Goal: Information Seeking & Learning: Find specific fact

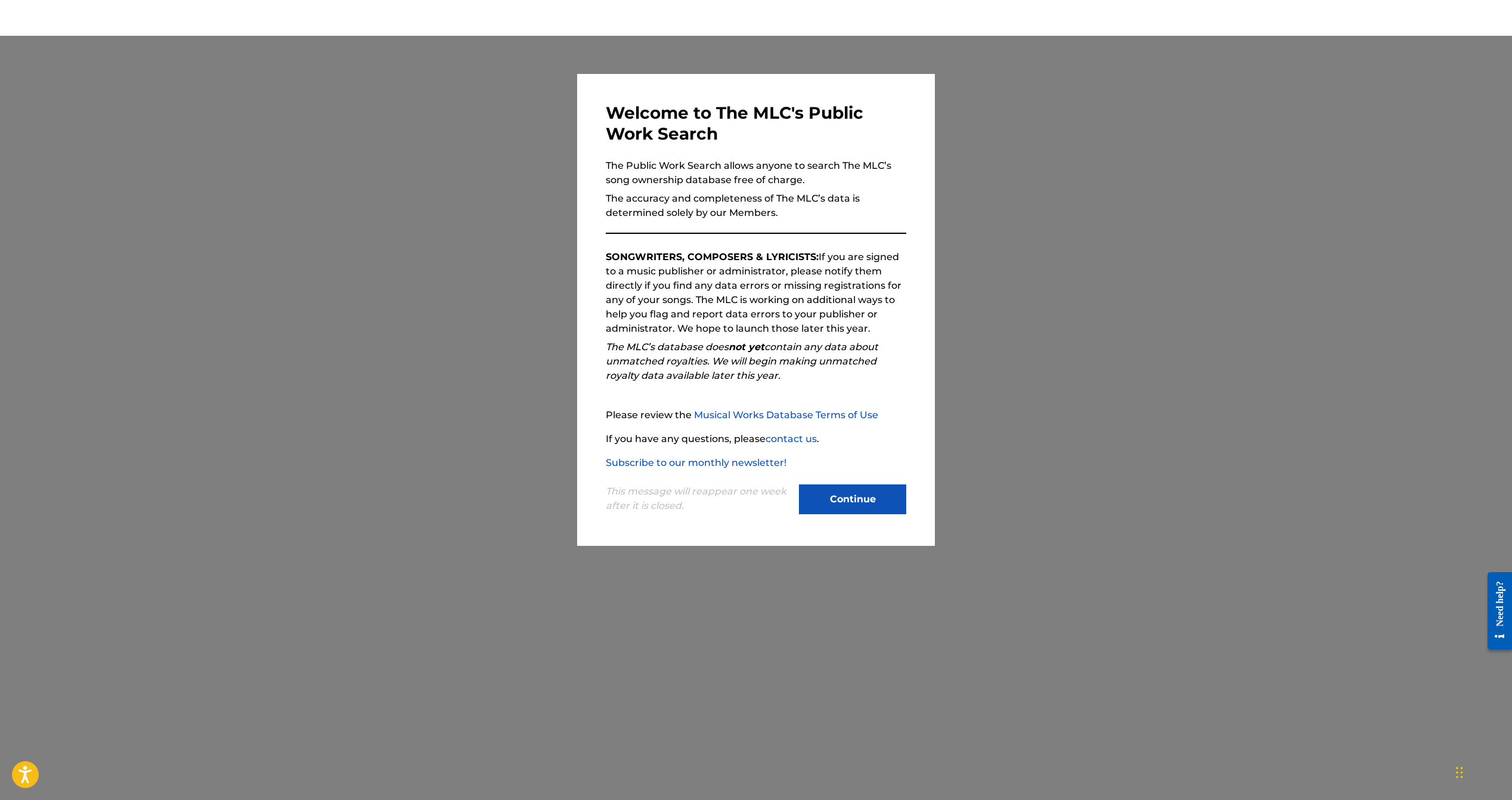
click at [826, 505] on button "Continue" at bounding box center [852, 499] width 107 height 30
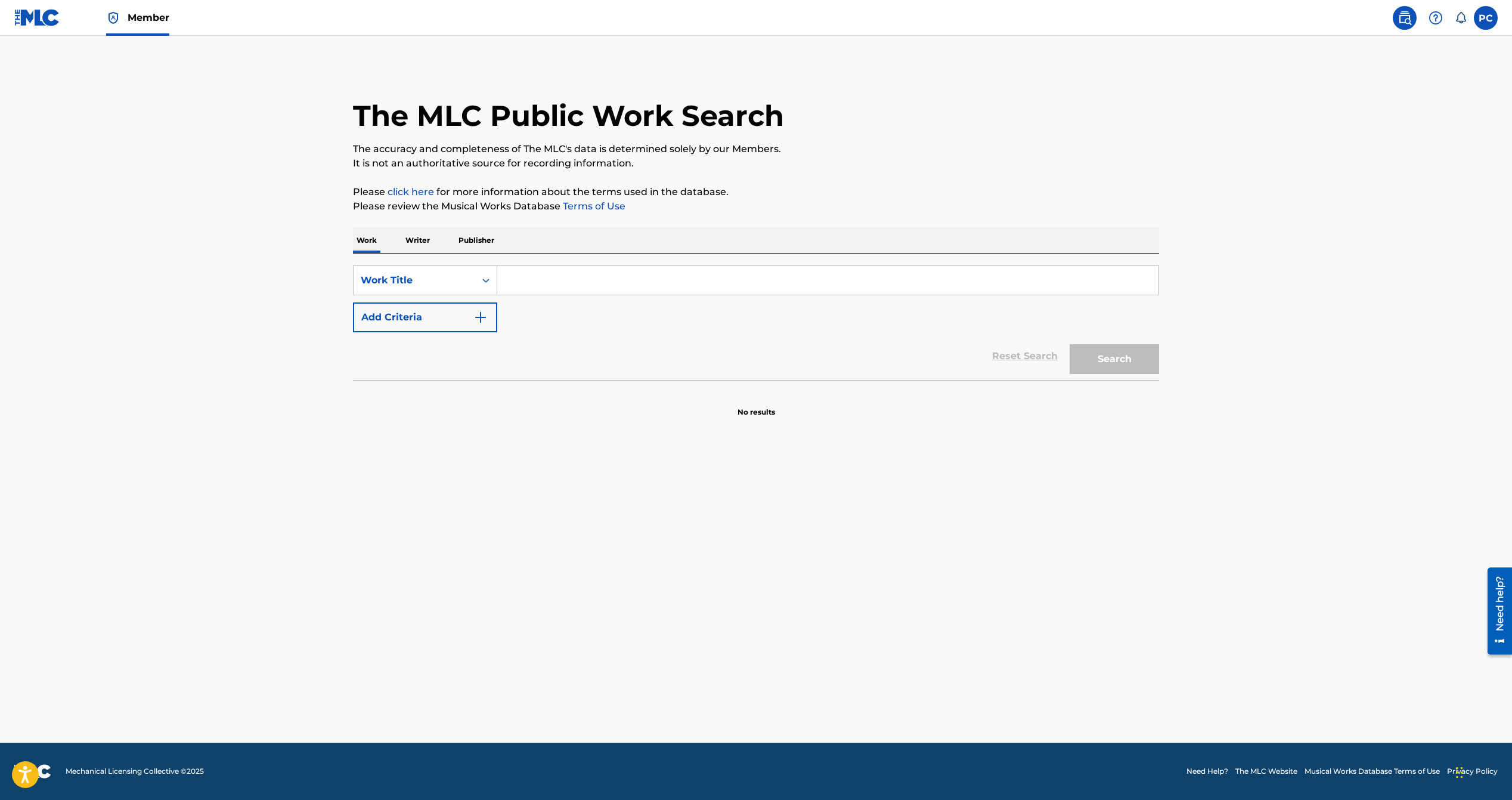
click at [576, 286] on input "Search Form" at bounding box center [828, 280] width 661 height 29
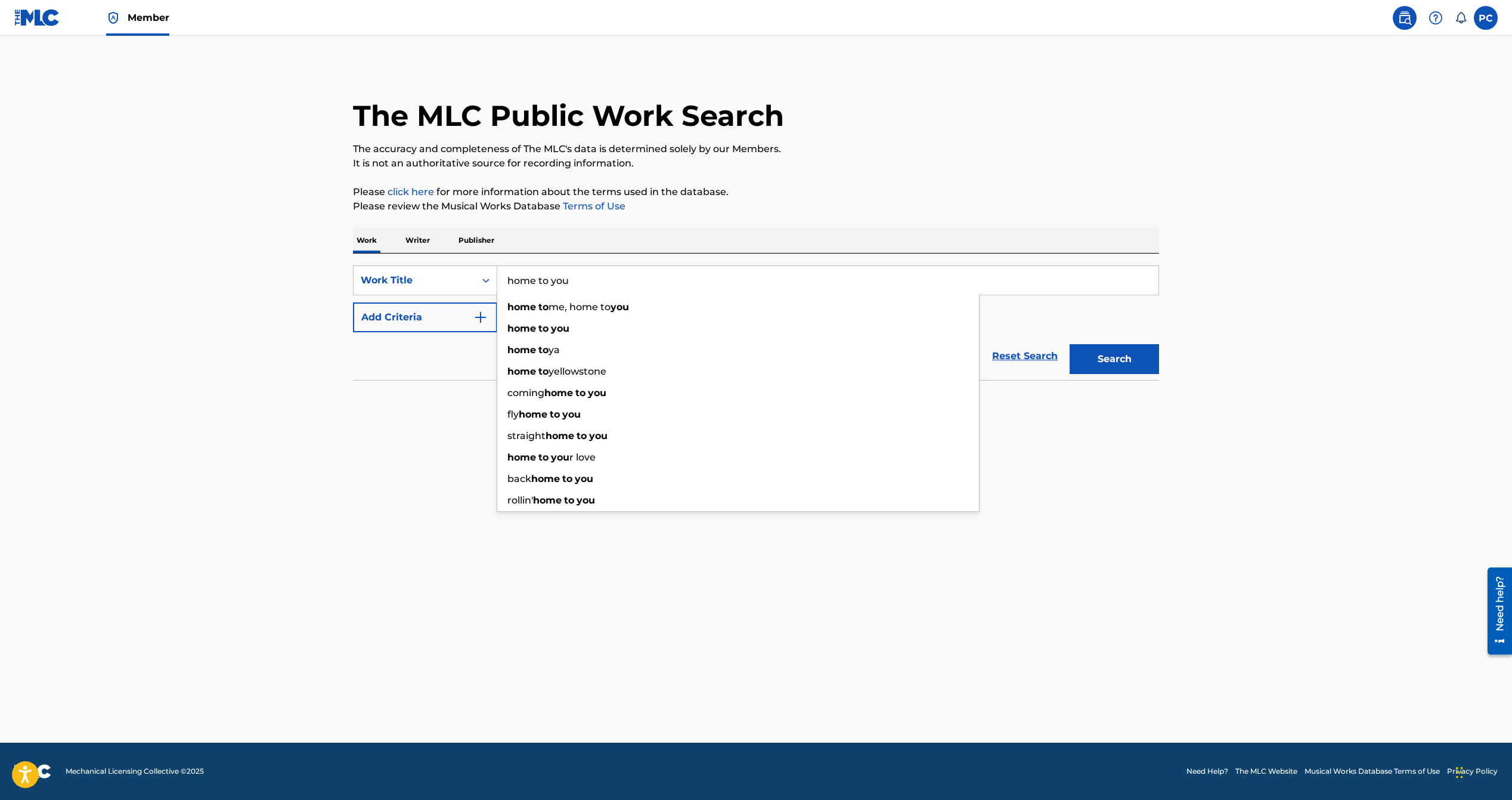
type input "home to you"
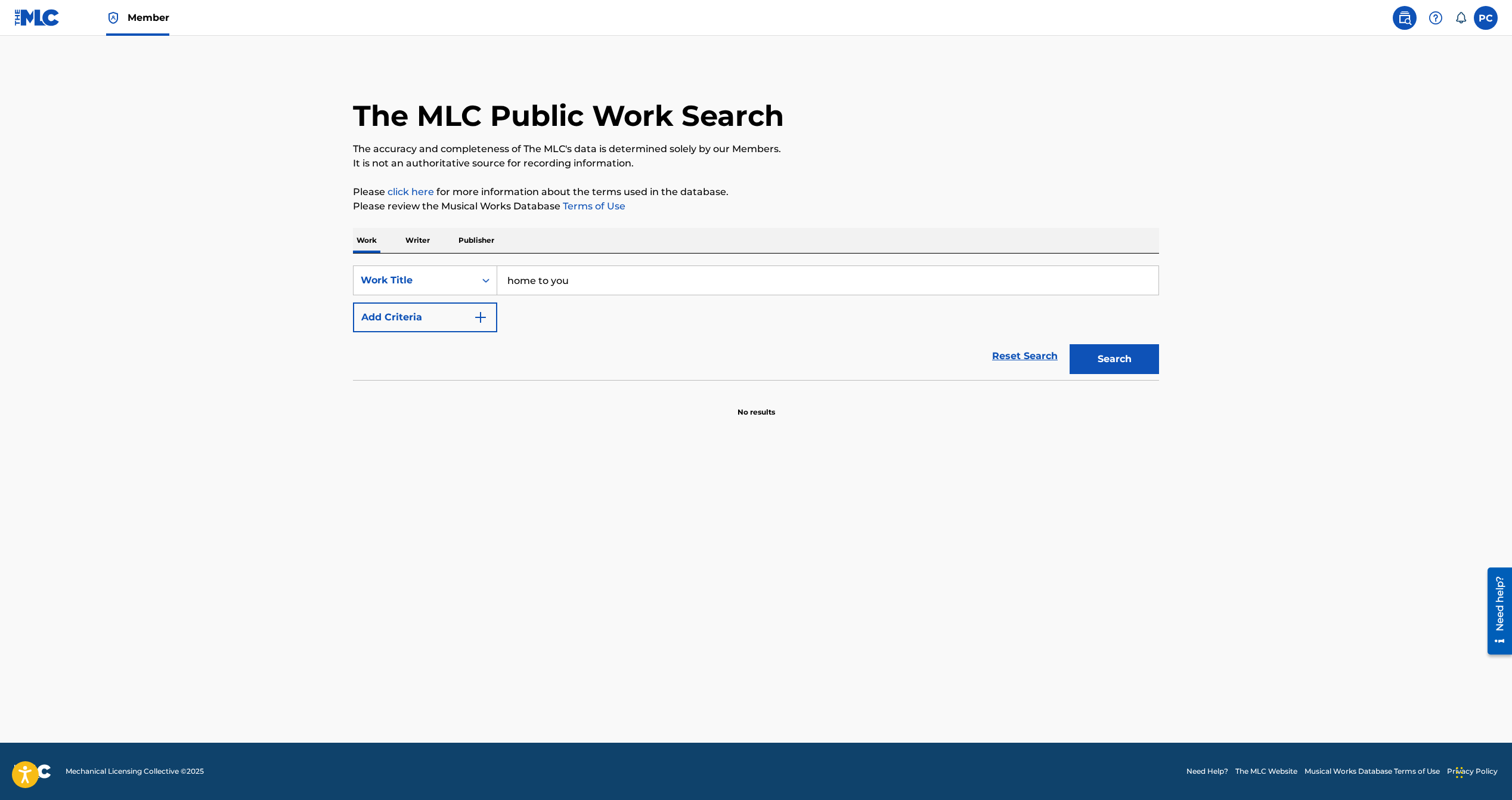
click at [465, 310] on button "Add Criteria" at bounding box center [425, 317] width 144 height 30
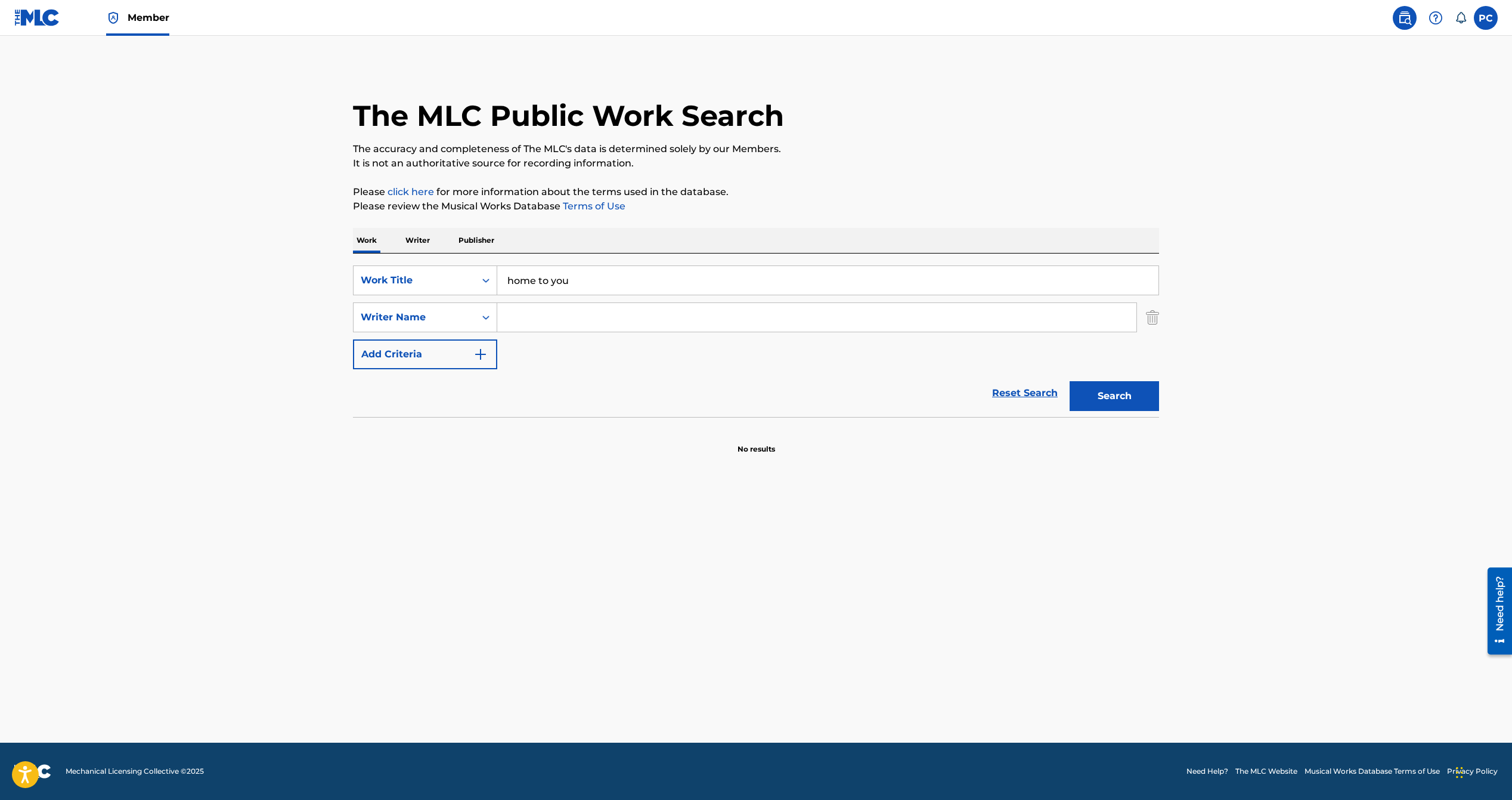
click at [555, 320] on input "Search Form" at bounding box center [817, 317] width 640 height 29
type input "r"
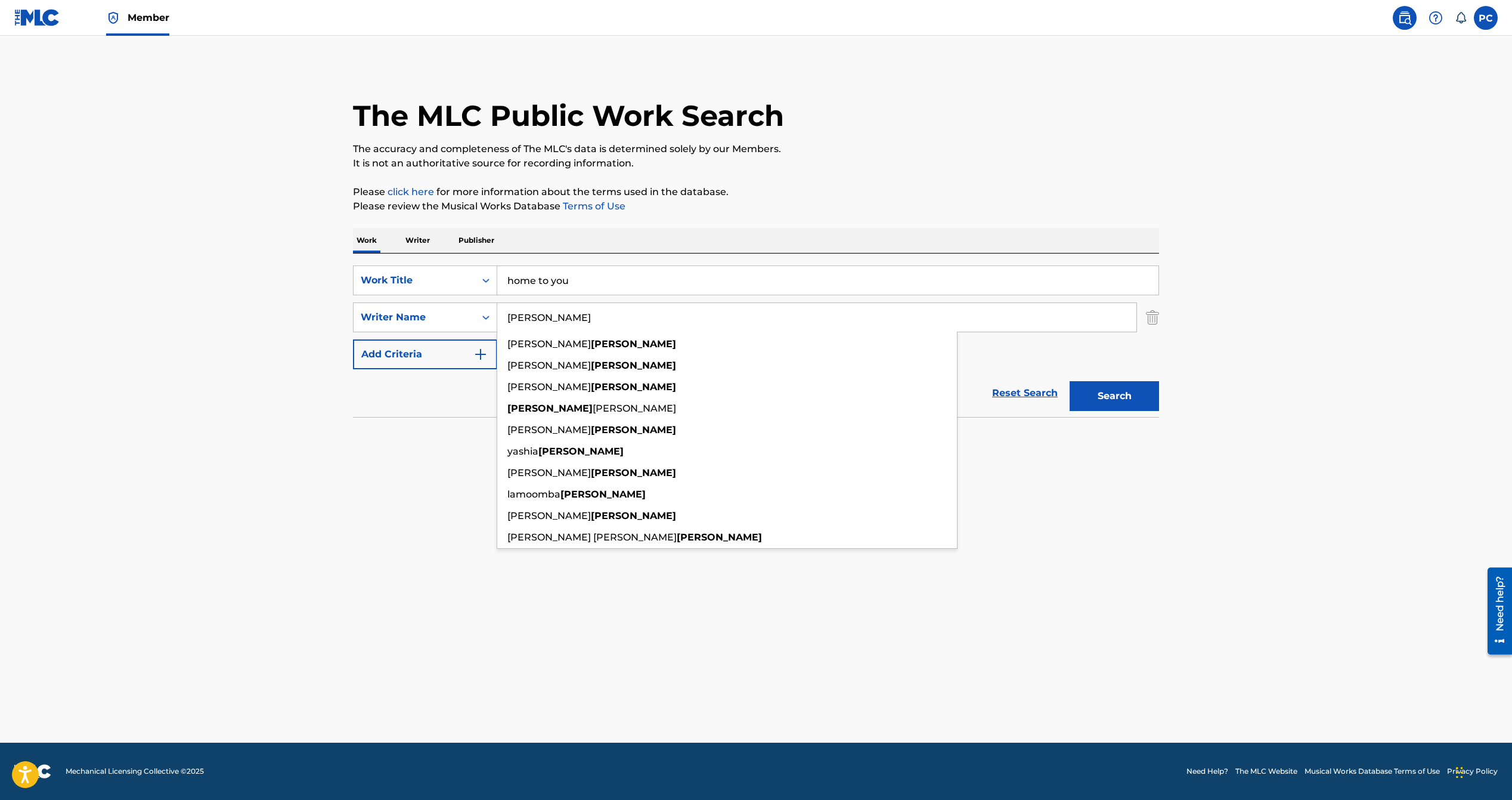
type input "[PERSON_NAME]"
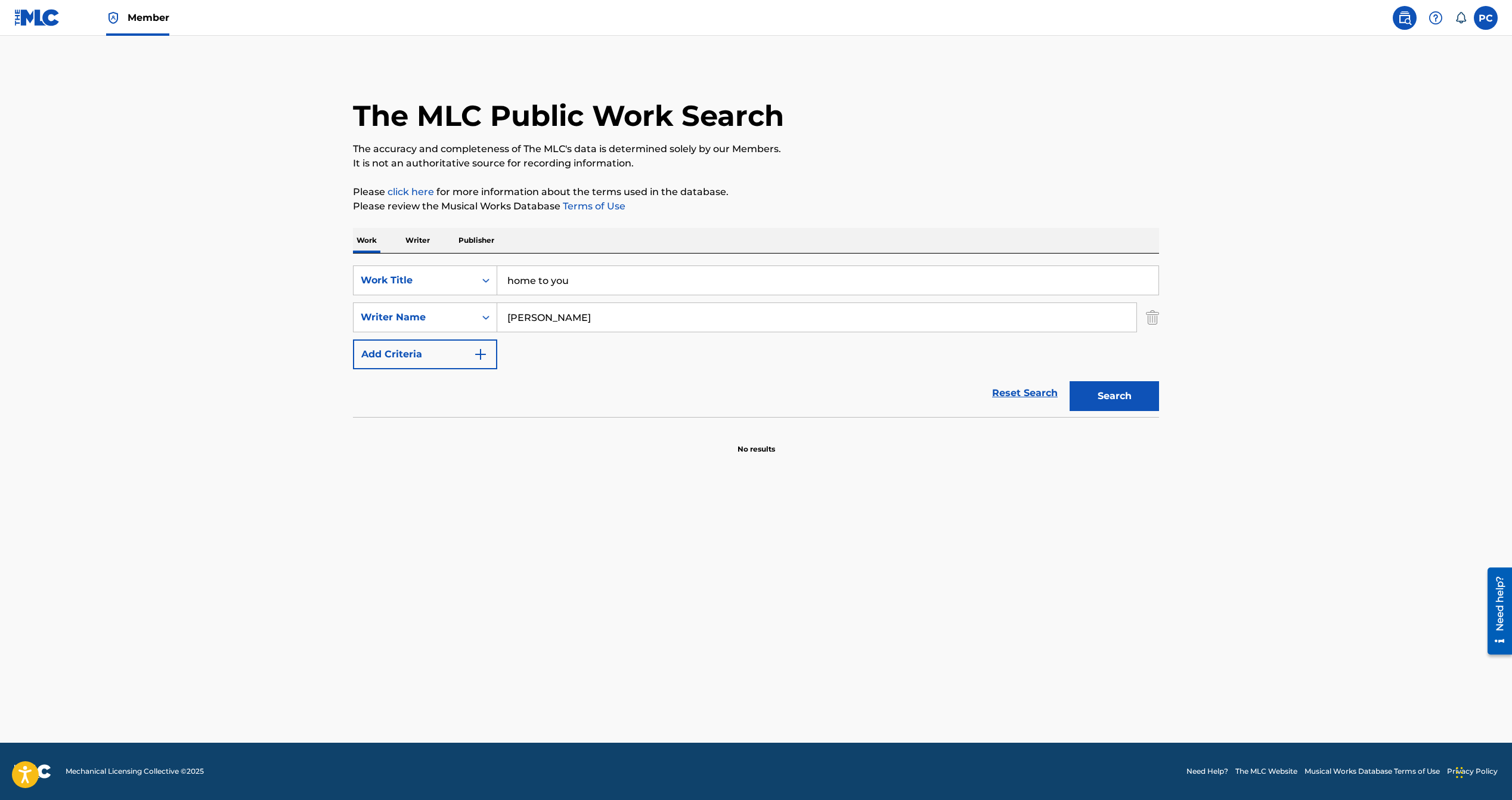
click at [1100, 398] on button "Search" at bounding box center [1114, 396] width 89 height 30
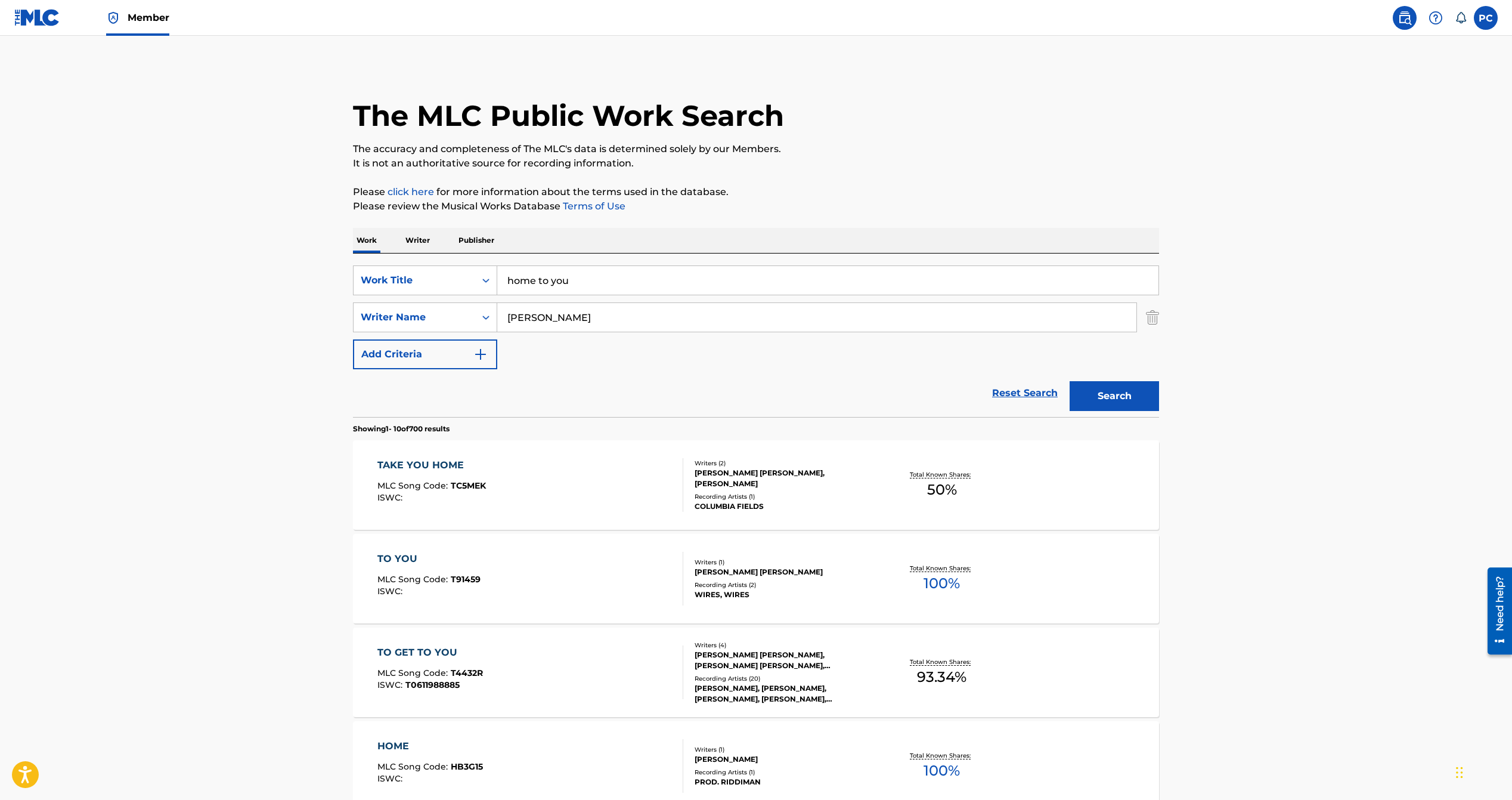
click at [32, 19] on img at bounding box center [38, 18] width 46 height 17
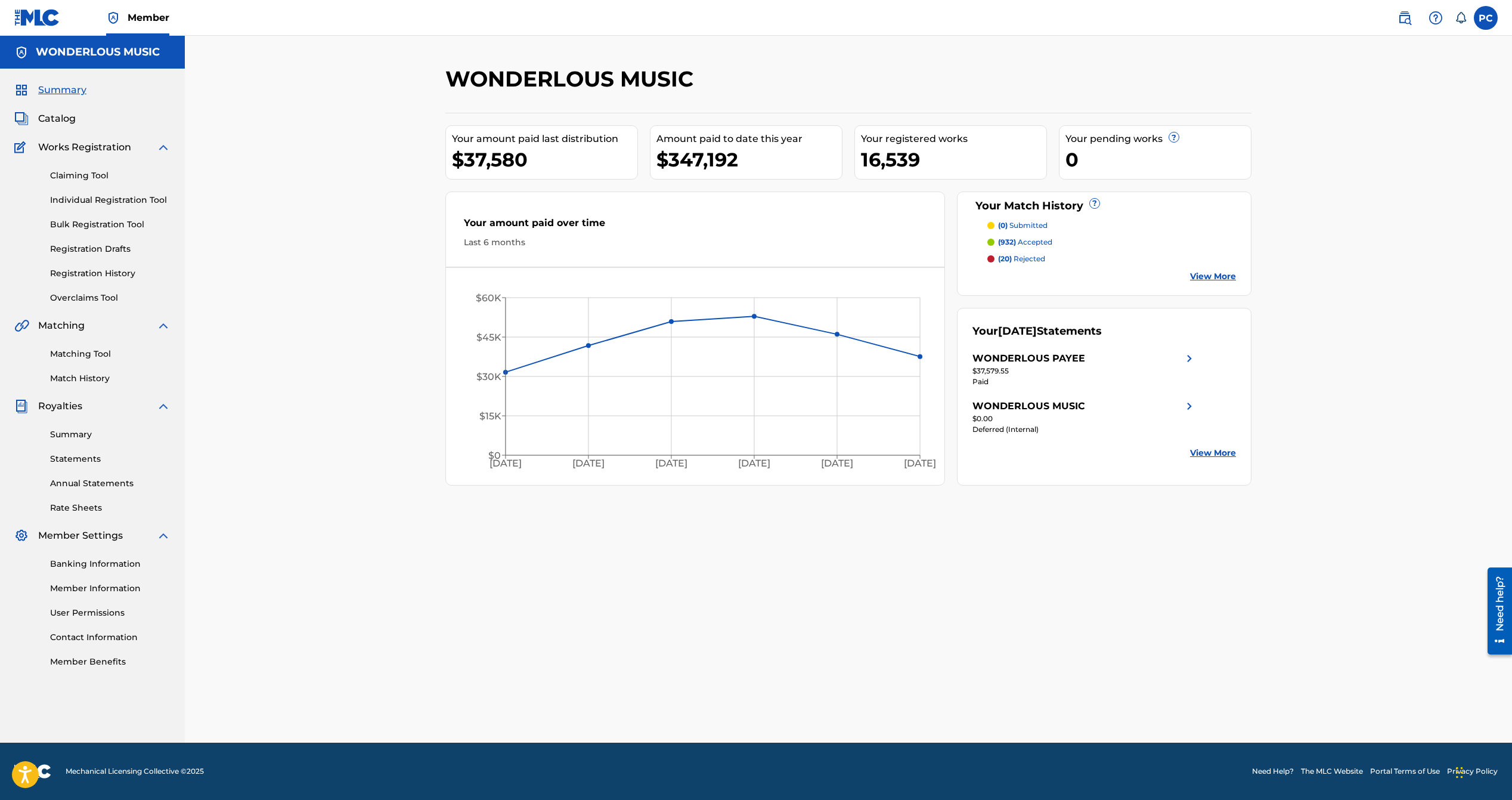
click at [78, 350] on link "Matching Tool" at bounding box center [110, 354] width 121 height 13
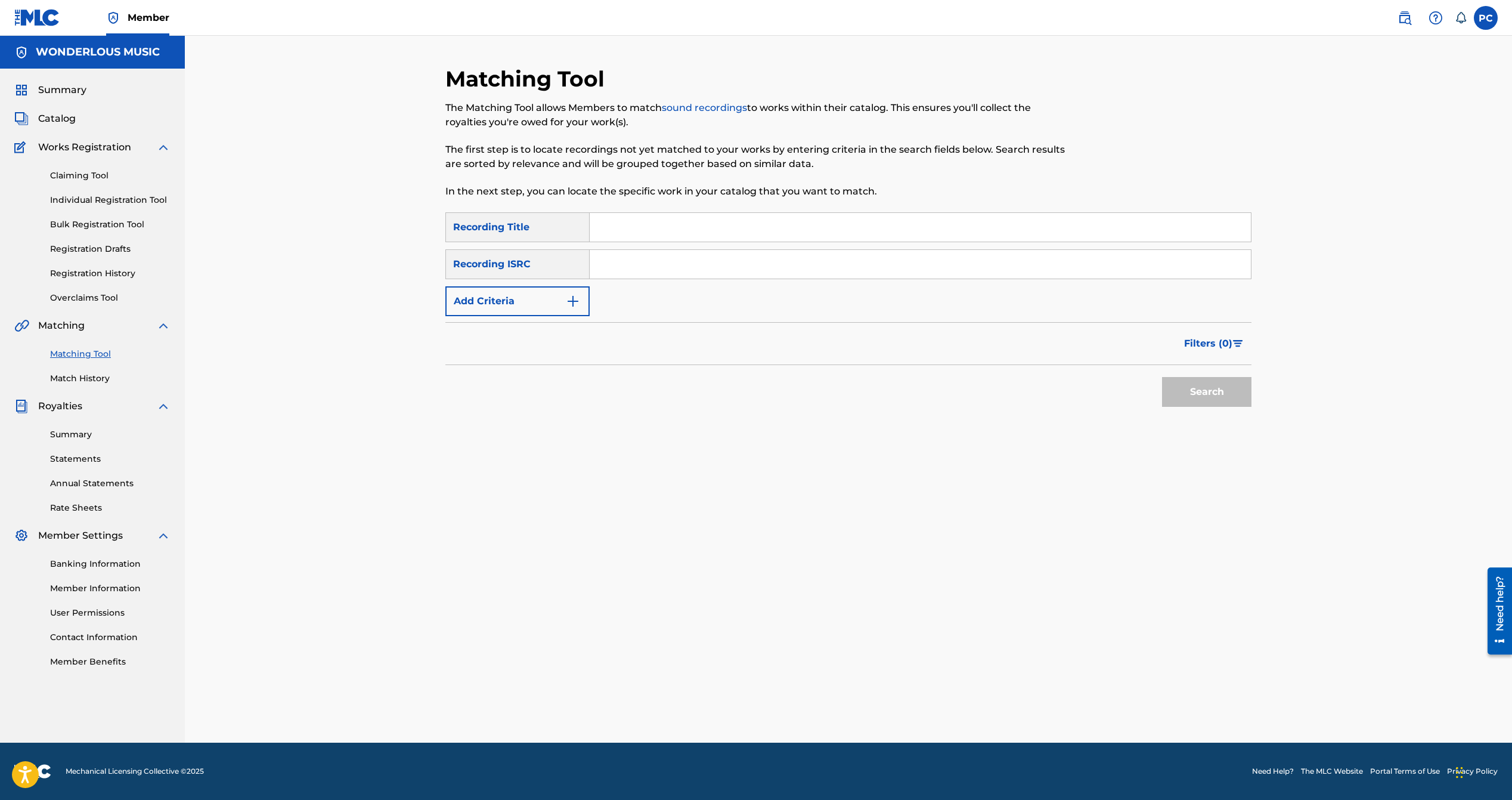
click at [615, 263] on input "Search Form" at bounding box center [920, 264] width 661 height 29
paste input "uscgh1891582"
type input "uscgh1891582"
click at [1240, 393] on button "Search" at bounding box center [1206, 392] width 89 height 30
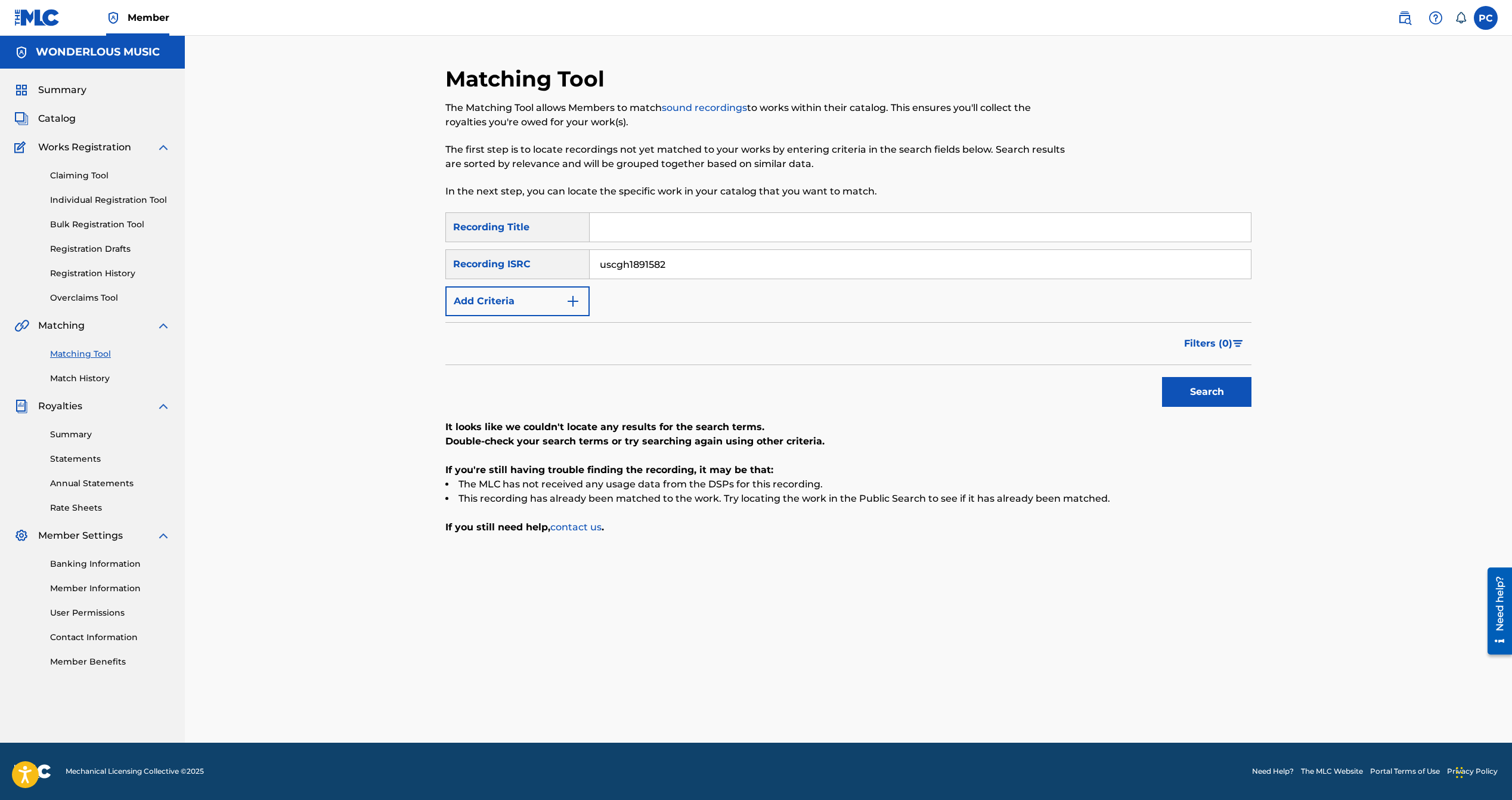
click at [1405, 13] on img at bounding box center [1405, 18] width 15 height 15
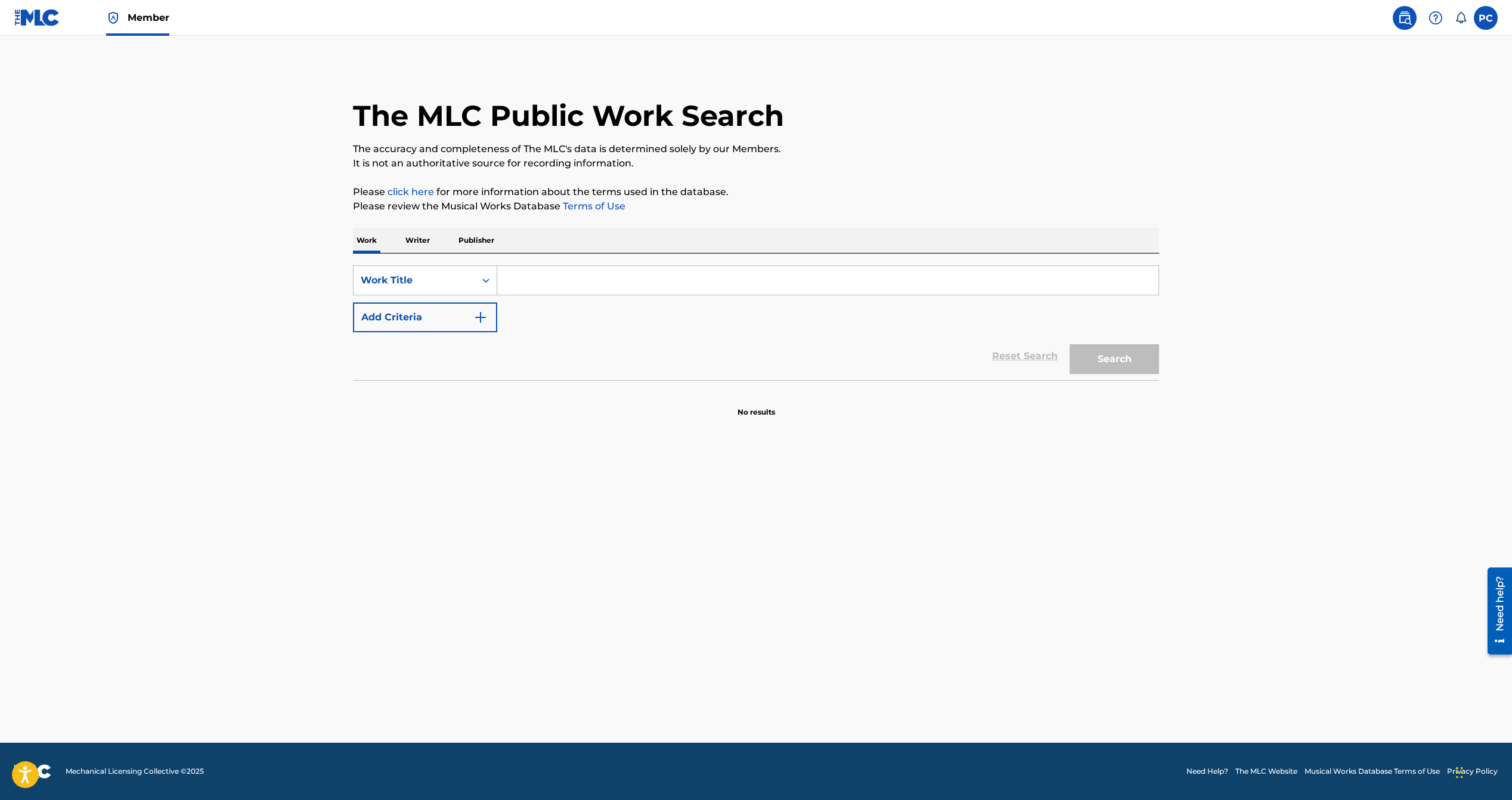
click at [546, 274] on input "Search Form" at bounding box center [828, 280] width 661 height 29
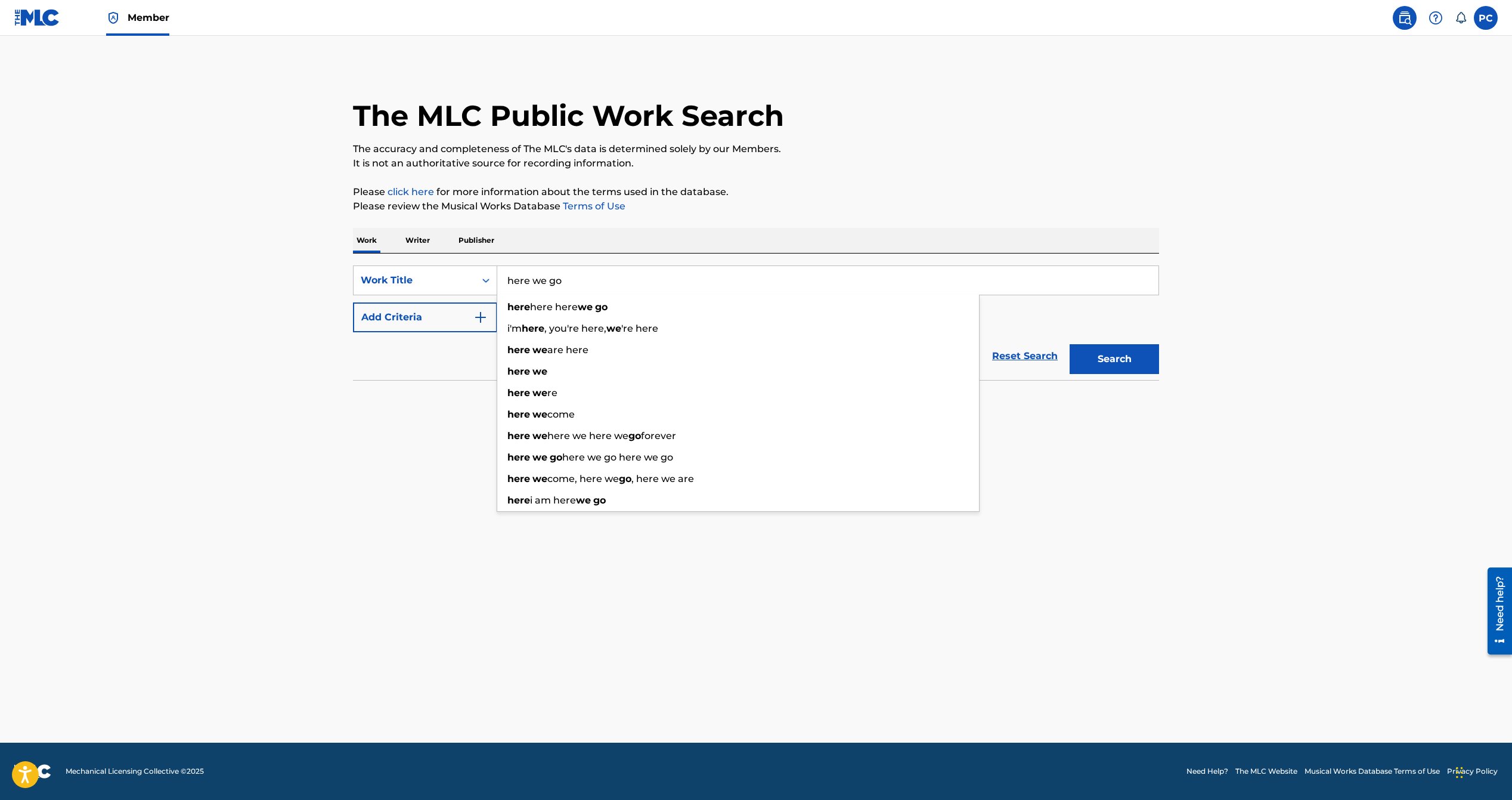
type input "here we go"
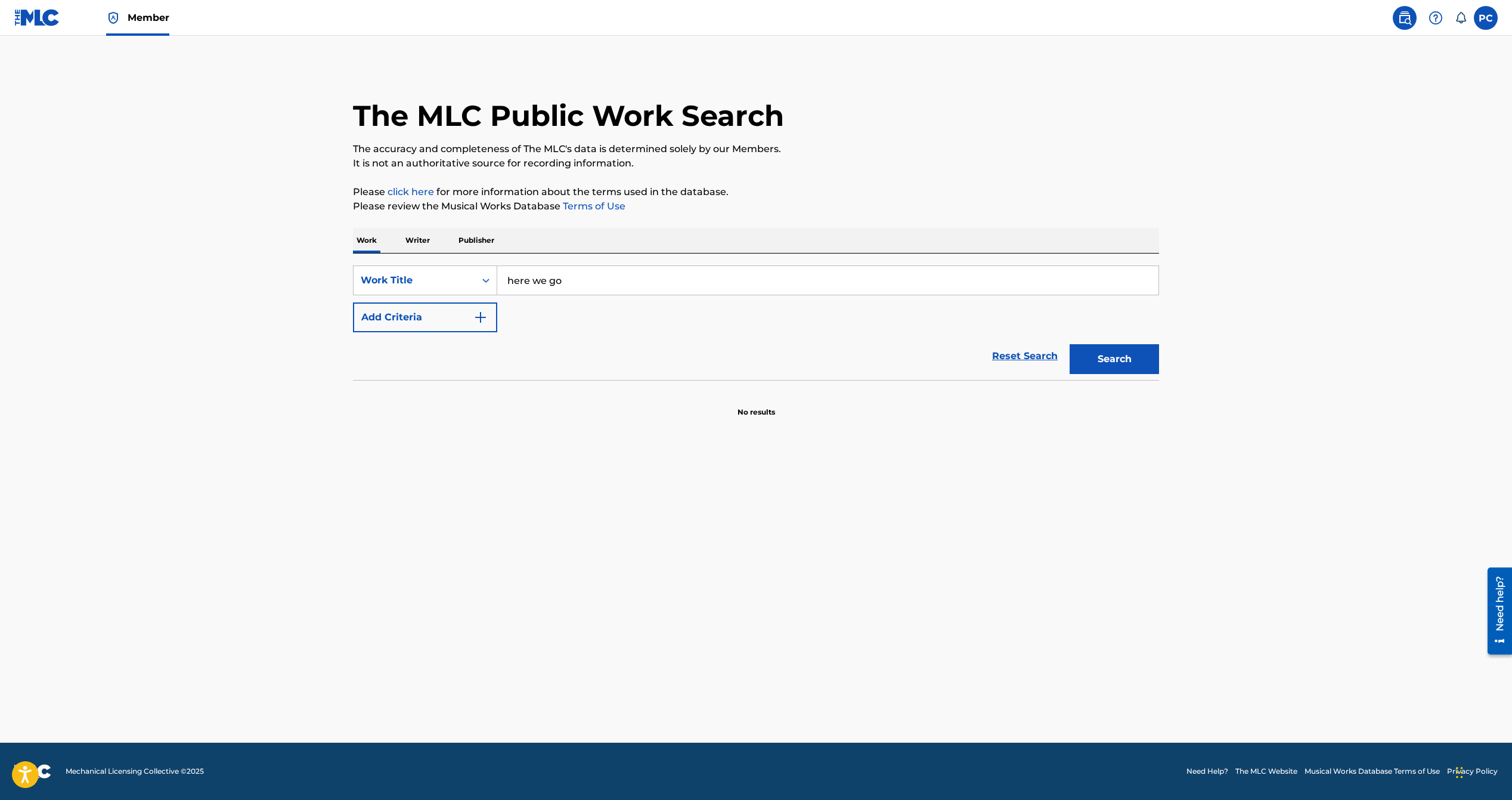
click at [462, 312] on button "Add Criteria" at bounding box center [425, 317] width 144 height 30
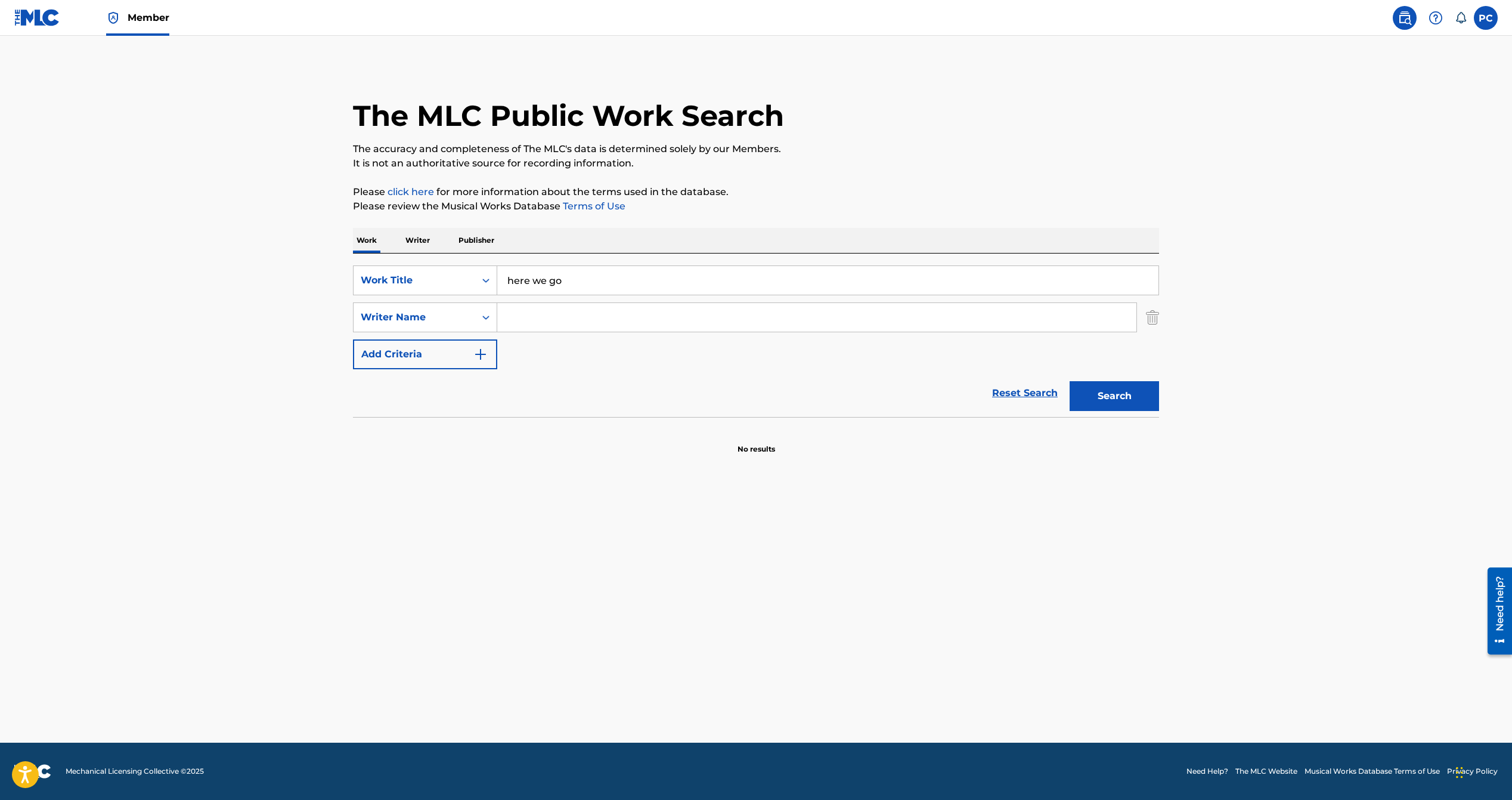
click at [536, 317] on input "Search Form" at bounding box center [817, 317] width 640 height 29
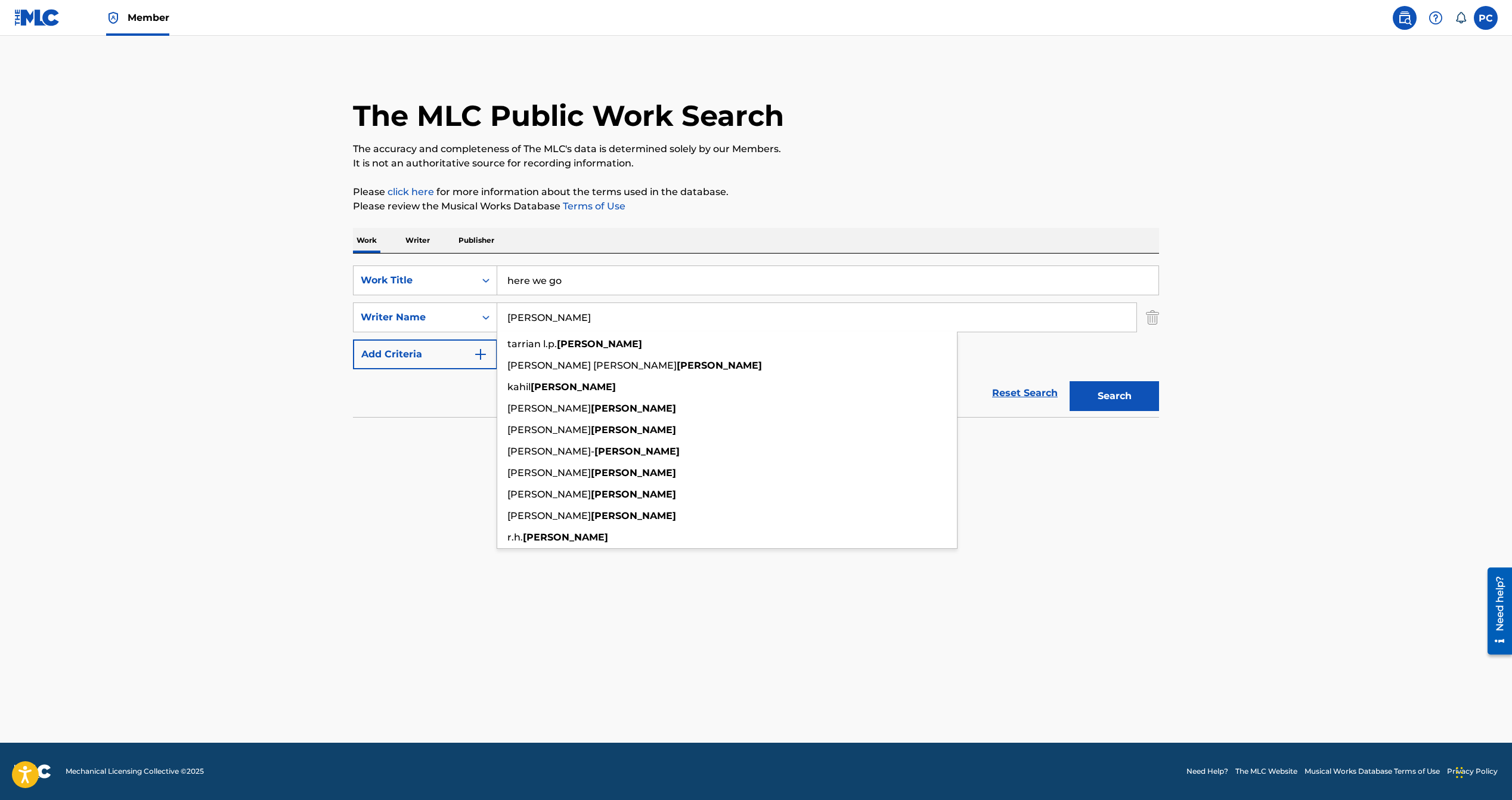
type input "rhodes"
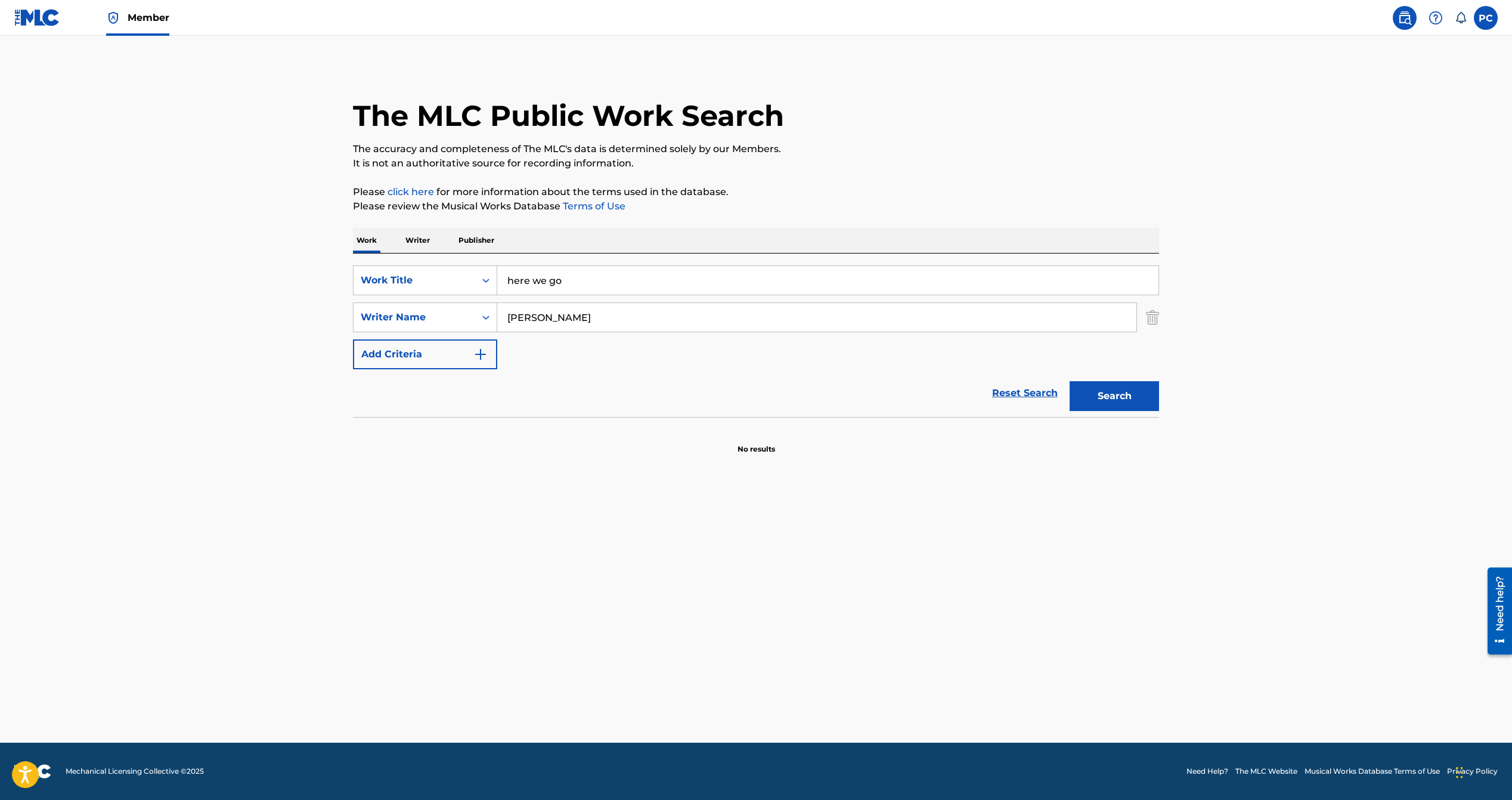
click at [1090, 394] on button "Search" at bounding box center [1114, 396] width 89 height 30
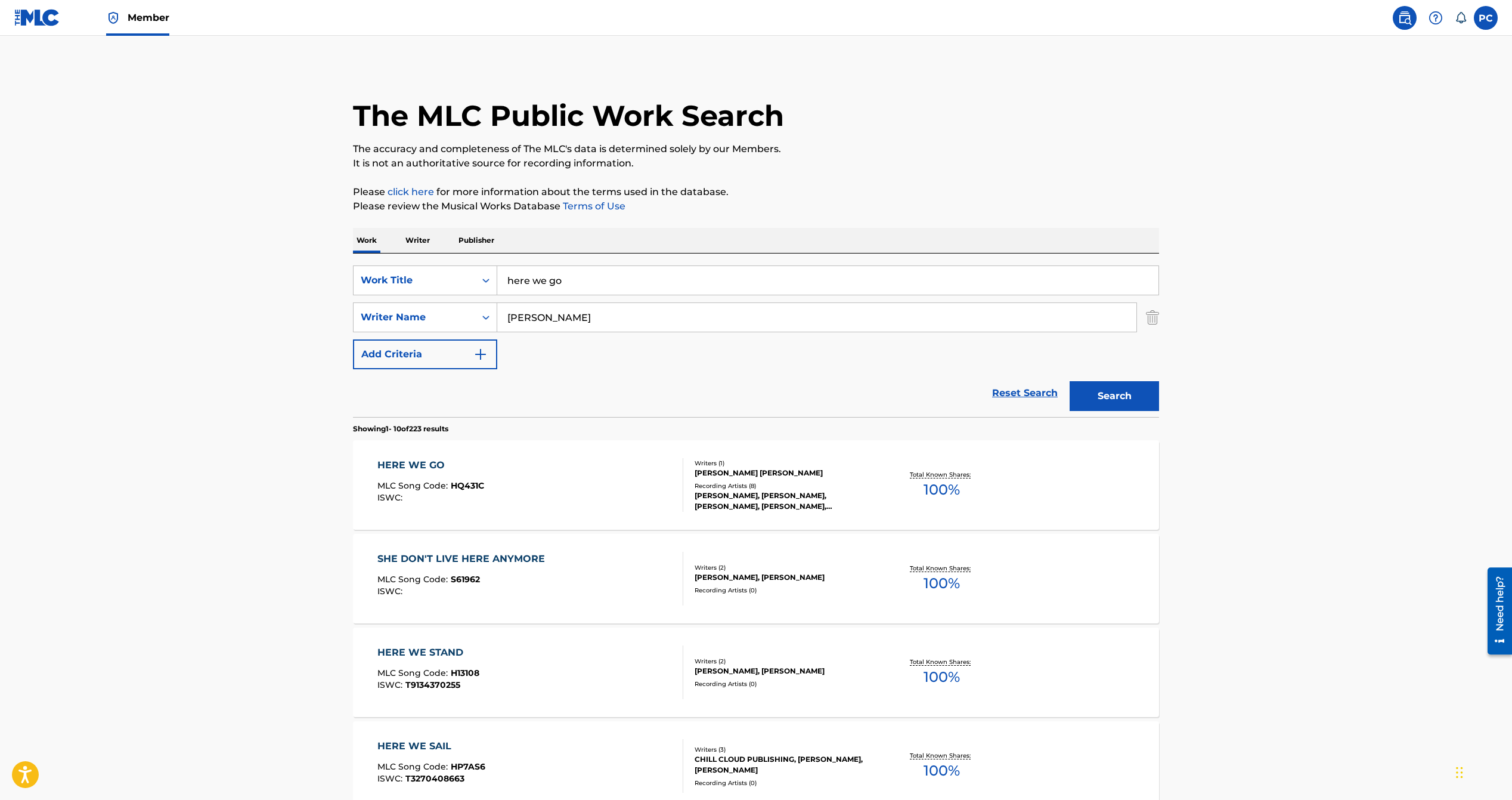
scroll to position [2, 0]
click at [27, 17] on img at bounding box center [38, 18] width 46 height 17
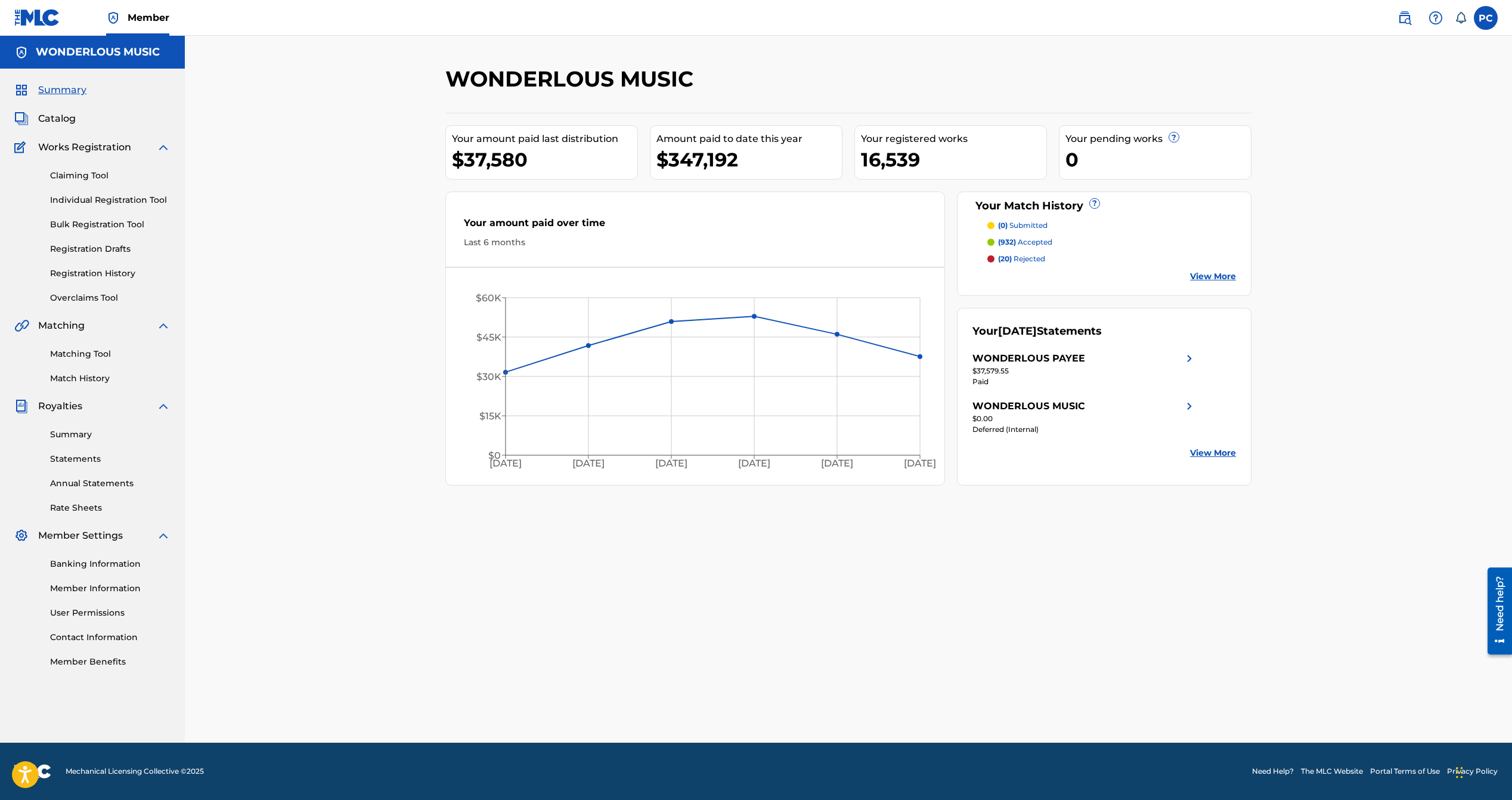
click at [91, 351] on link "Matching Tool" at bounding box center [110, 354] width 121 height 13
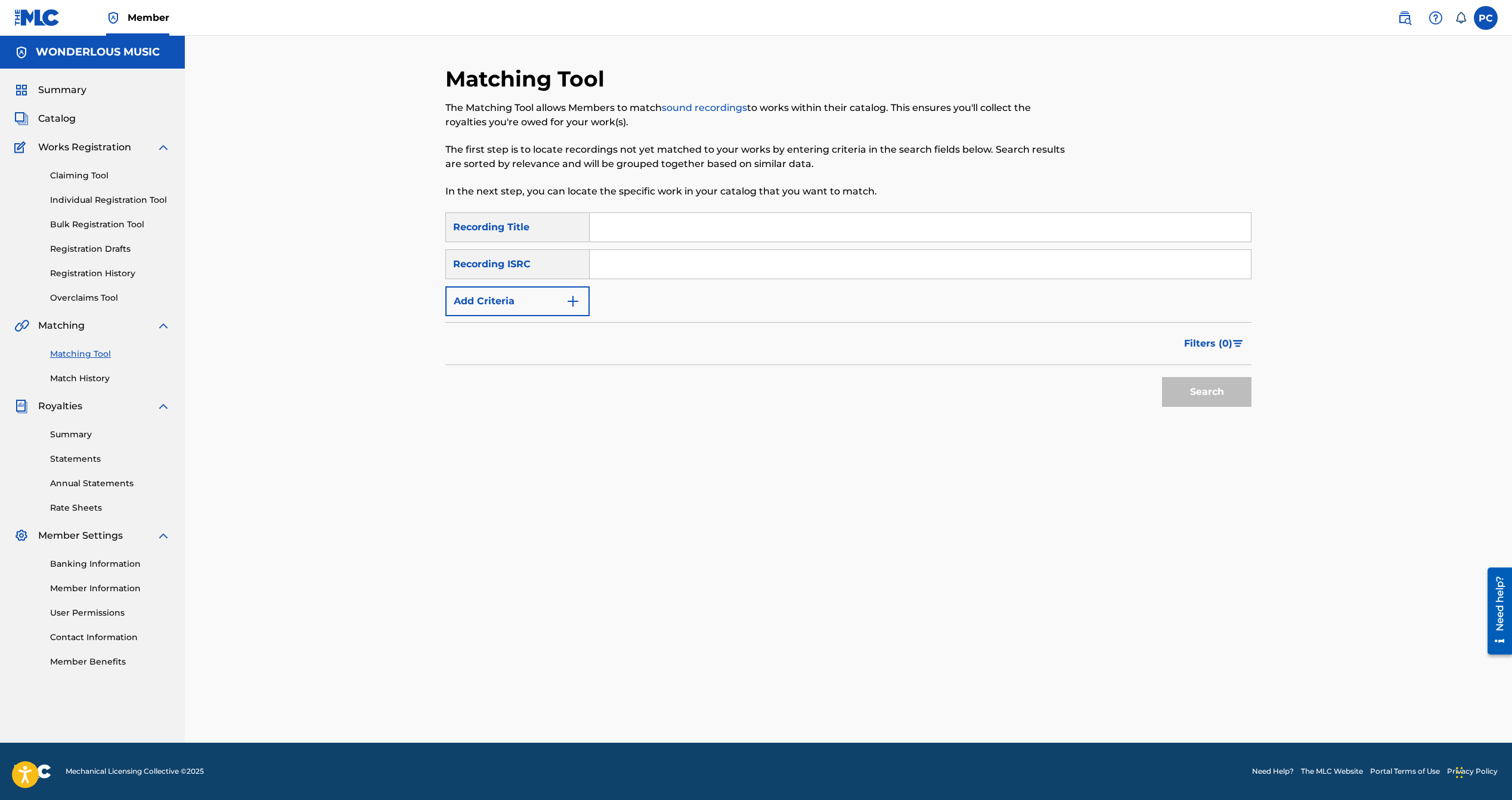
click at [666, 230] on input "Search Form" at bounding box center [920, 227] width 661 height 29
type input "here we go"
click at [555, 302] on button "Add Criteria" at bounding box center [518, 301] width 144 height 30
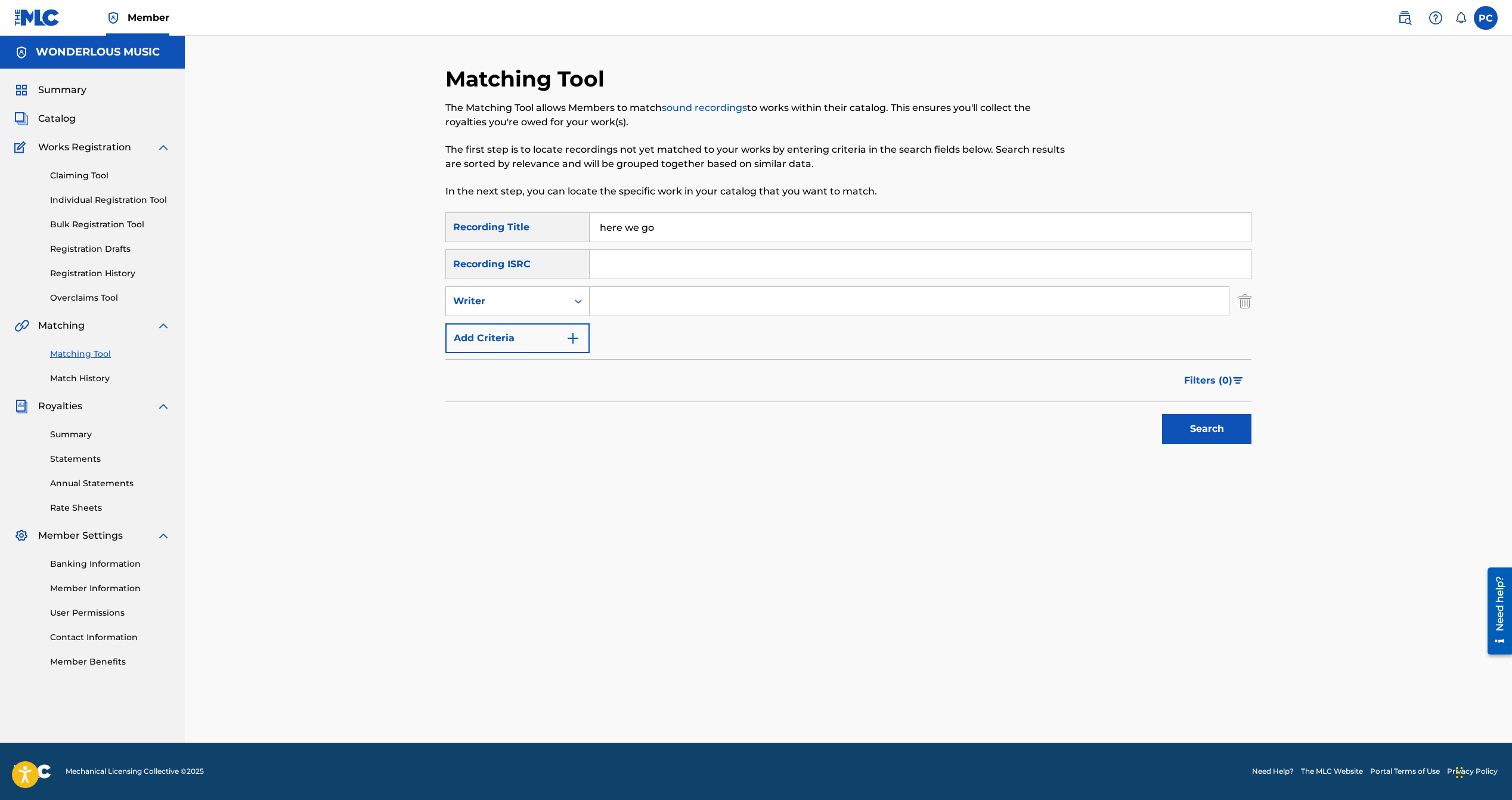
click at [632, 303] on input "Search Form" at bounding box center [910, 301] width 640 height 29
type input "rhodes"
click at [1186, 429] on button "Search" at bounding box center [1206, 429] width 89 height 30
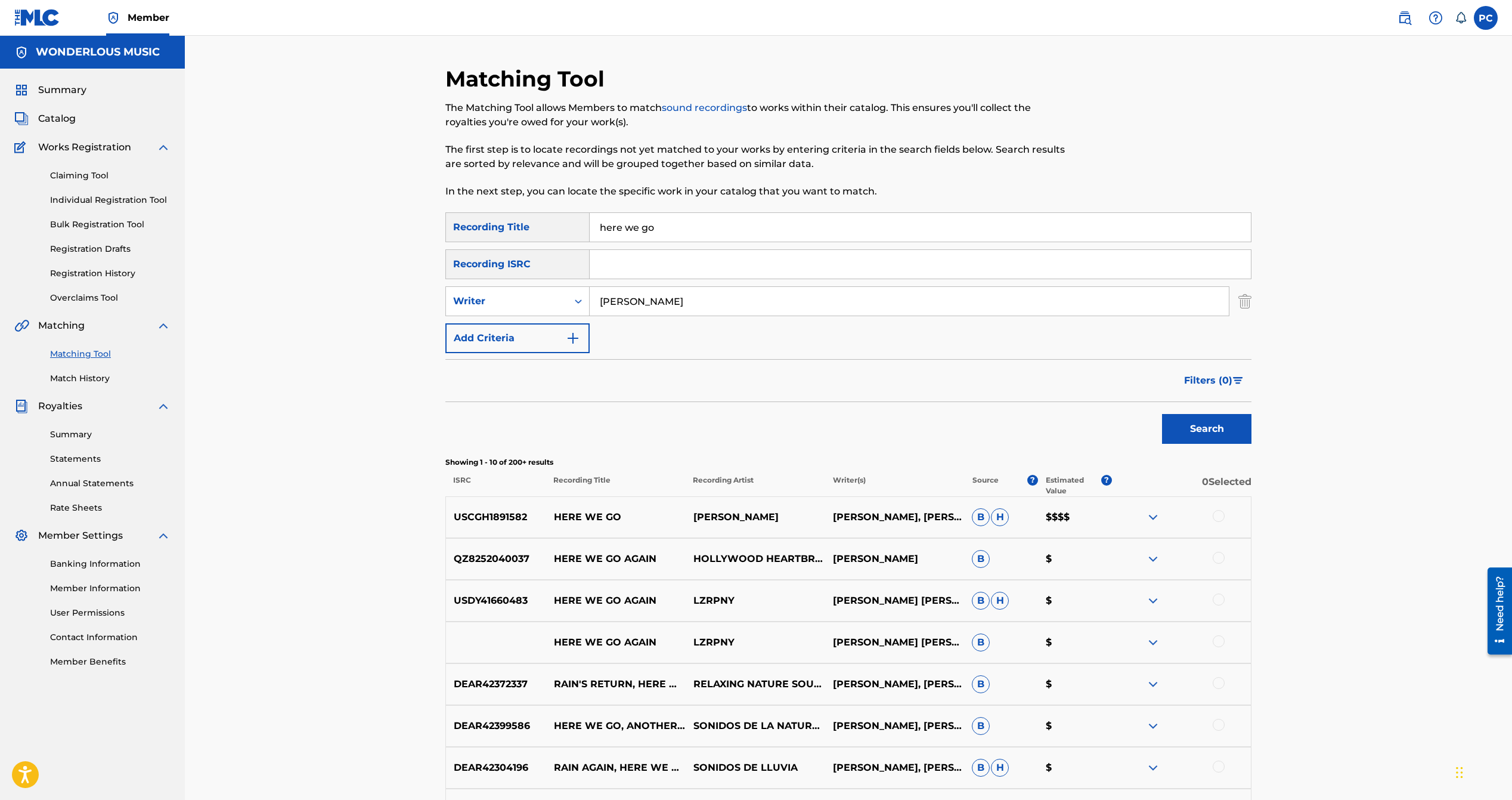
click at [621, 268] on input "Search Form" at bounding box center [920, 264] width 661 height 29
paste input "uscgh1891582"
type input "USCGH1891582"
click at [1182, 424] on button "Search" at bounding box center [1206, 429] width 89 height 30
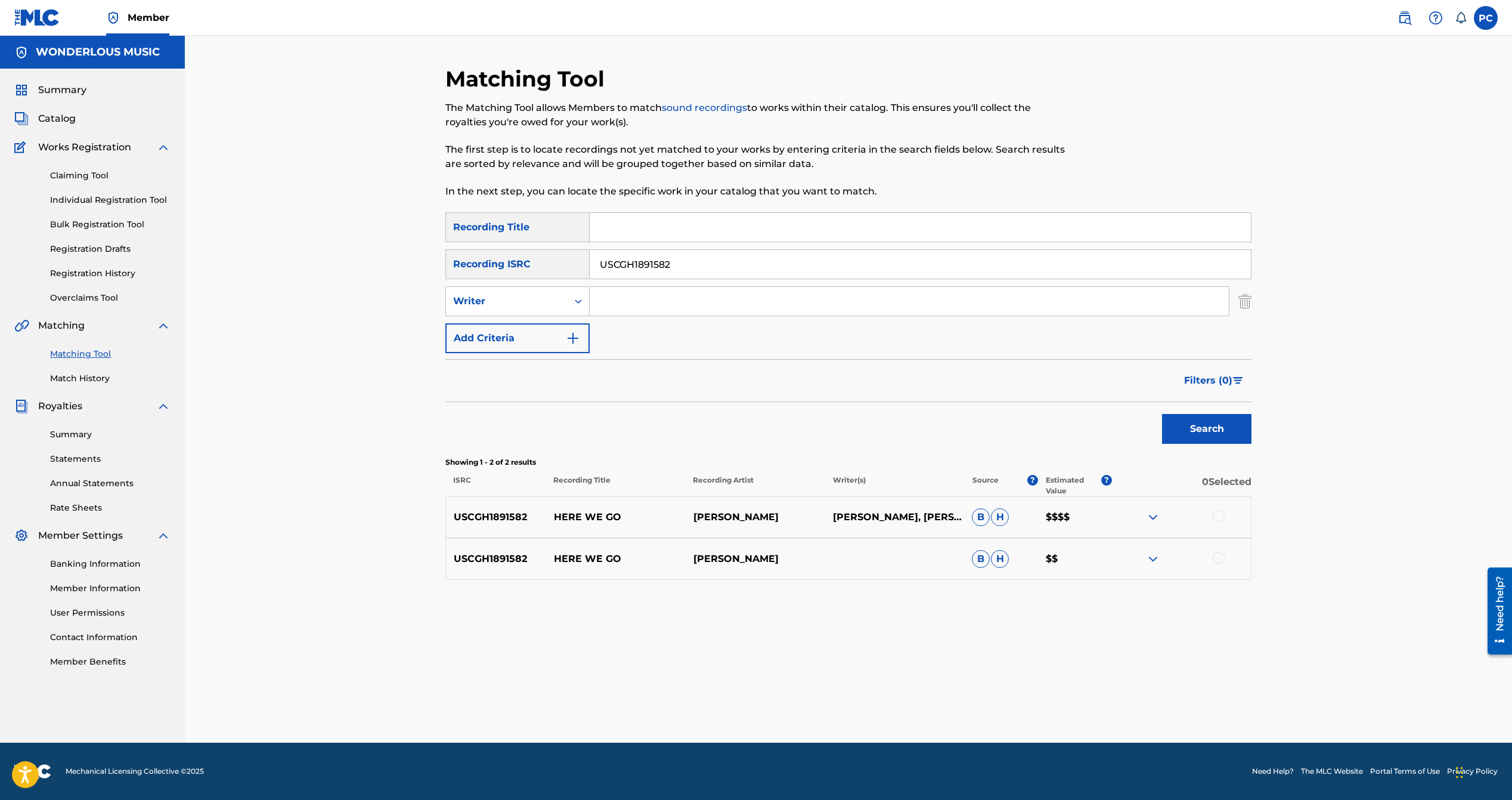
drag, startPoint x: 58, startPoint y: 121, endPoint x: 73, endPoint y: 129, distance: 17.0
click at [58, 121] on span "Catalog" at bounding box center [57, 119] width 38 height 15
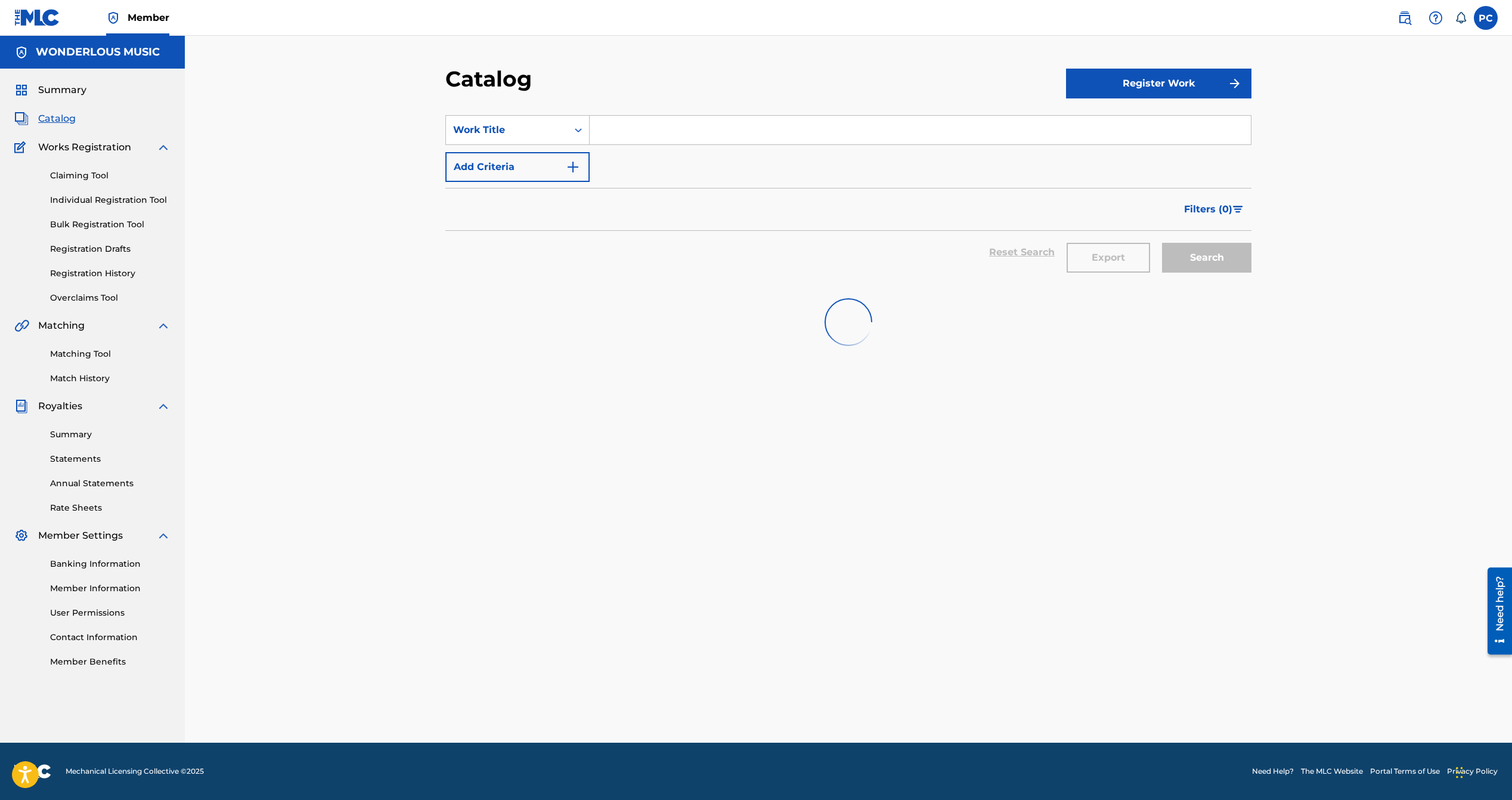
click at [656, 134] on input "Search Form" at bounding box center [920, 130] width 661 height 29
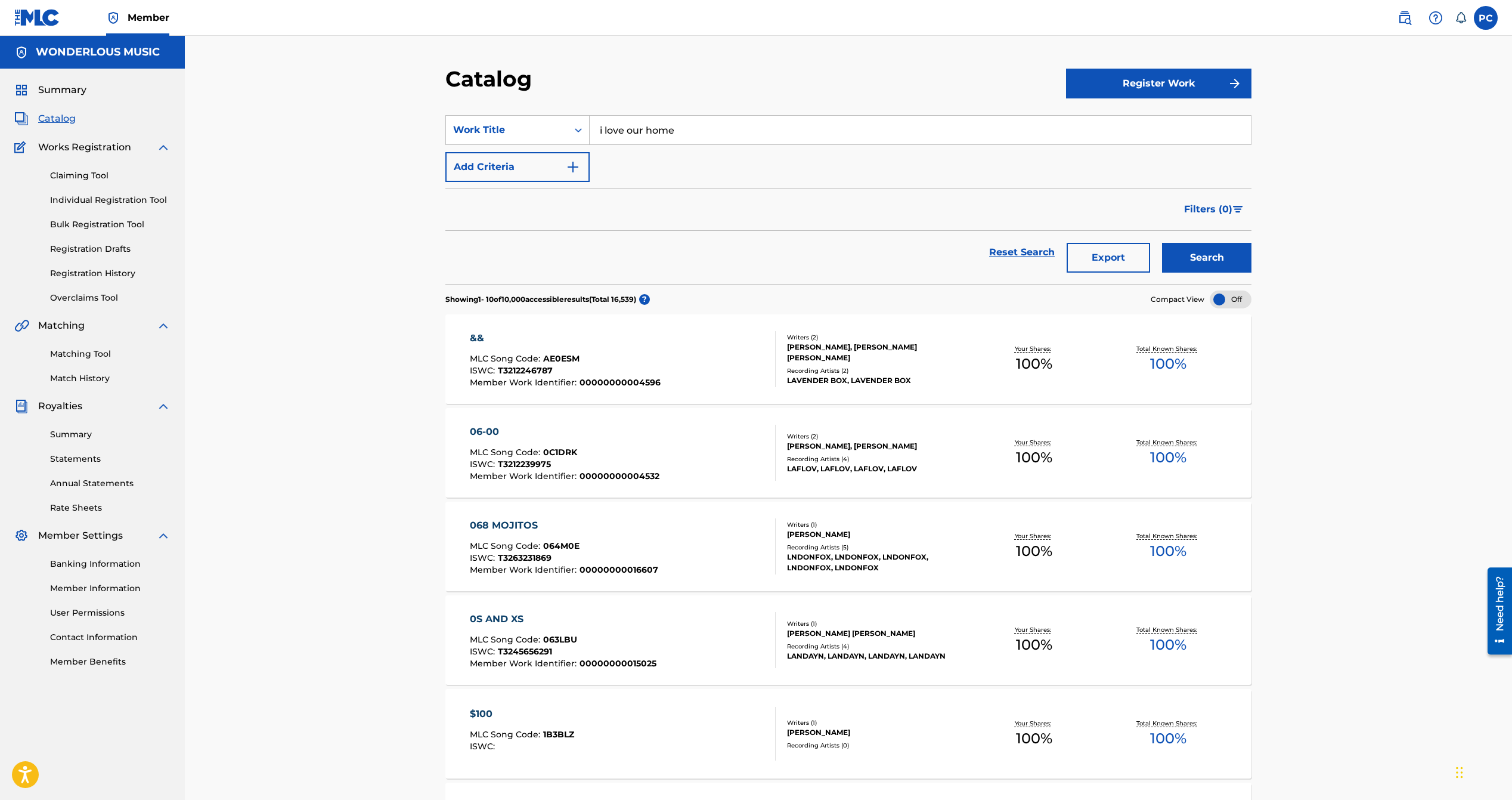
type input "i love our home"
click at [1162, 243] on button "Search" at bounding box center [1206, 257] width 89 height 30
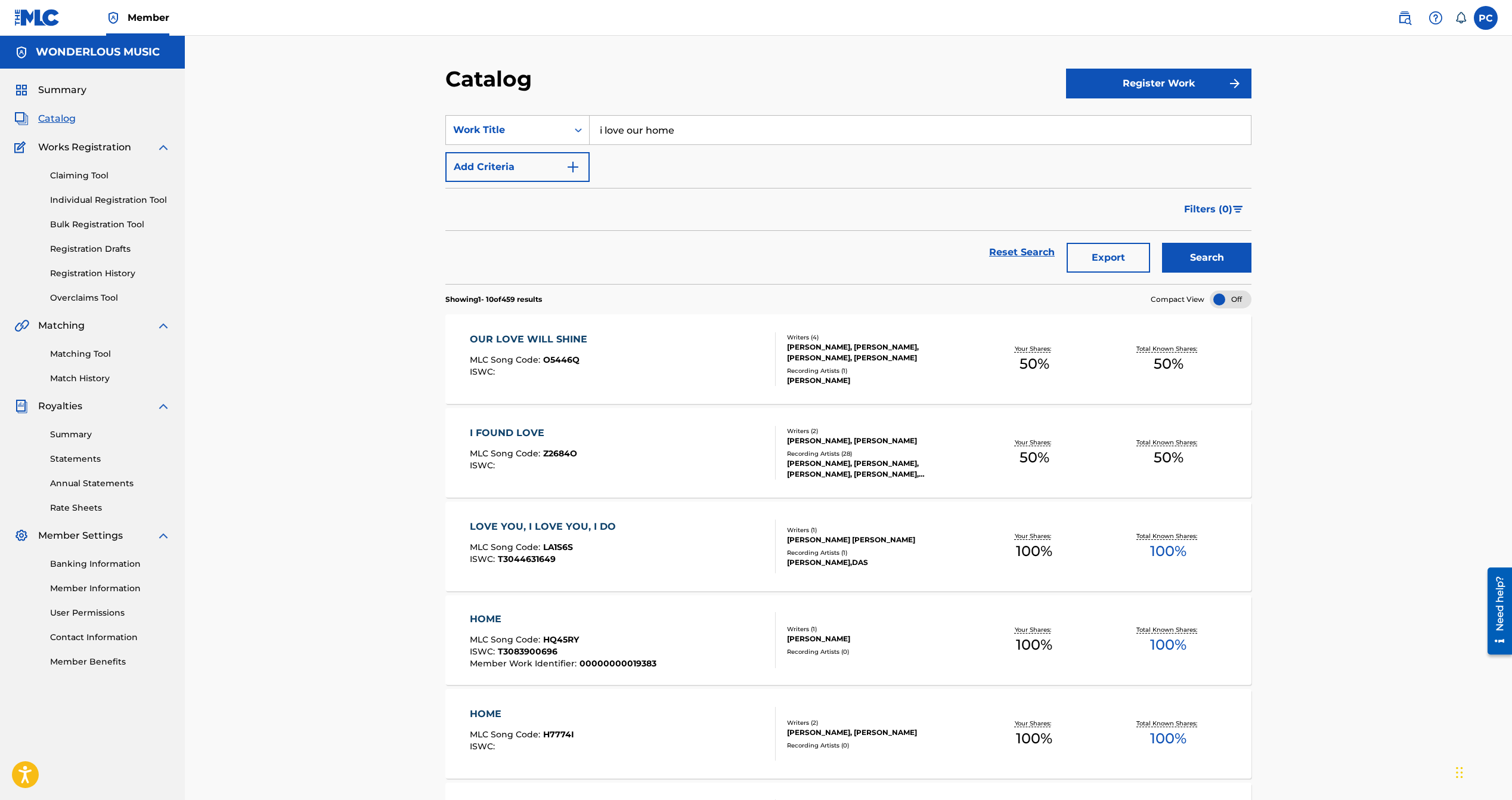
click at [1400, 21] on img at bounding box center [1405, 18] width 15 height 15
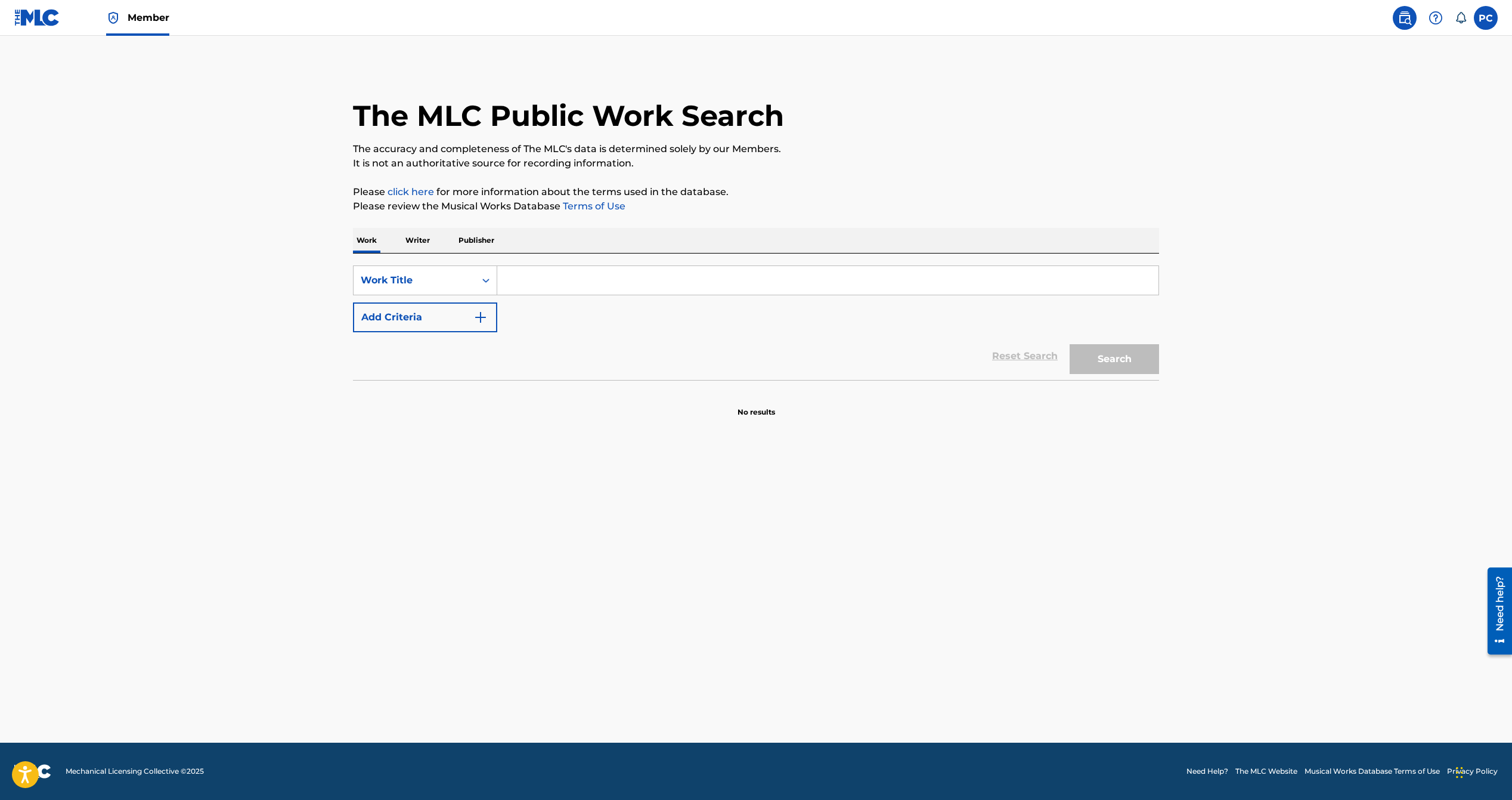
click at [526, 281] on input "Search Form" at bounding box center [828, 280] width 661 height 29
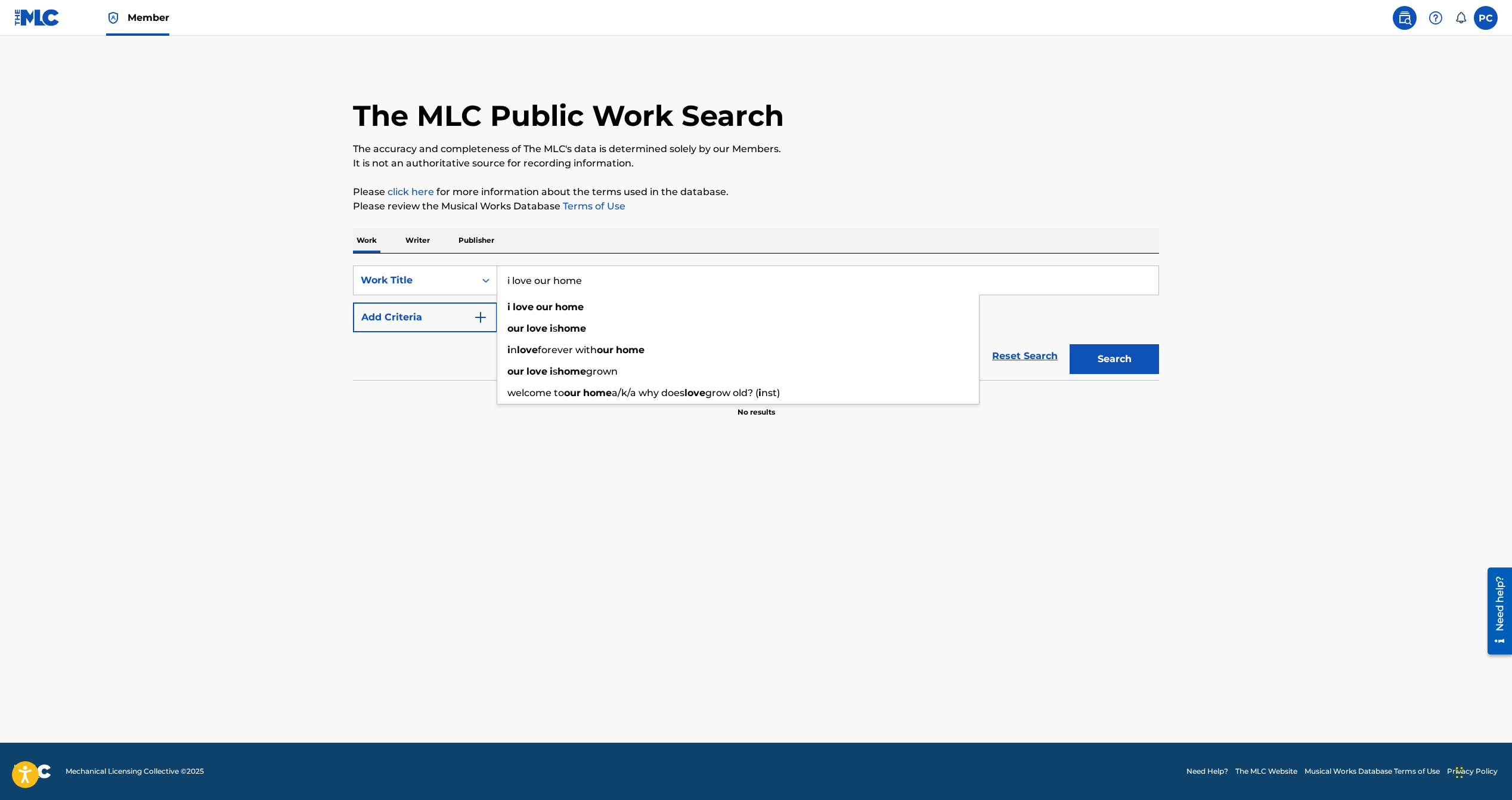
type input "i love our home"
click at [474, 325] on button "Add Criteria" at bounding box center [425, 317] width 144 height 30
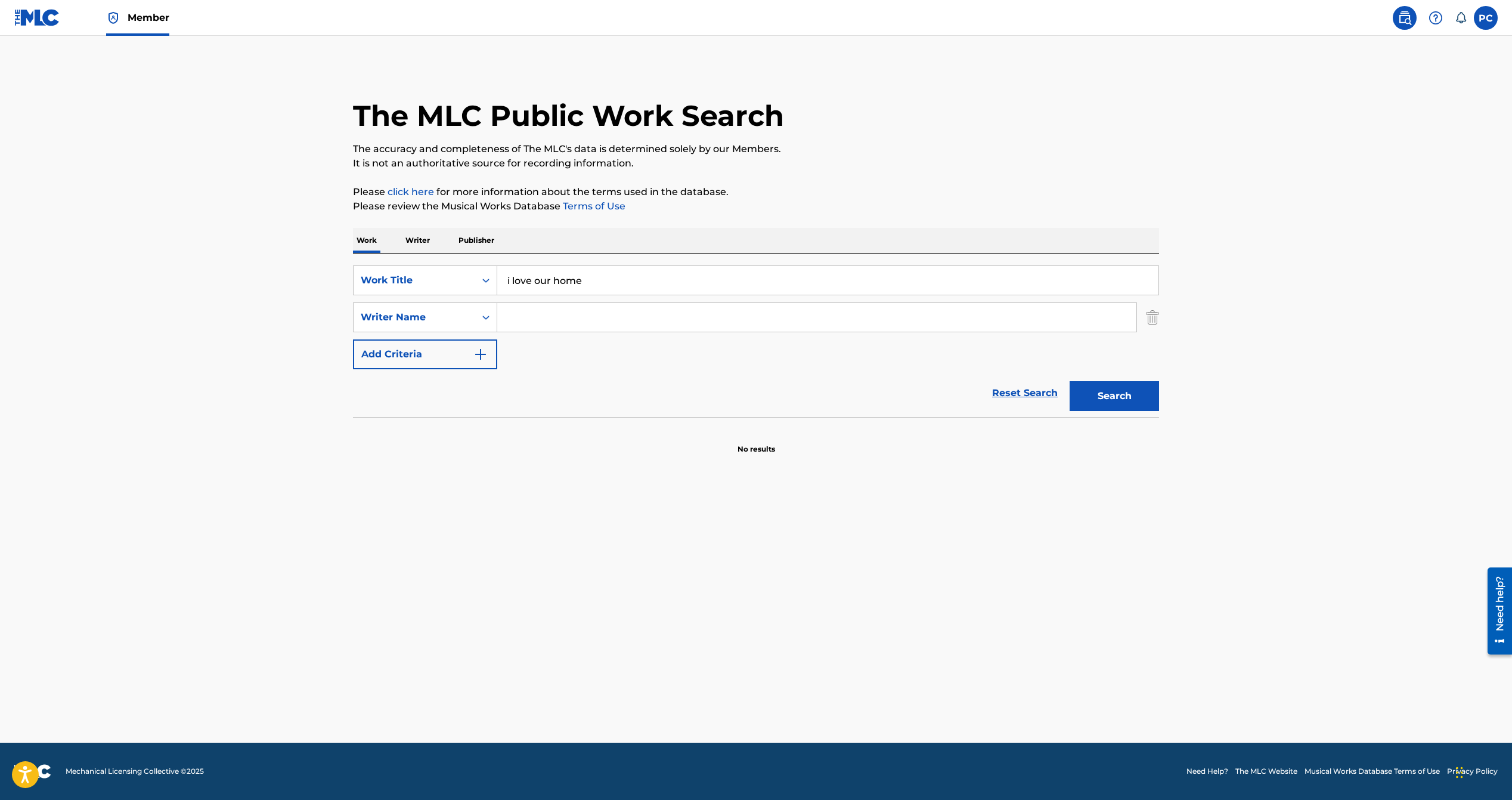
click at [535, 322] on input "Search Form" at bounding box center [817, 317] width 640 height 29
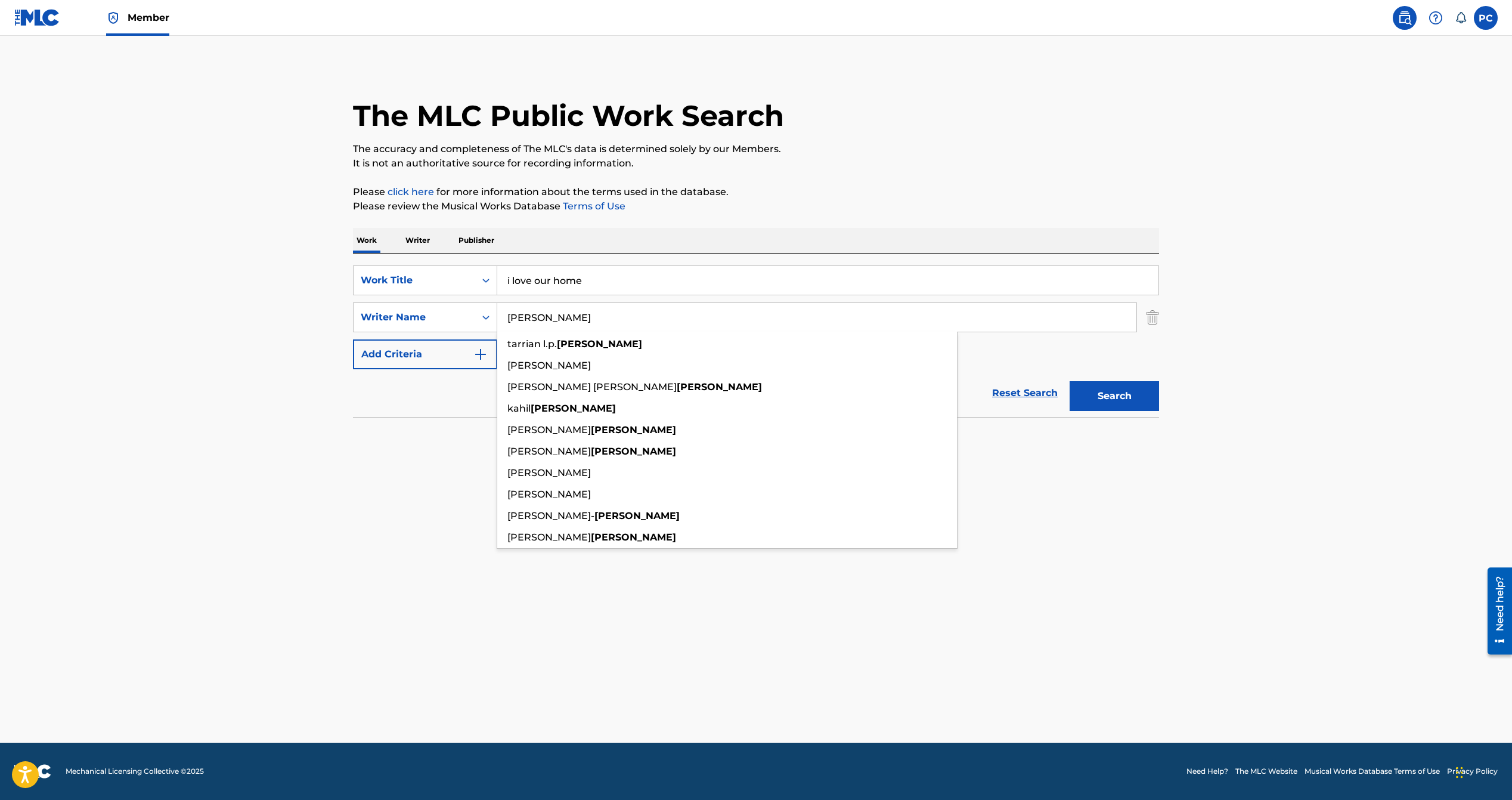
type input "rhodes"
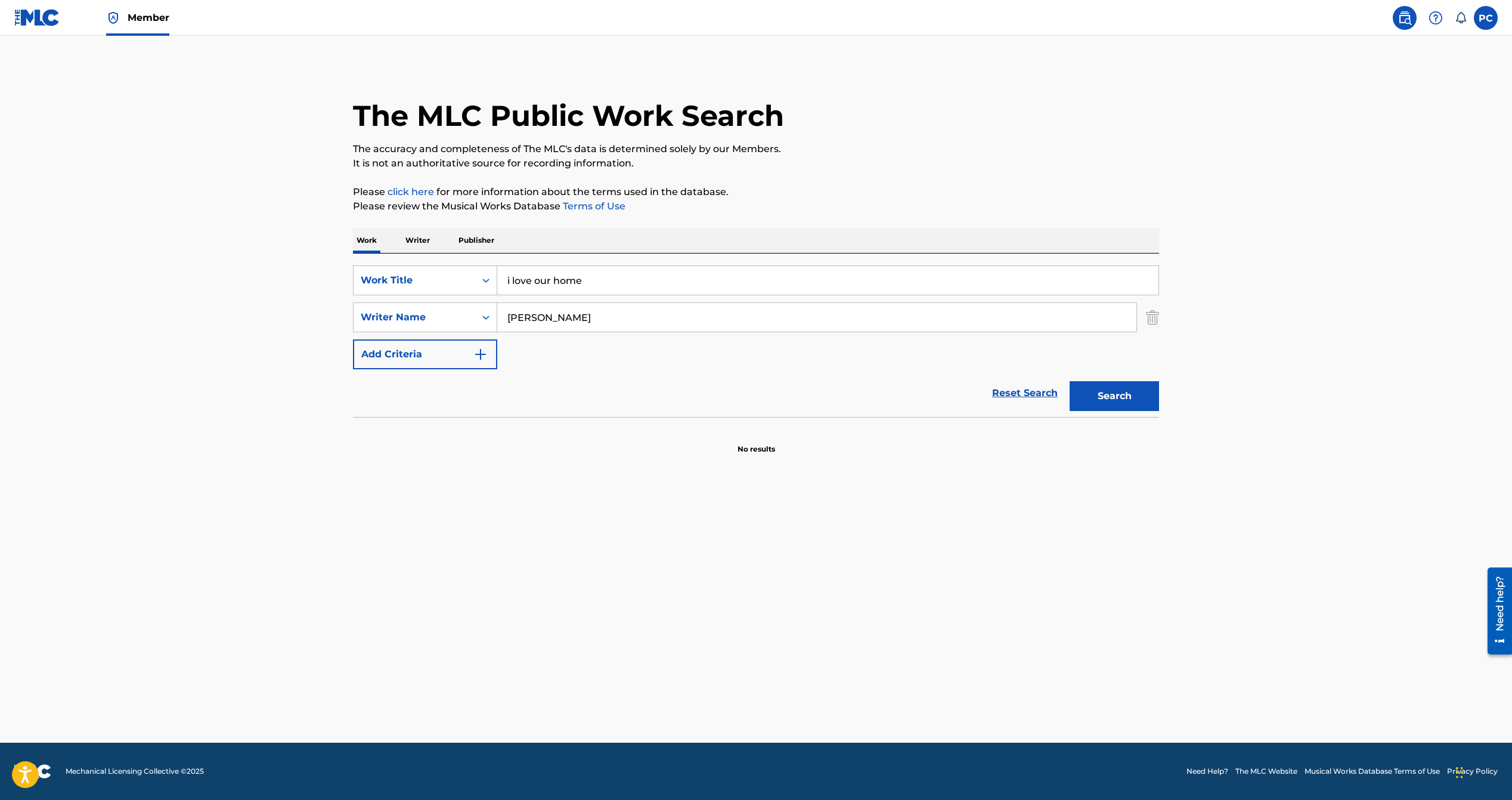
click at [1112, 391] on button "Search" at bounding box center [1114, 396] width 89 height 30
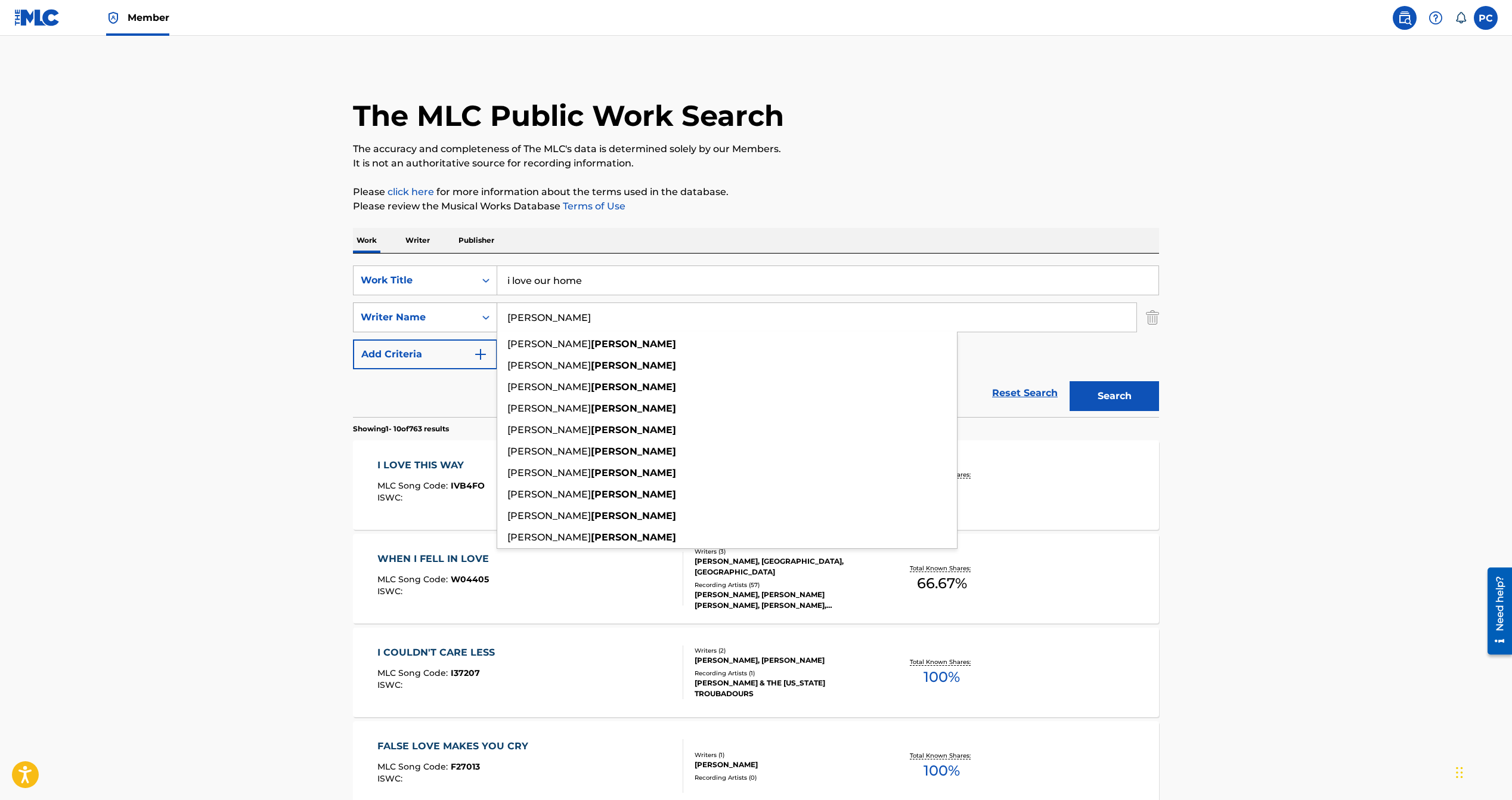
drag, startPoint x: 566, startPoint y: 317, endPoint x: 494, endPoint y: 311, distance: 72.2
click at [496, 311] on div "SearchWithCriteria28503955-304f-4b94-a7d8-5ecd61ee8dea Writer Name rhodes willi…" at bounding box center [756, 317] width 806 height 30
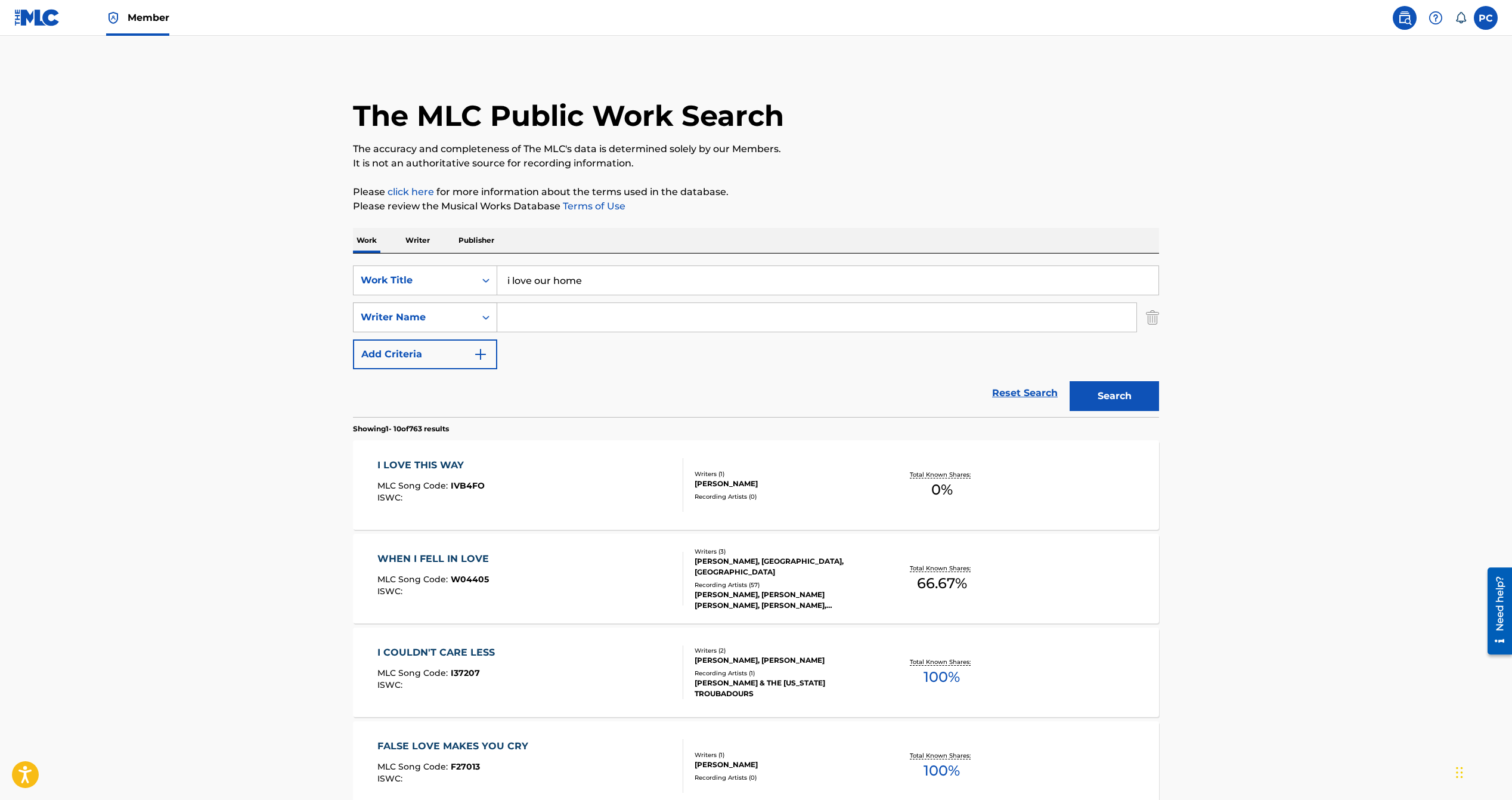
click at [1070, 381] on button "Search" at bounding box center [1114, 396] width 89 height 30
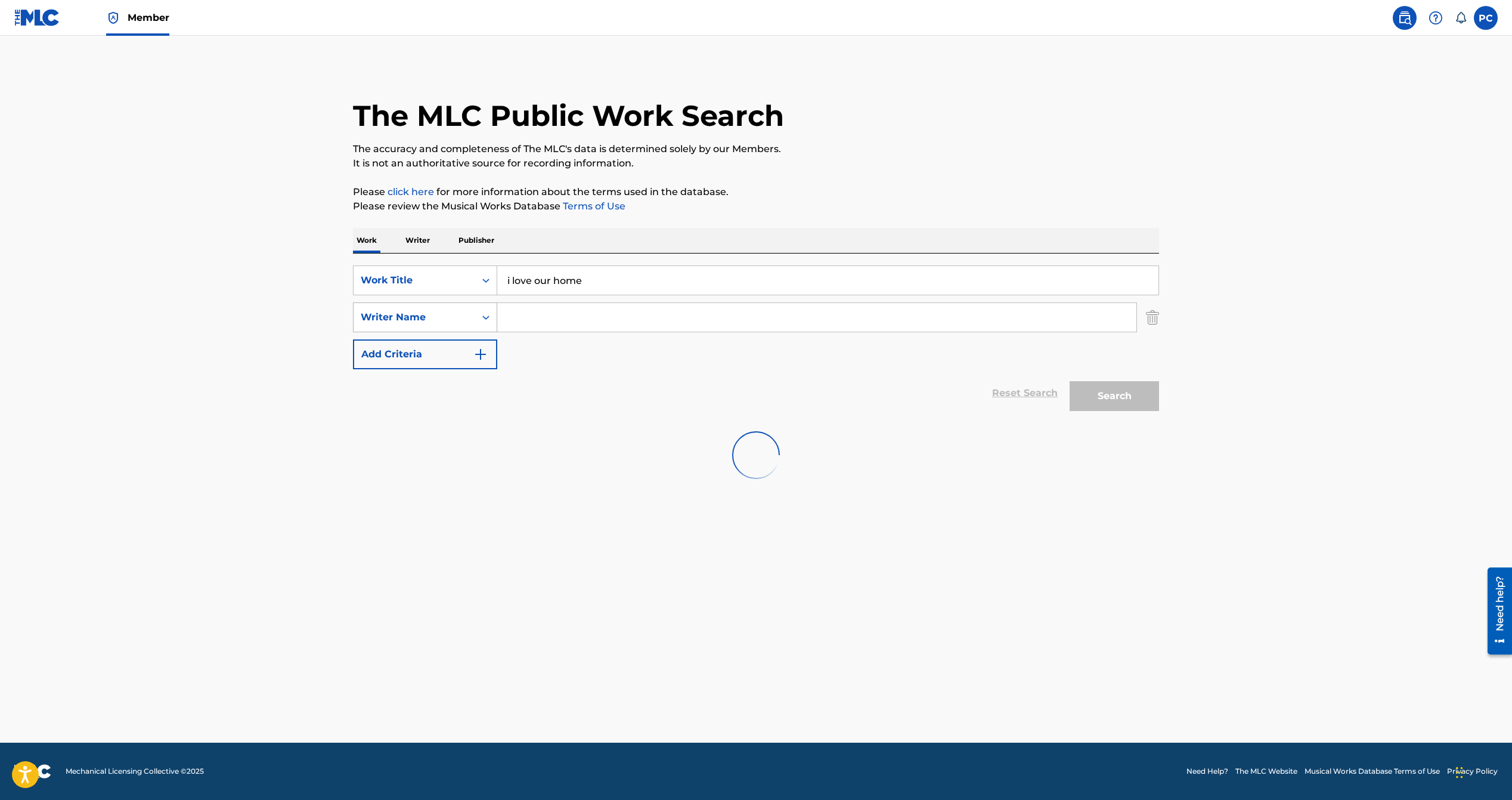
click at [475, 318] on div "Search Form" at bounding box center [485, 317] width 21 height 21
click at [531, 313] on input "Search Form" at bounding box center [817, 317] width 640 height 29
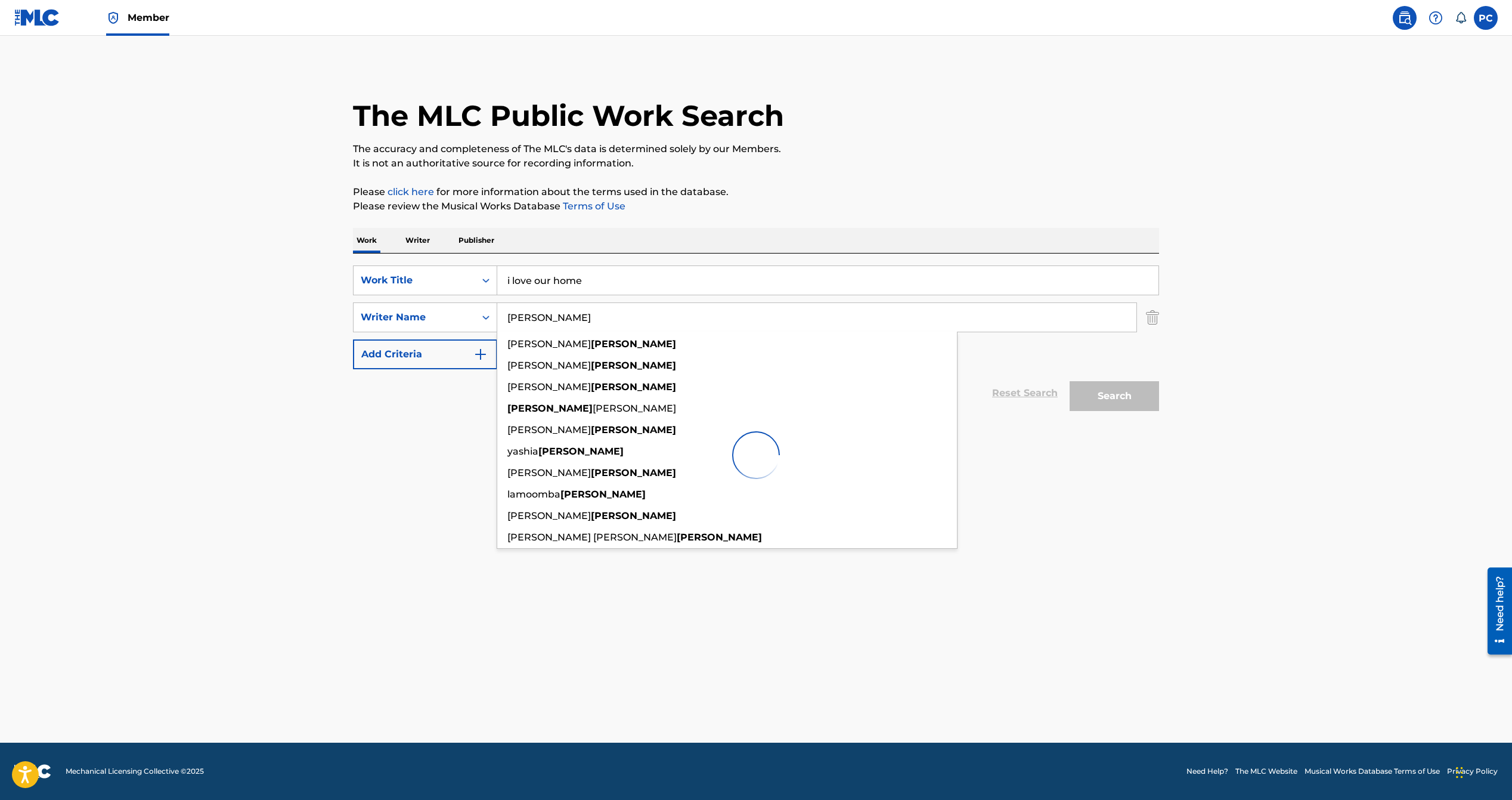
type input "[PERSON_NAME]"
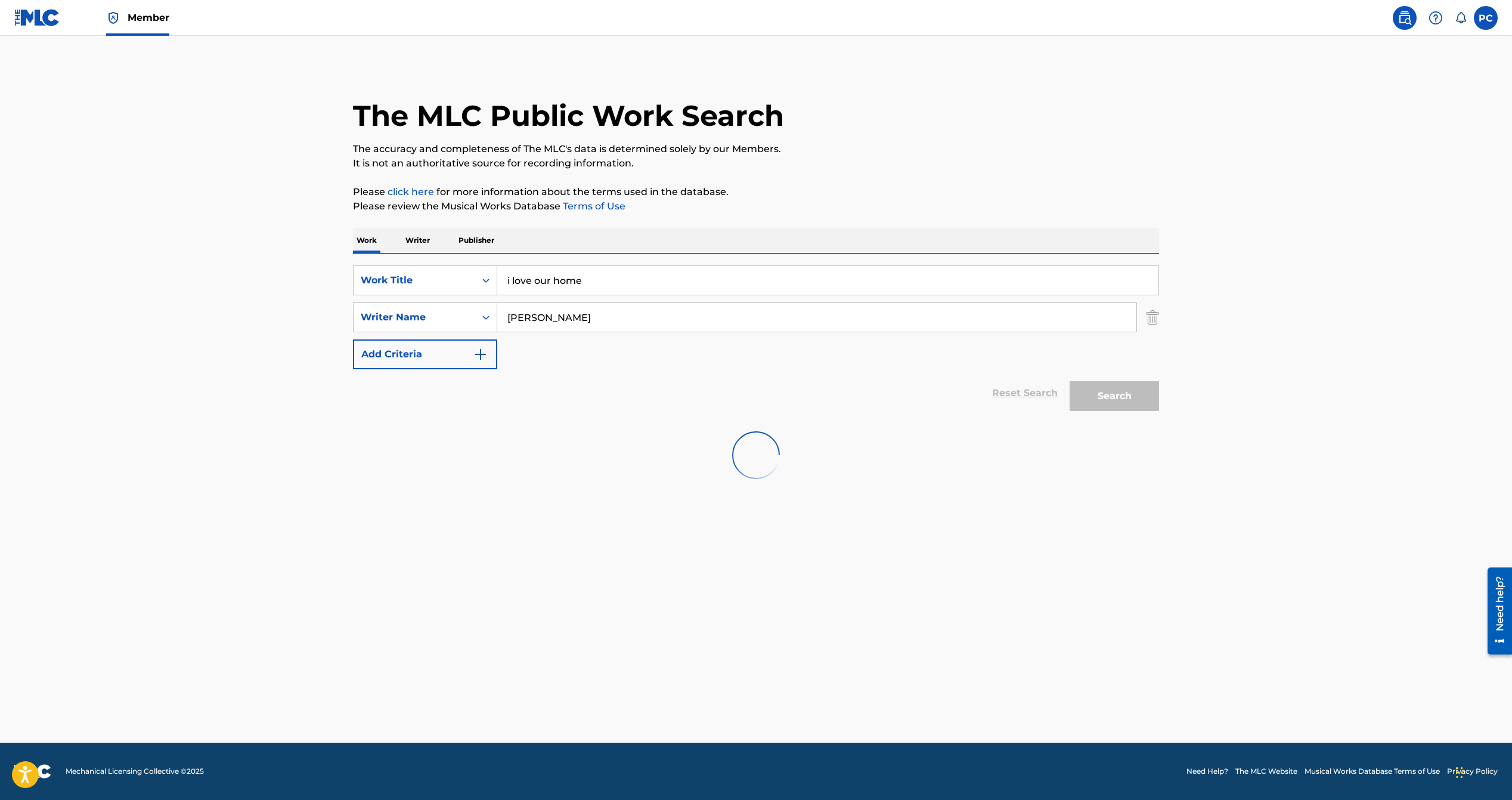
click at [1111, 397] on div "Search" at bounding box center [1111, 393] width 95 height 48
click at [1110, 397] on div "Search" at bounding box center [1111, 393] width 95 height 48
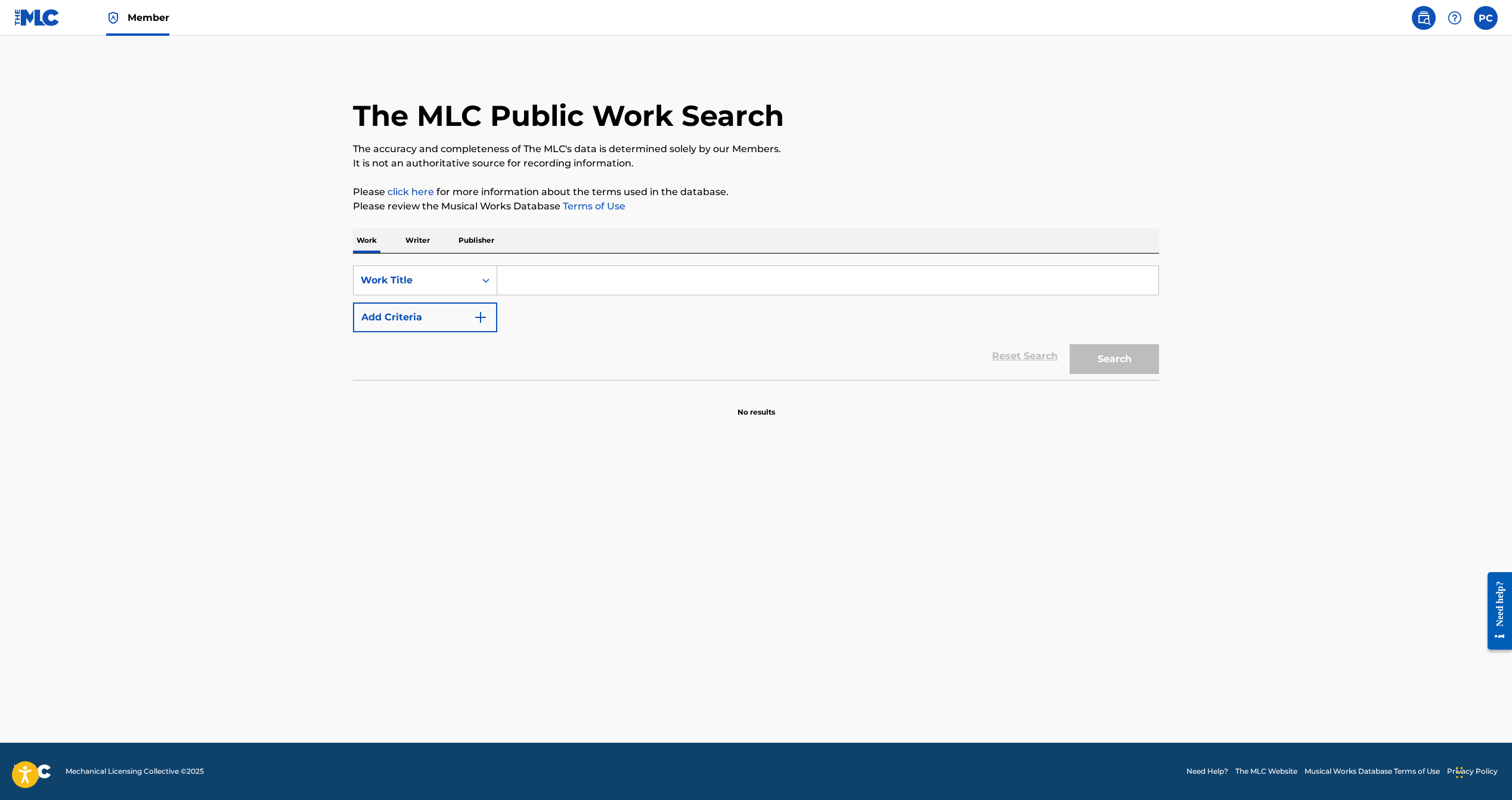
click at [550, 277] on input "Search Form" at bounding box center [828, 280] width 661 height 29
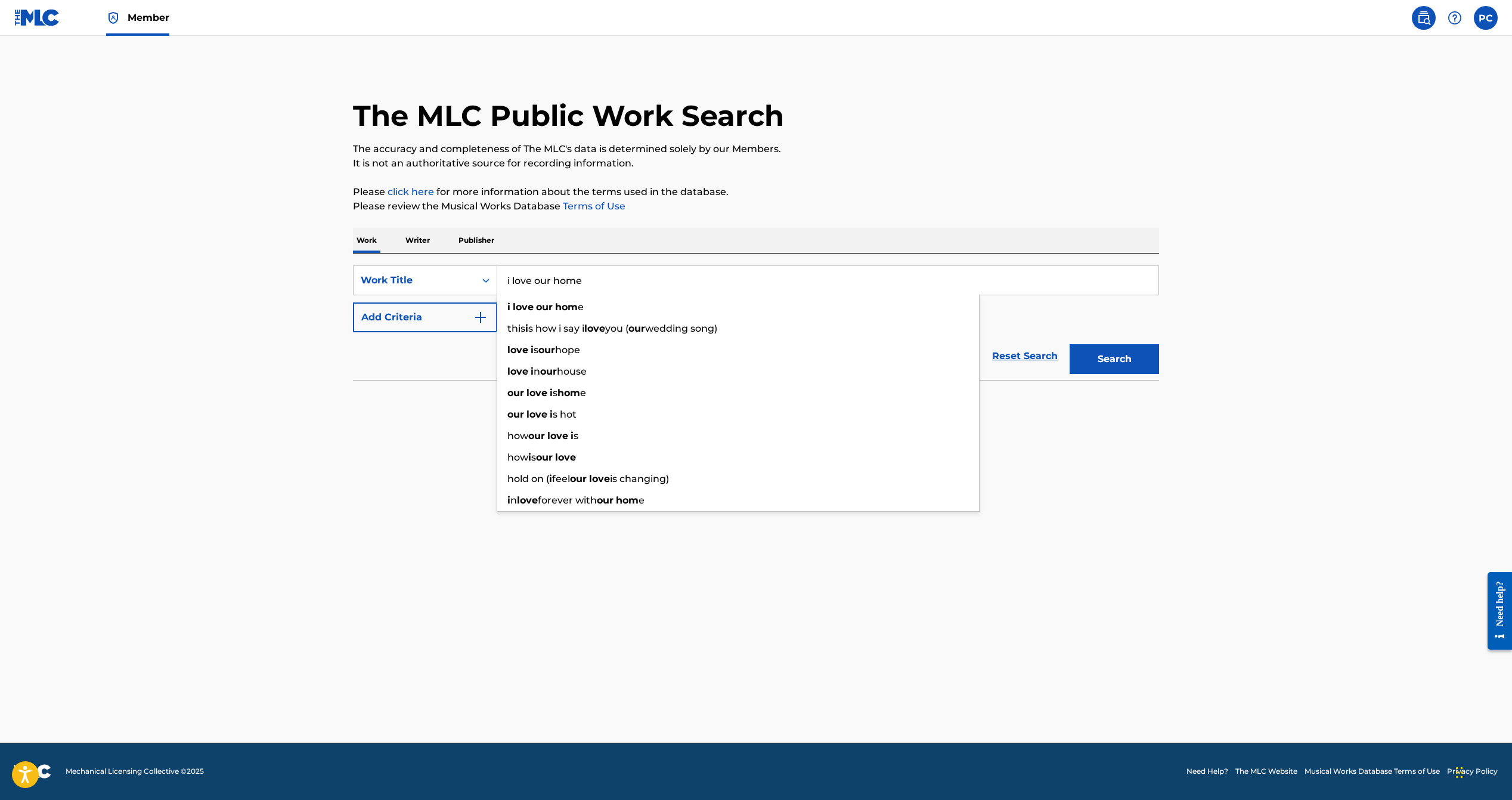
type input "i love our home"
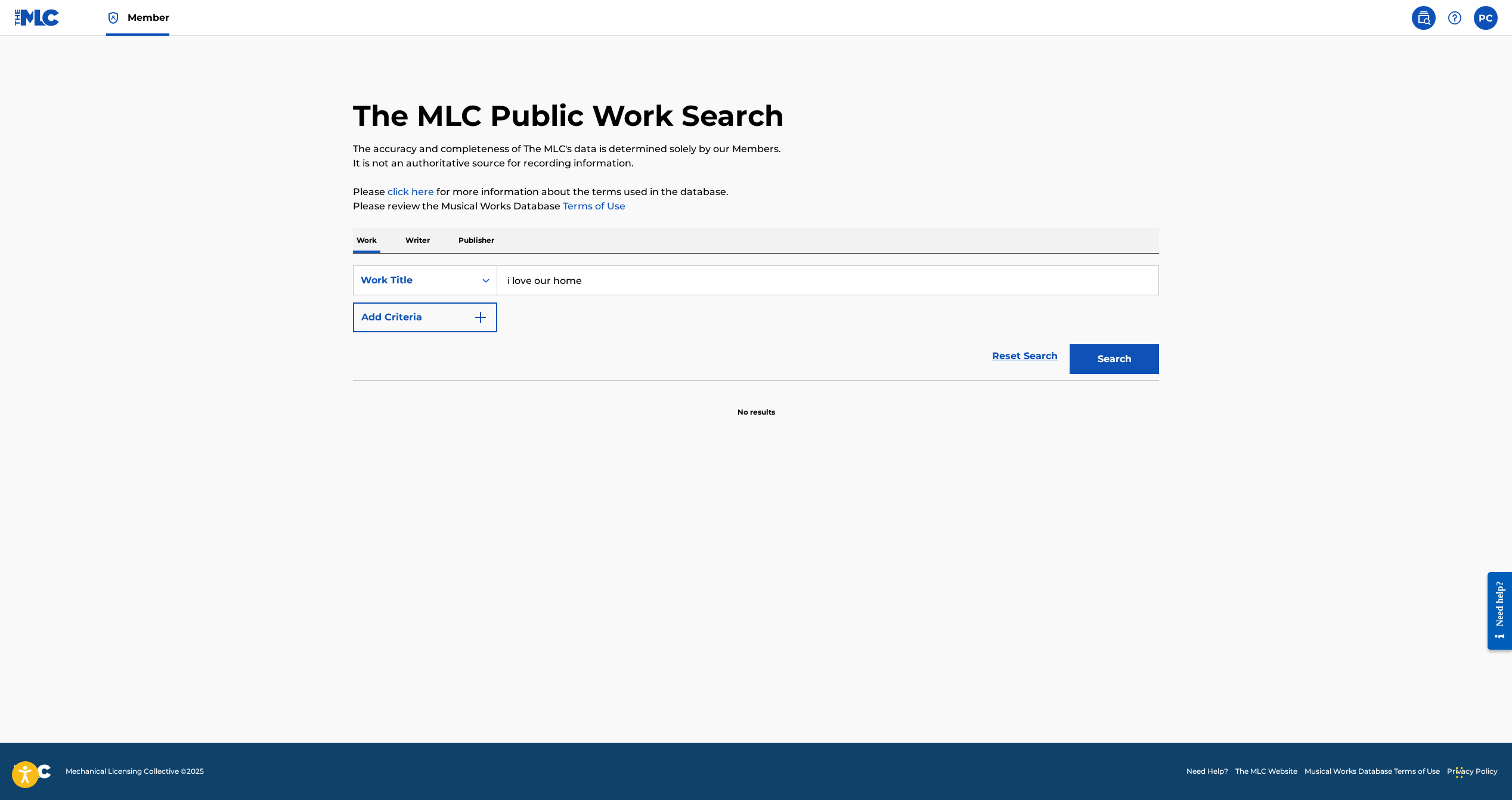
click at [458, 309] on button "Add Criteria" at bounding box center [425, 317] width 144 height 30
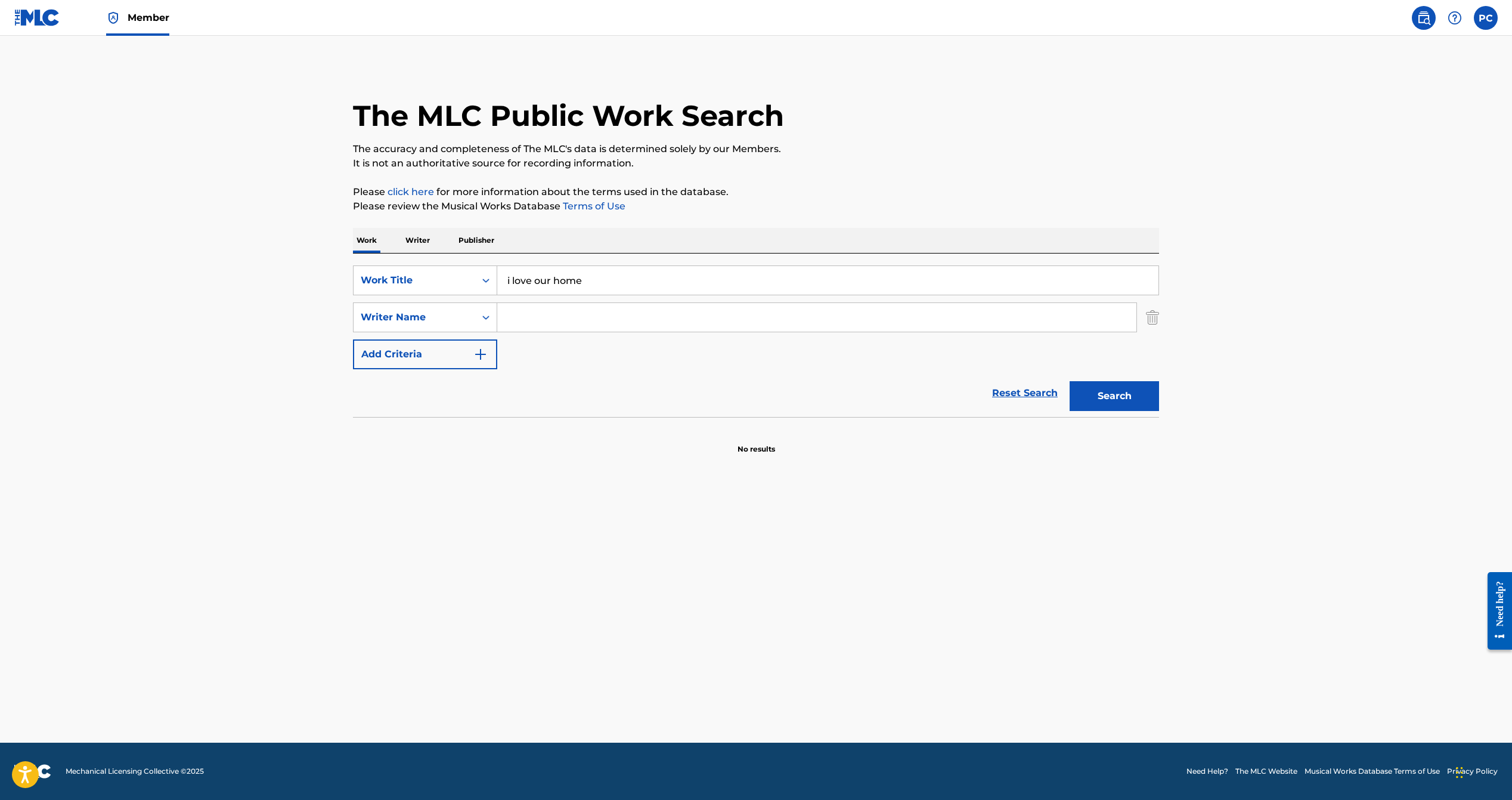
click at [533, 313] on input "Search Form" at bounding box center [817, 317] width 640 height 29
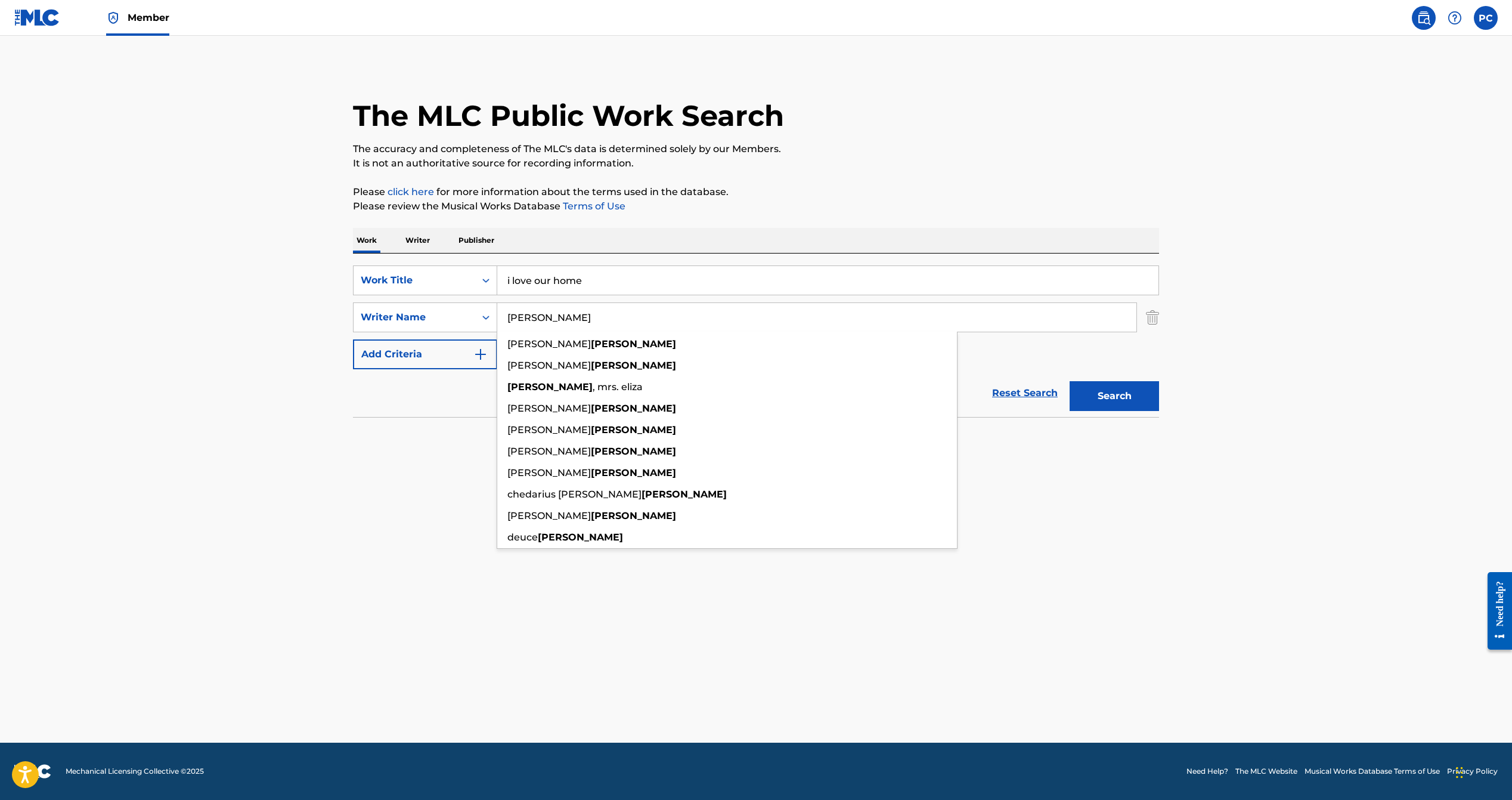
type input "[PERSON_NAME]"
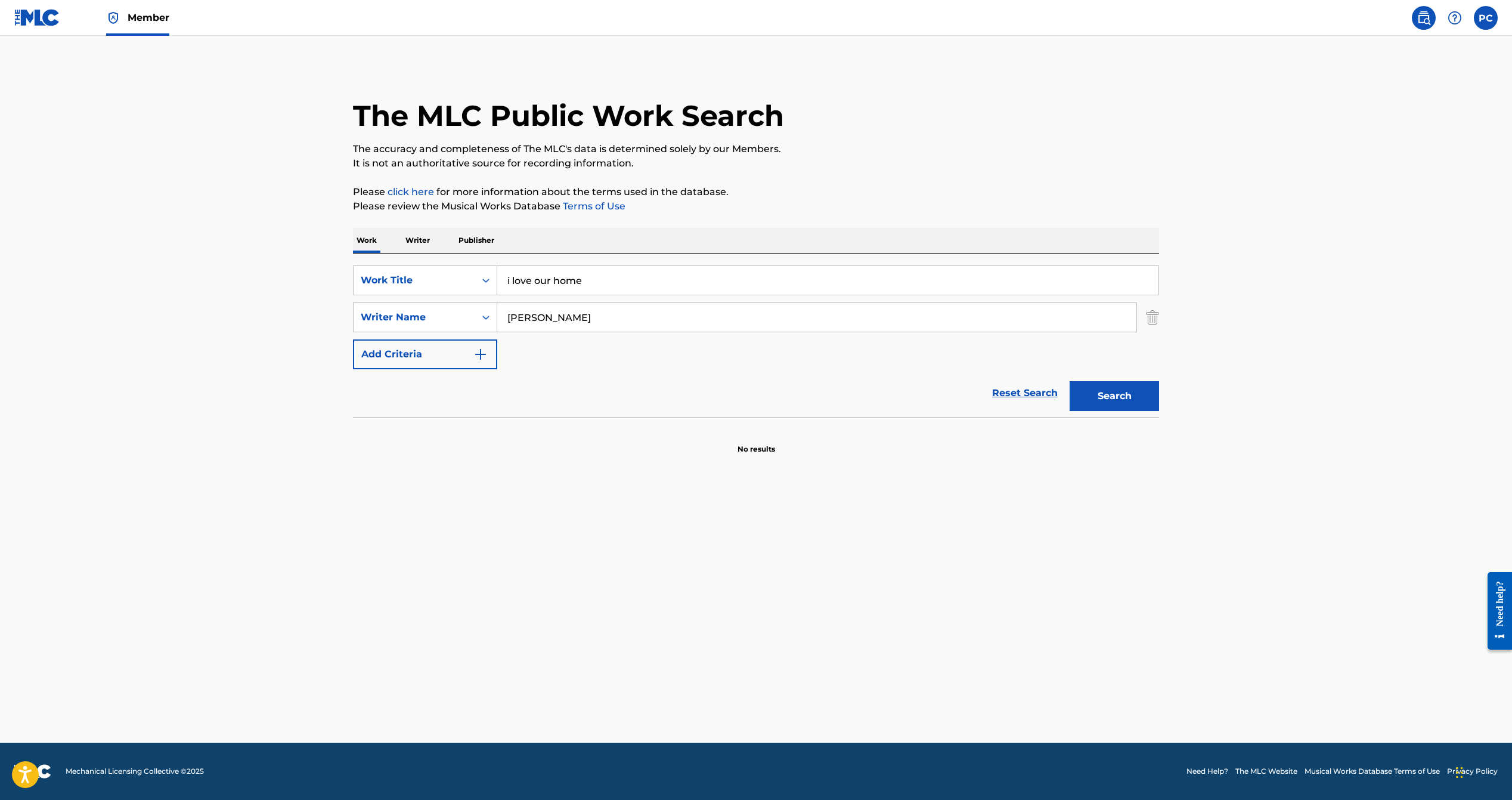
click at [1088, 390] on button "Search" at bounding box center [1114, 396] width 89 height 30
click at [488, 320] on icon "Search Form" at bounding box center [486, 317] width 12 height 12
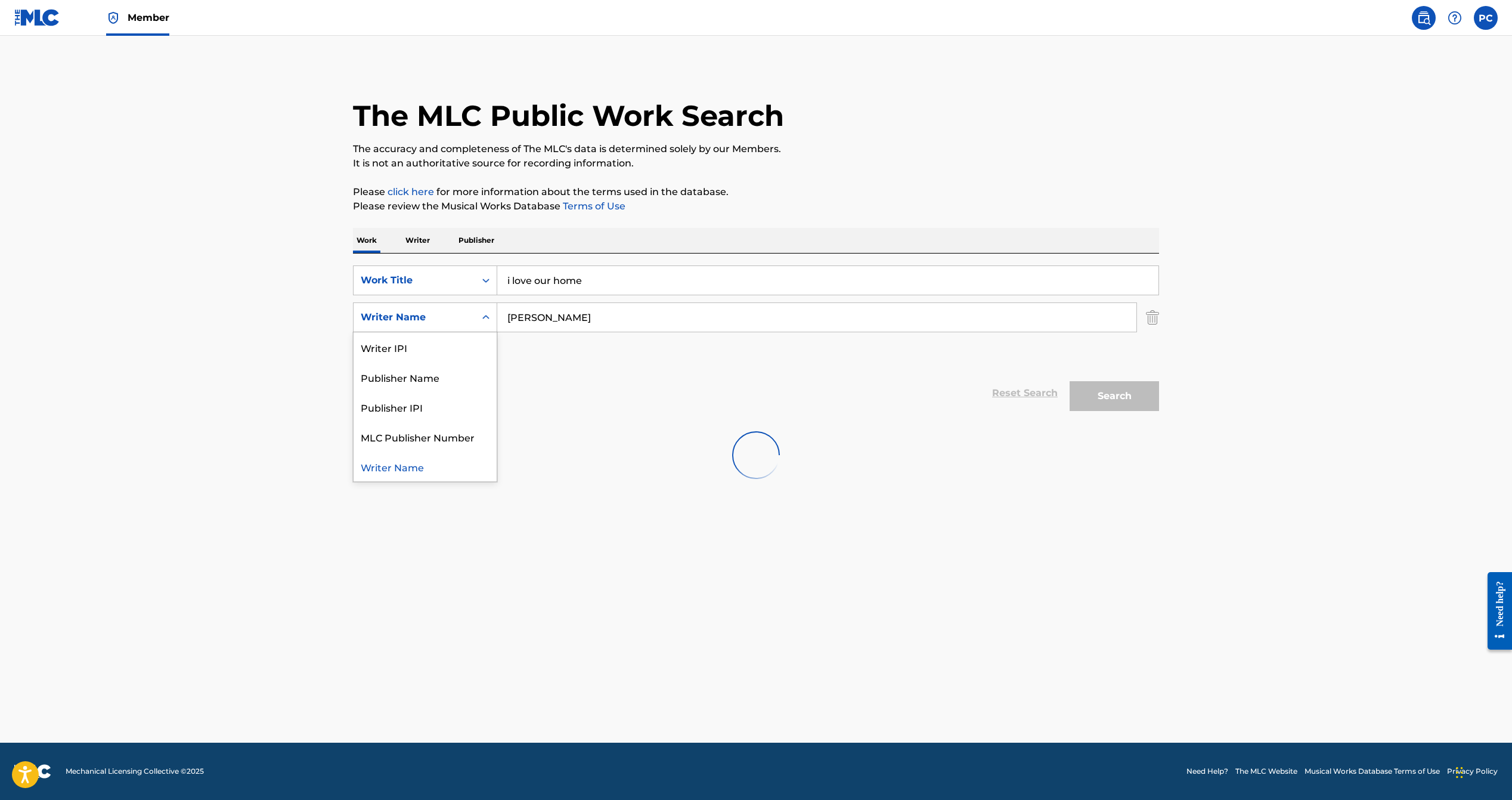
click at [487, 320] on icon "Search Form" at bounding box center [486, 317] width 12 height 12
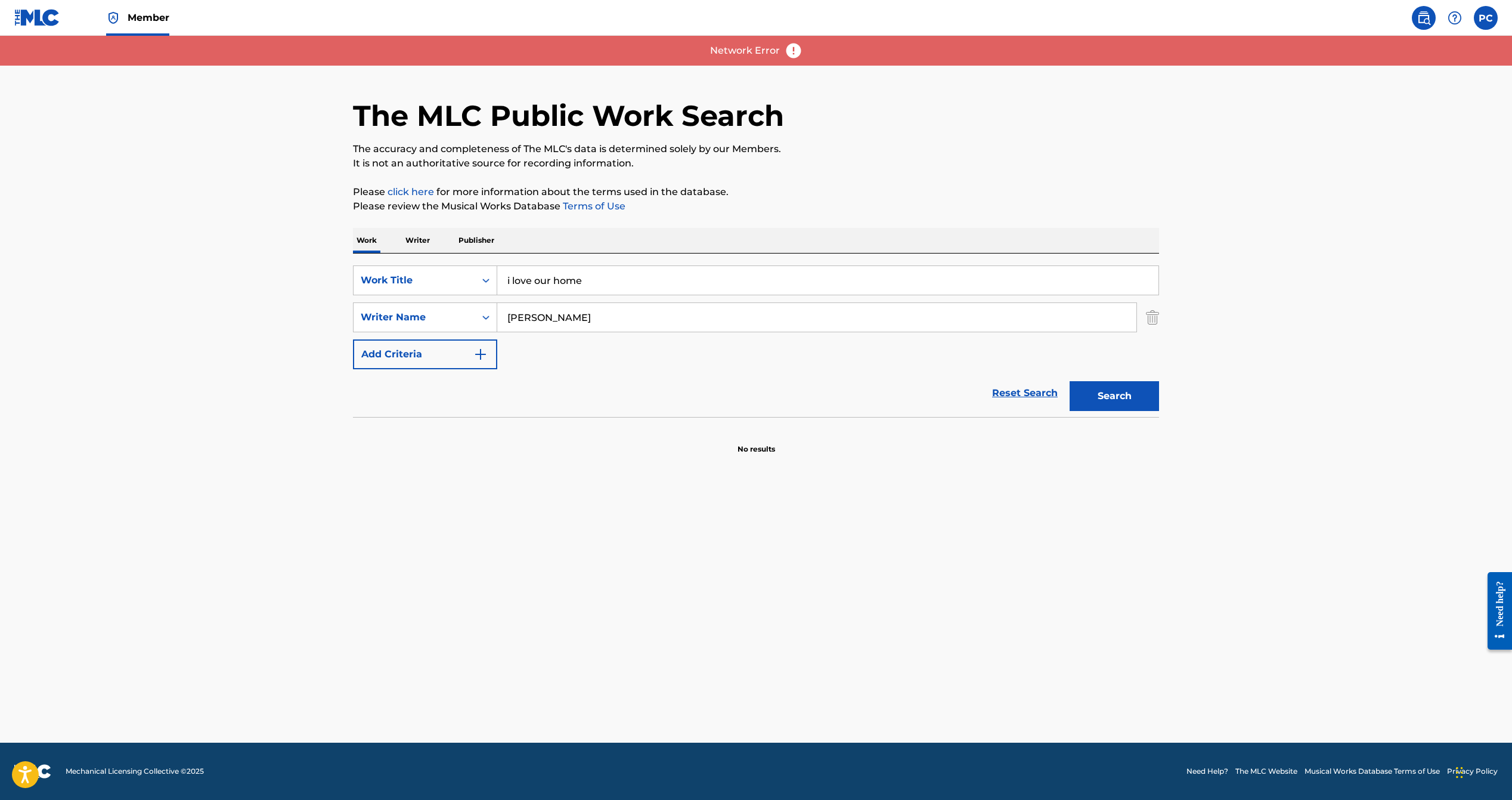
click at [53, 16] on img at bounding box center [38, 18] width 46 height 17
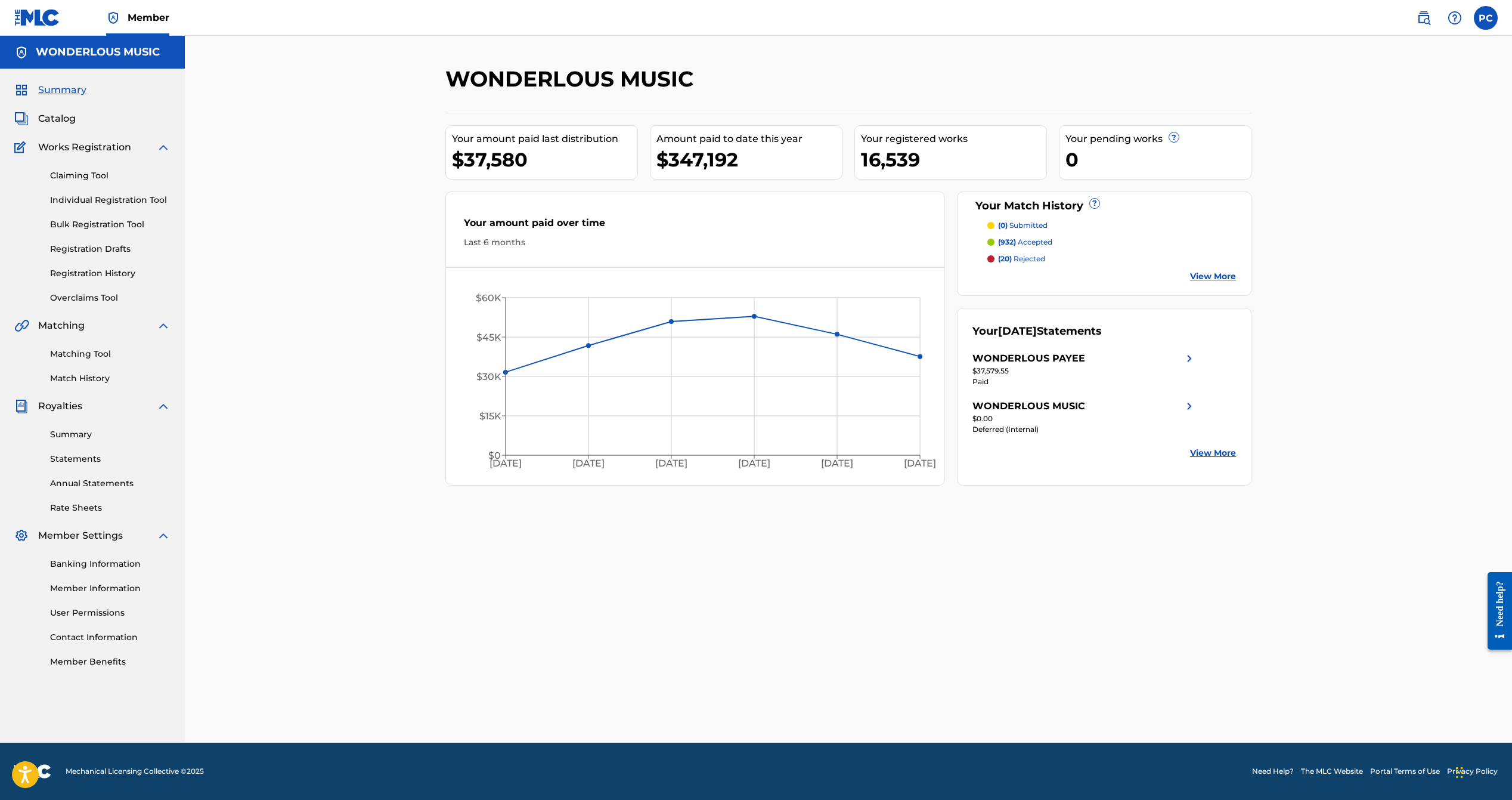
click at [79, 170] on link "Claiming Tool" at bounding box center [110, 175] width 121 height 13
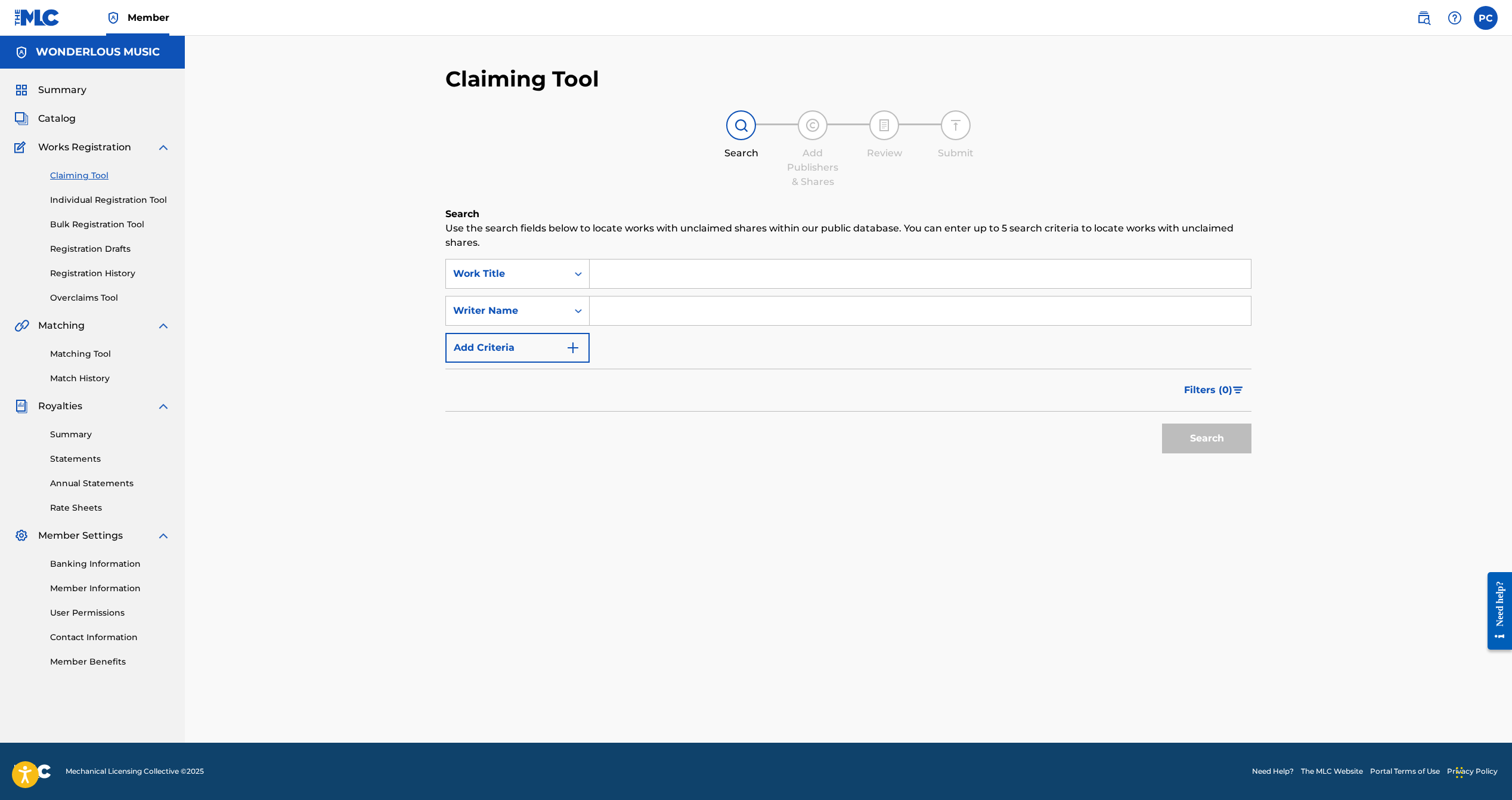
click at [78, 361] on div "Matching Tool Match History" at bounding box center [92, 358] width 156 height 52
click at [84, 353] on link "Matching Tool" at bounding box center [110, 354] width 121 height 13
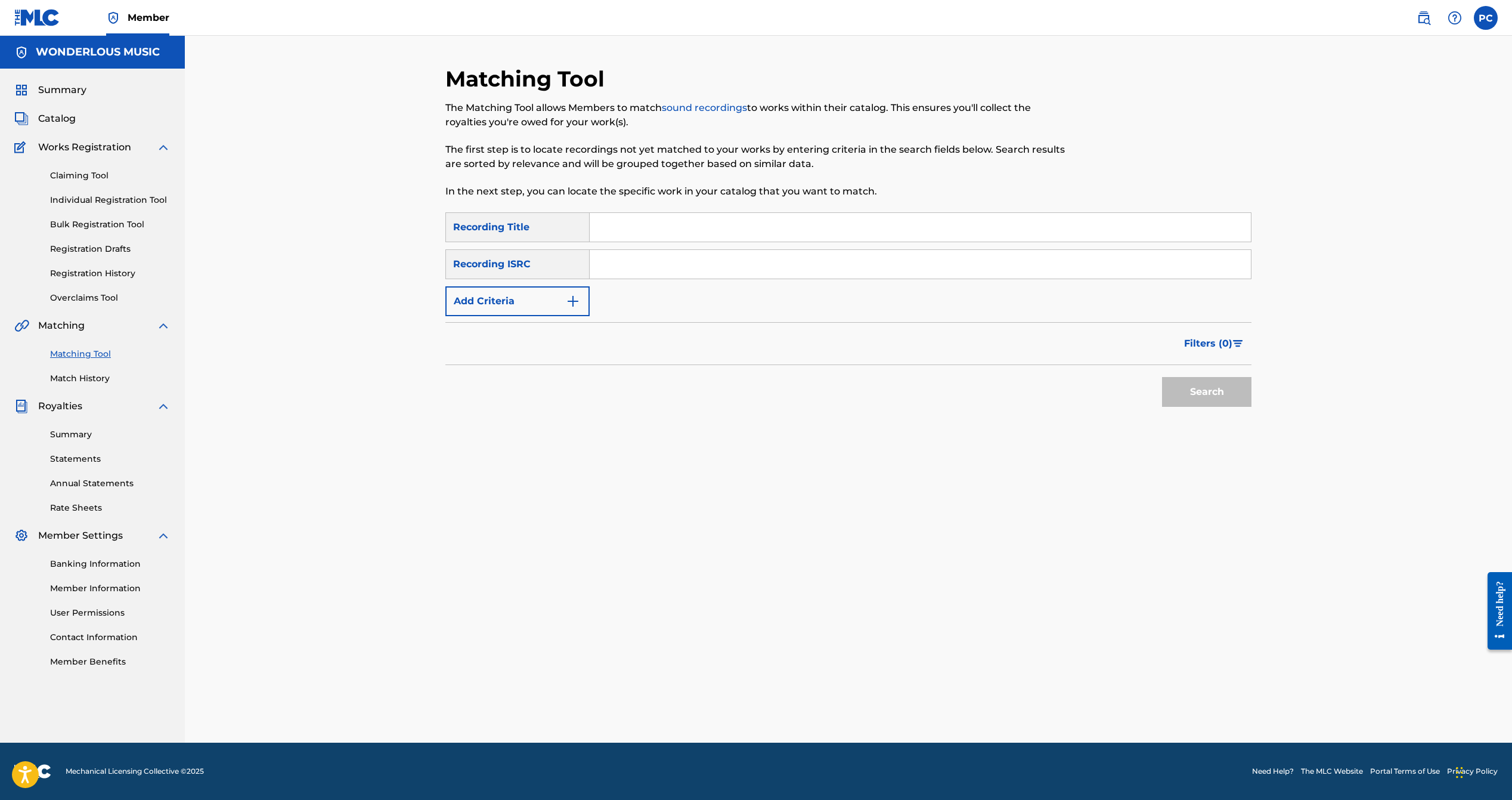
drag, startPoint x: 618, startPoint y: 267, endPoint x: 636, endPoint y: 267, distance: 18.0
click at [620, 267] on input "Search Form" at bounding box center [920, 264] width 661 height 29
paste input "ushm21764015"
type input "USHM21764015"
click at [1231, 401] on button "Search" at bounding box center [1206, 392] width 89 height 30
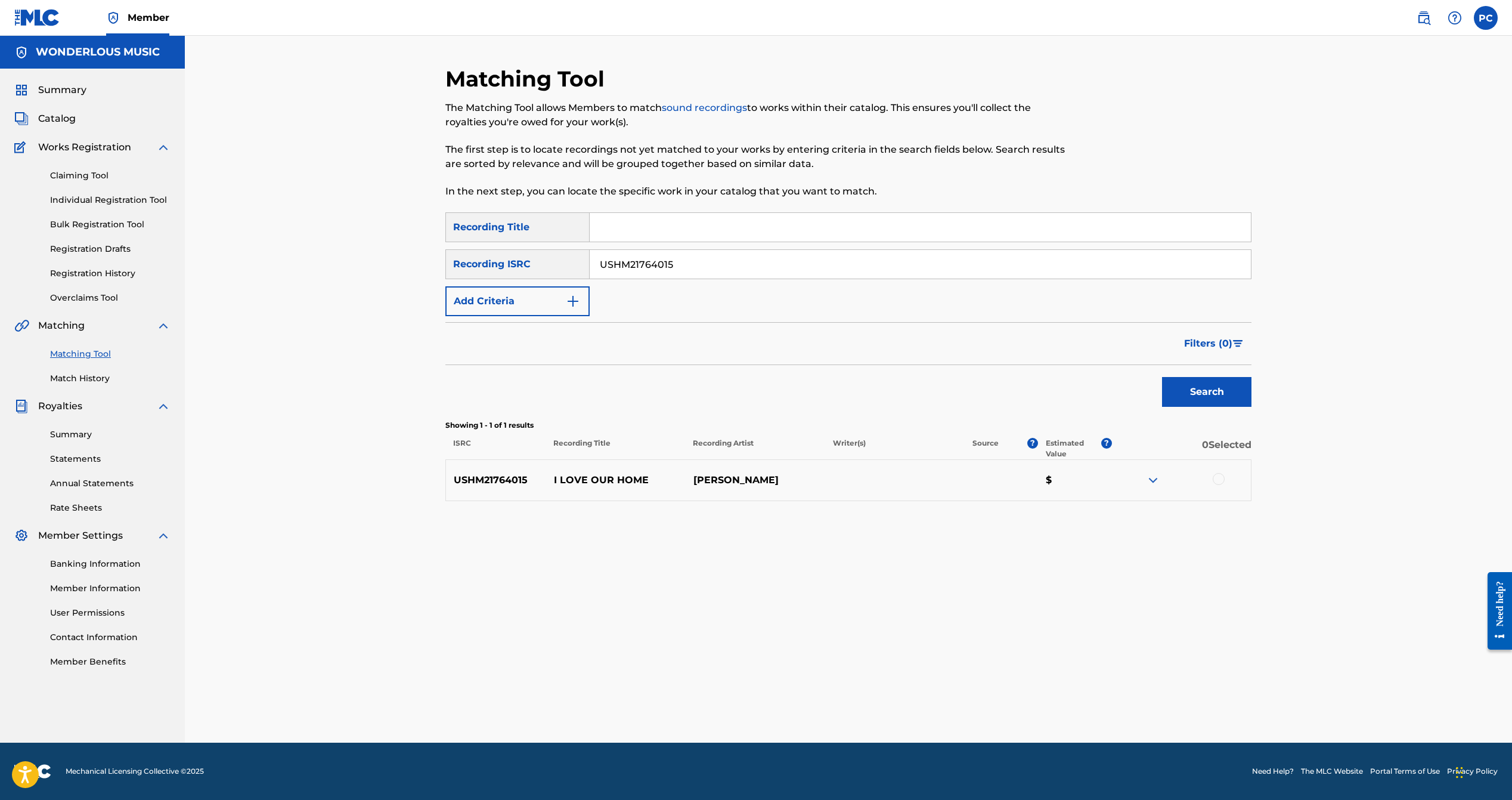
click at [1159, 480] on img at bounding box center [1153, 480] width 15 height 15
click at [1222, 483] on div at bounding box center [1219, 479] width 12 height 12
click at [1425, 15] on img at bounding box center [1424, 18] width 15 height 15
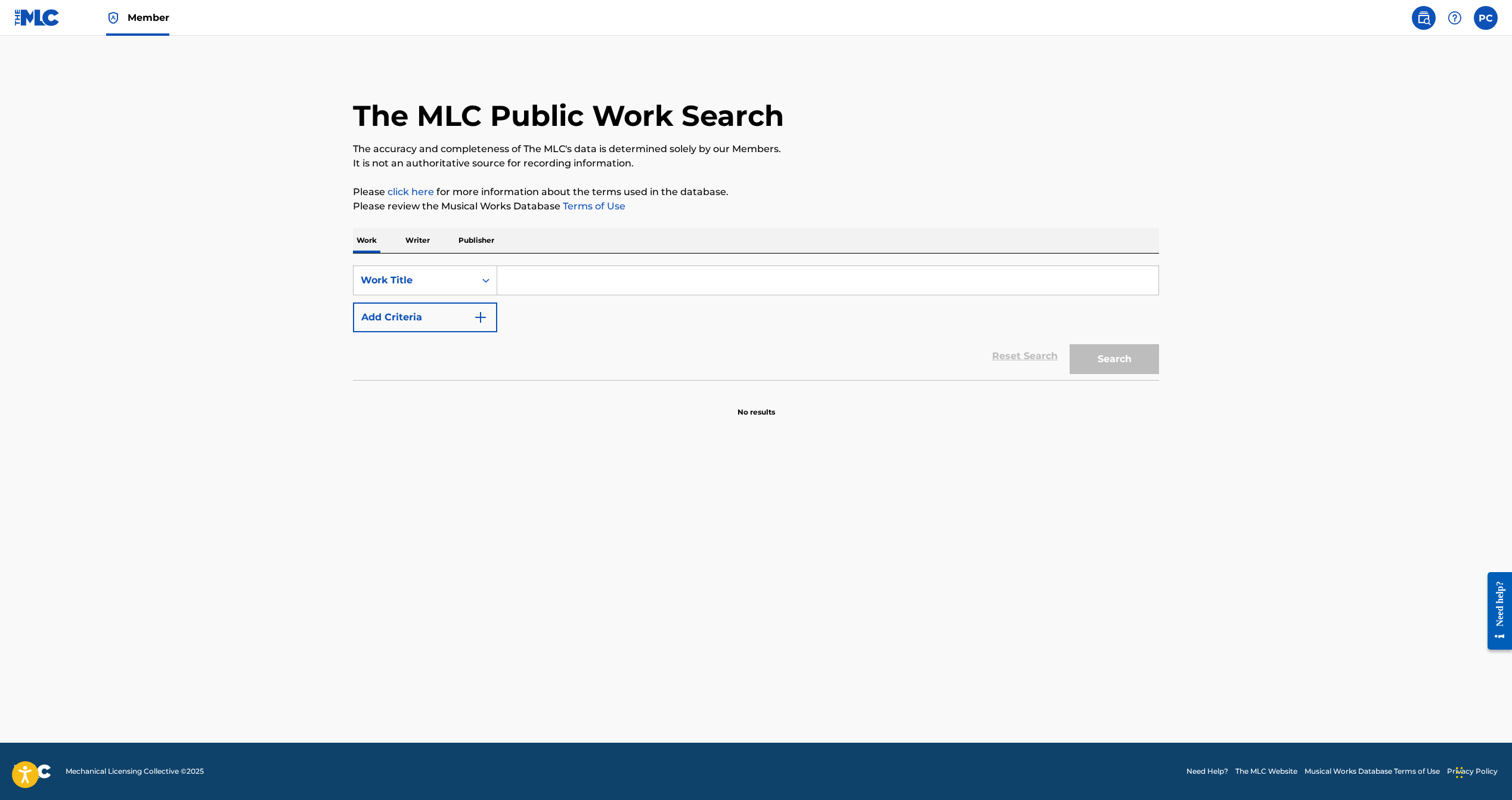
click at [535, 280] on input "Search Form" at bounding box center [828, 280] width 661 height 29
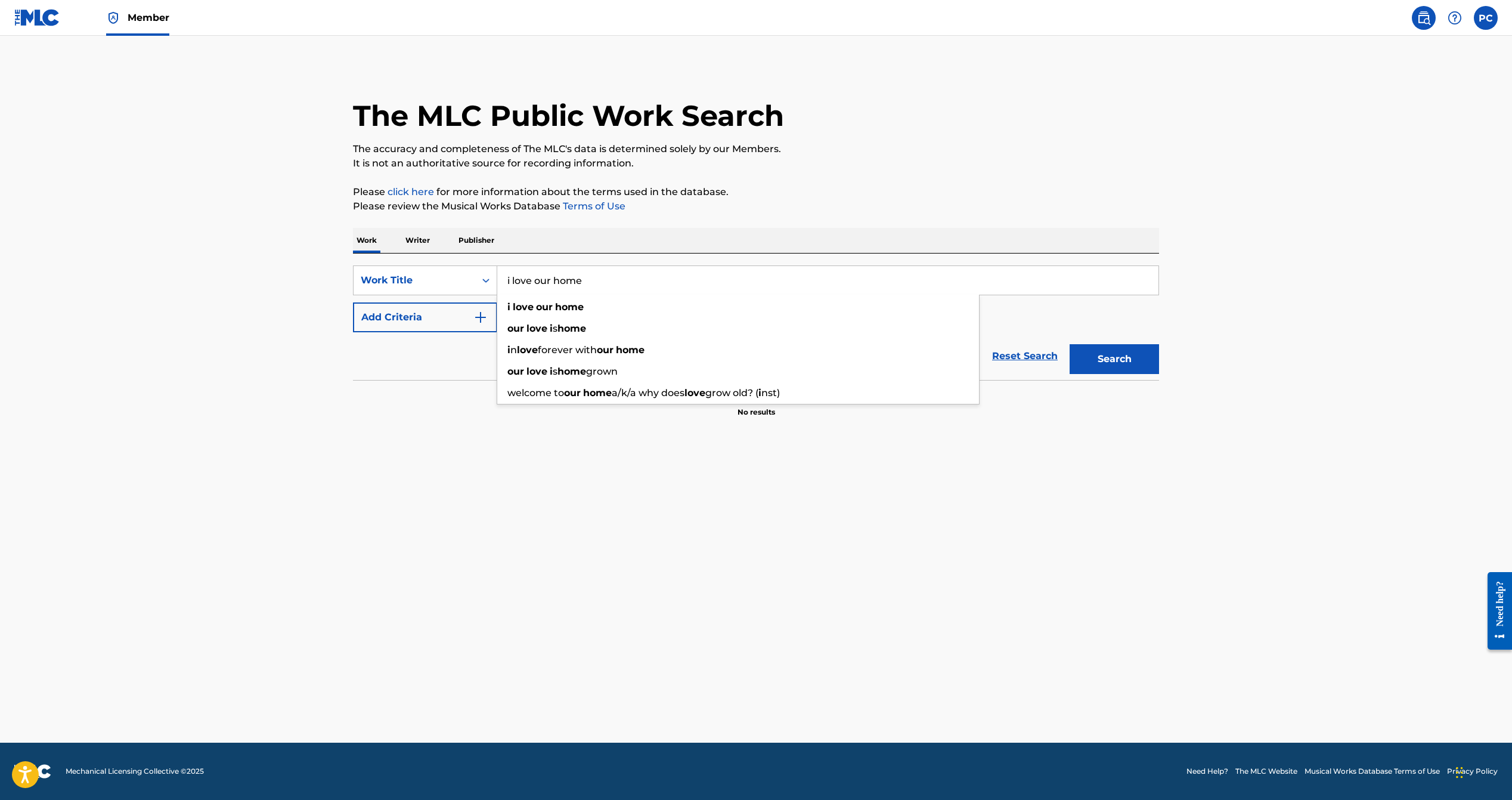
type input "i love our home"
click at [424, 319] on button "Add Criteria" at bounding box center [425, 317] width 144 height 30
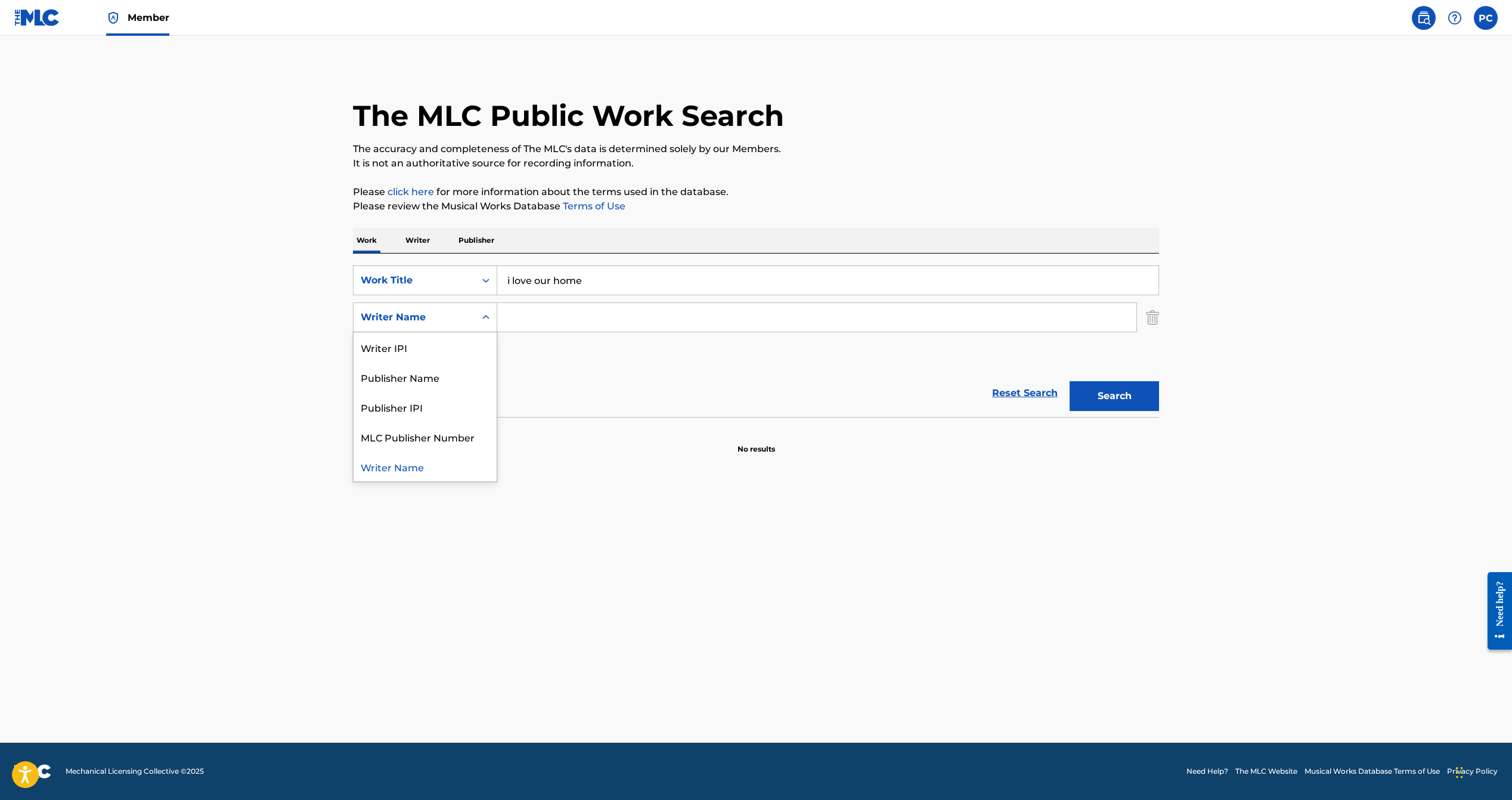
click at [468, 317] on div "Writer Name" at bounding box center [414, 317] width 121 height 22
click at [532, 319] on input "Search Form" at bounding box center [817, 317] width 640 height 29
click at [1089, 402] on button "Search" at bounding box center [1114, 396] width 89 height 30
drag, startPoint x: 572, startPoint y: 317, endPoint x: 491, endPoint y: 302, distance: 82.4
click at [491, 302] on div "SearchWithCriteria703891f4-750d-46b4-bda9-a48248b3351d Writer Name black unicorn" at bounding box center [756, 317] width 806 height 30
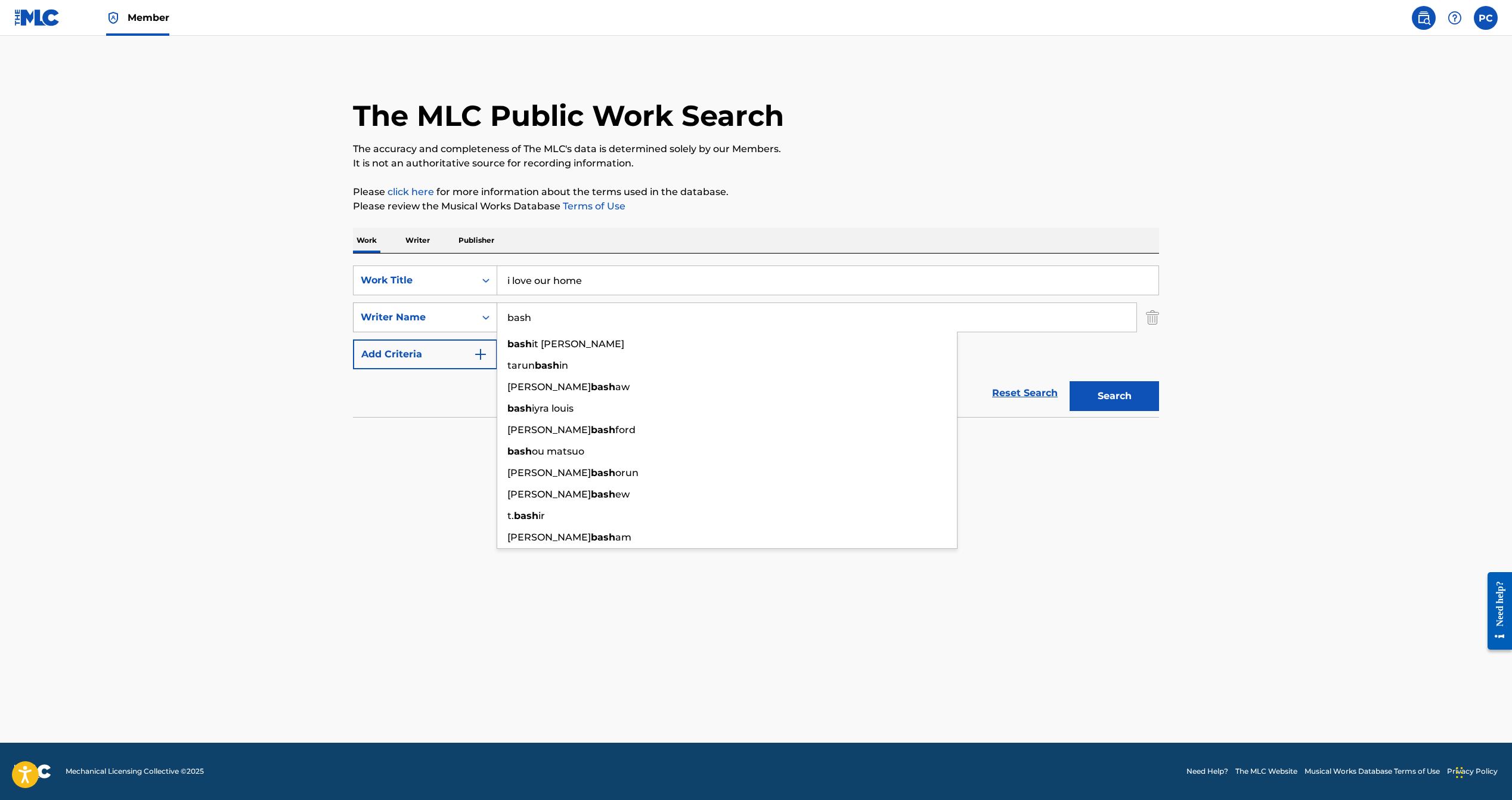
type input "bash"
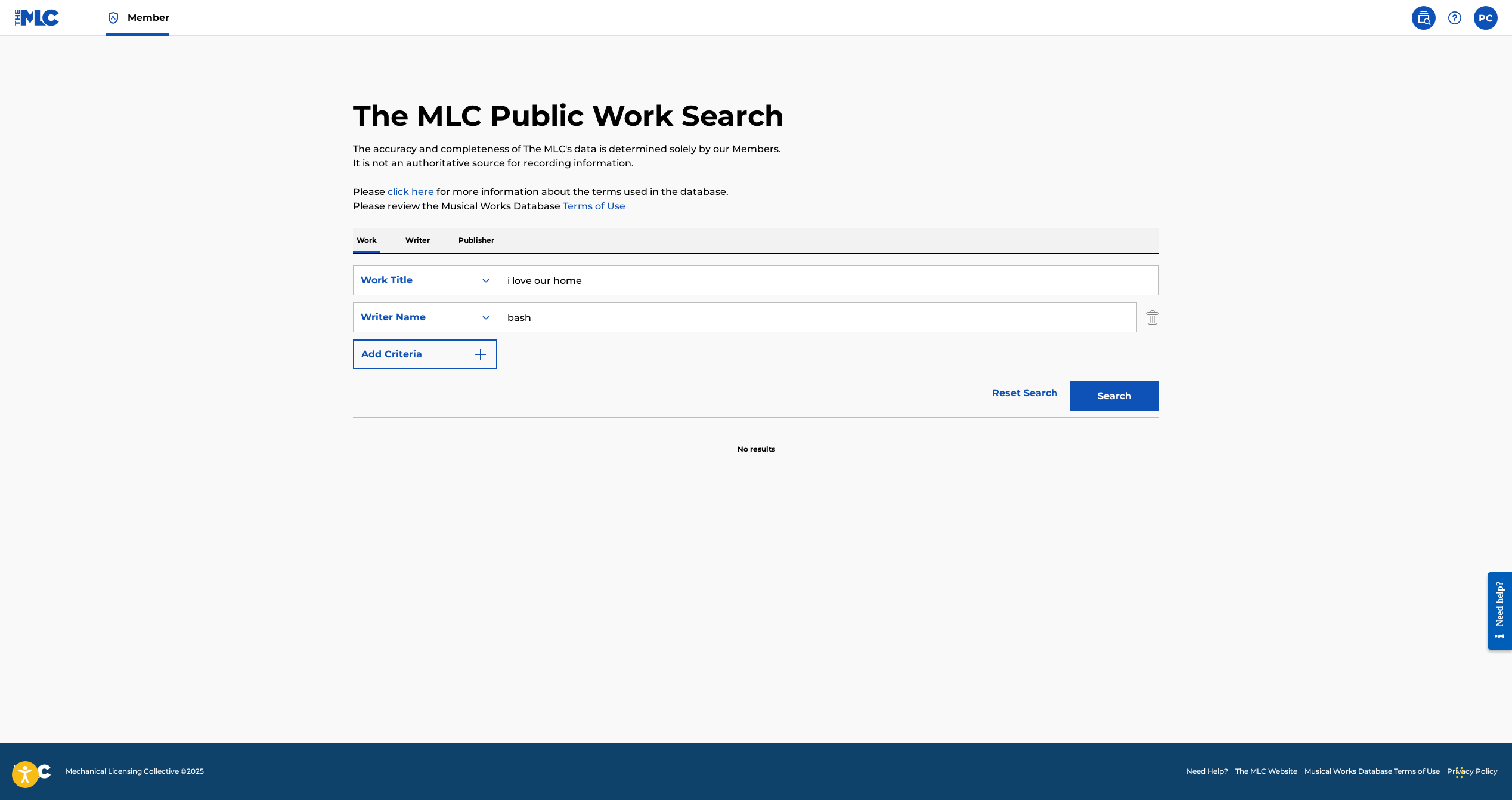
click at [1104, 393] on button "Search" at bounding box center [1114, 396] width 89 height 30
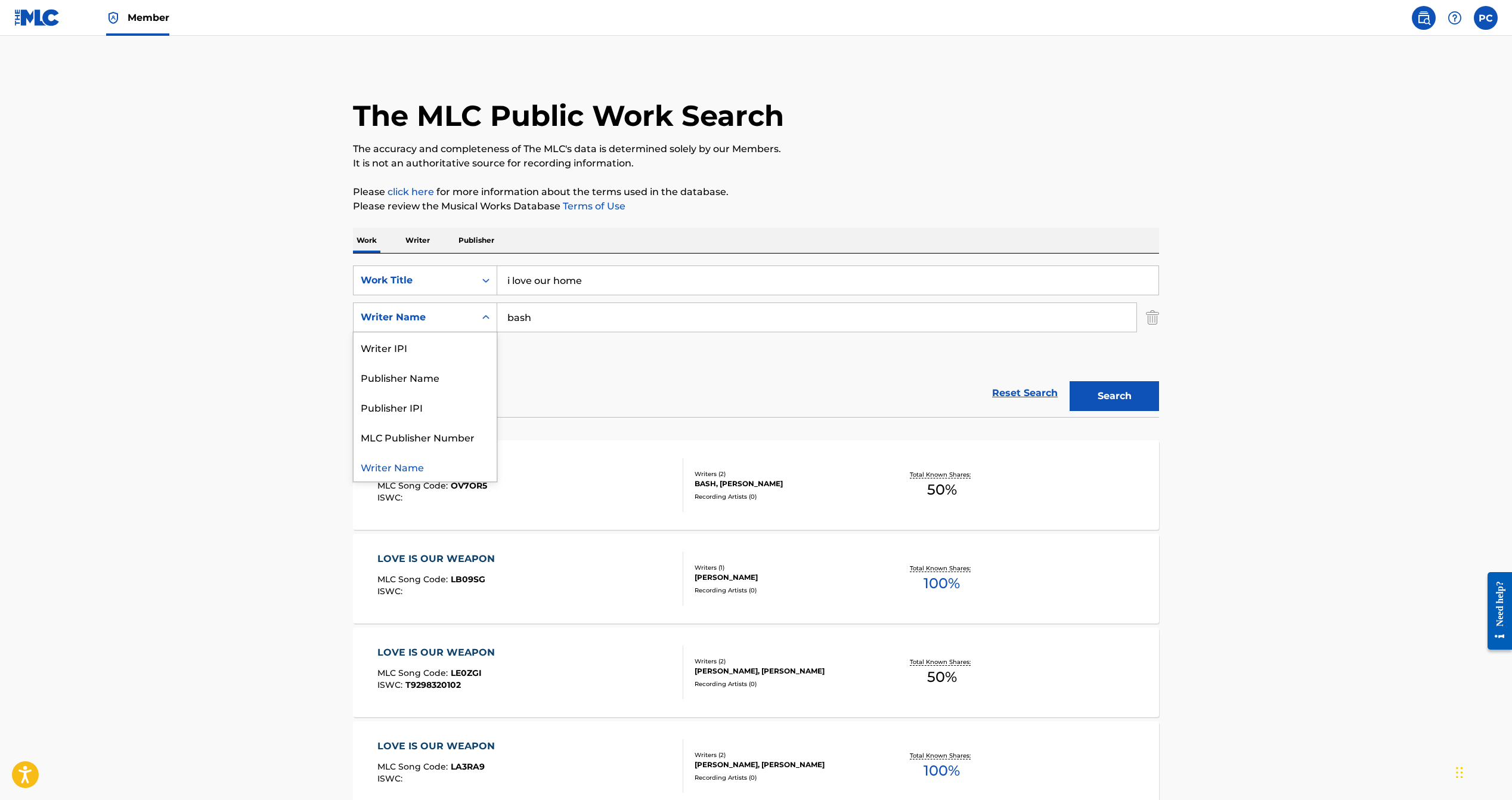
click at [475, 316] on div "Search Form" at bounding box center [485, 317] width 21 height 21
click at [467, 373] on div "Publisher Name" at bounding box center [425, 377] width 143 height 30
click at [527, 320] on input "Search Form" at bounding box center [817, 317] width 640 height 29
click at [1093, 394] on button "Search" at bounding box center [1114, 396] width 89 height 30
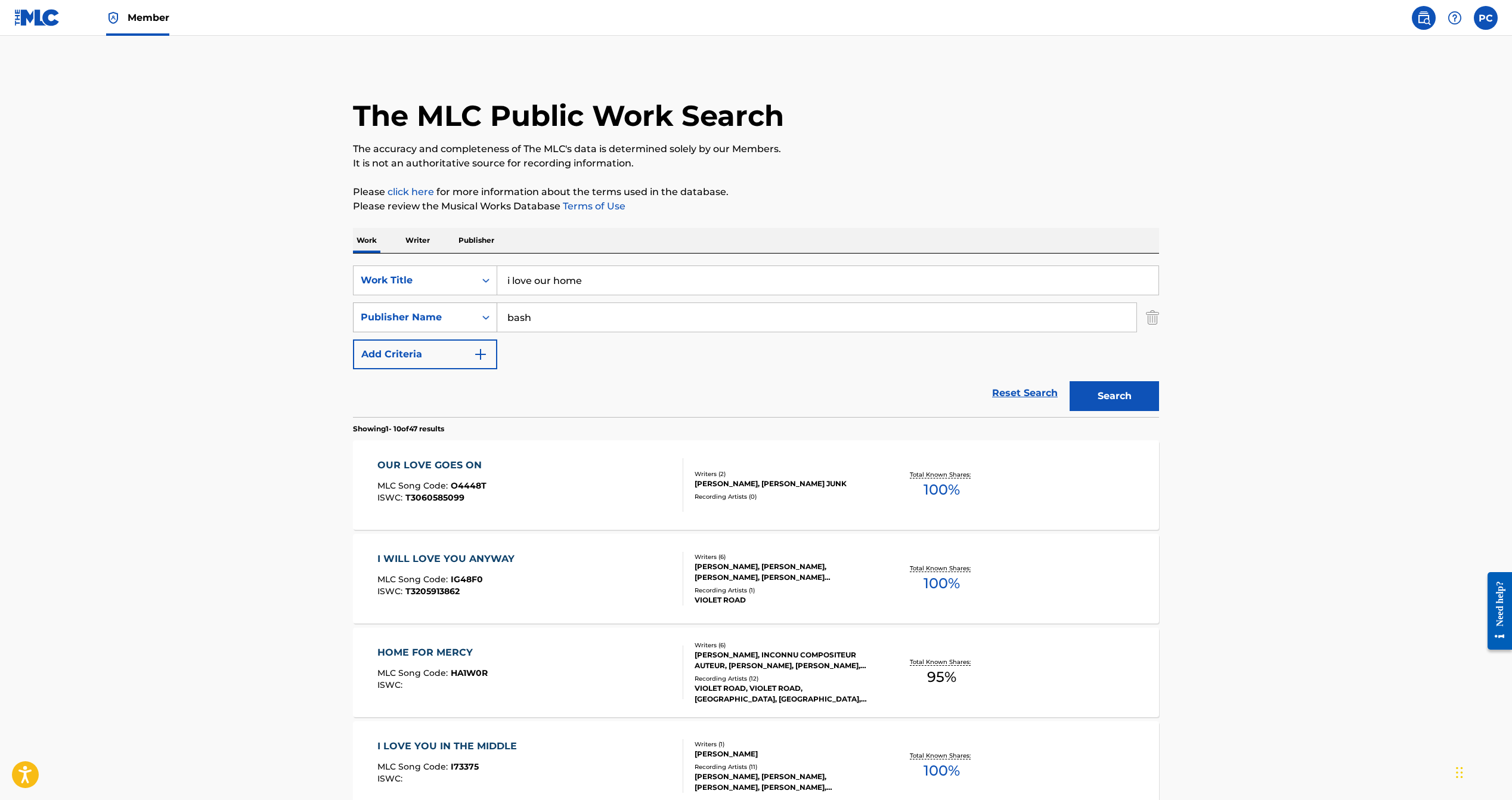
click at [481, 311] on icon "Search Form" at bounding box center [486, 317] width 12 height 12
click at [595, 317] on input "bash" at bounding box center [817, 317] width 640 height 29
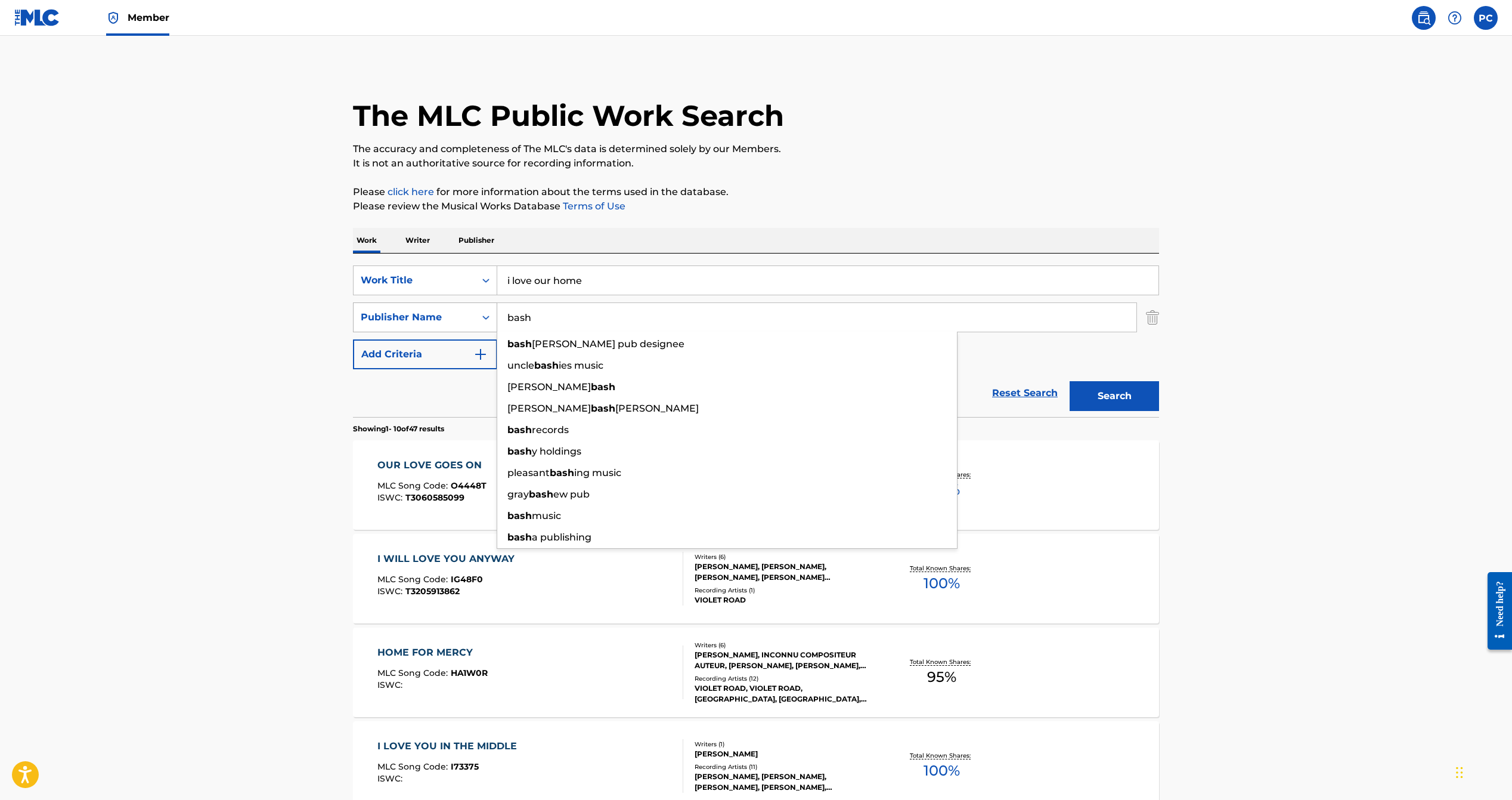
drag, startPoint x: 582, startPoint y: 317, endPoint x: 440, endPoint y: 305, distance: 142.5
click at [448, 307] on div "SearchWithCriteria61aaac66-8fc1-4493-8e91-502f5ffe148d Publisher Name bash bash…" at bounding box center [756, 317] width 806 height 30
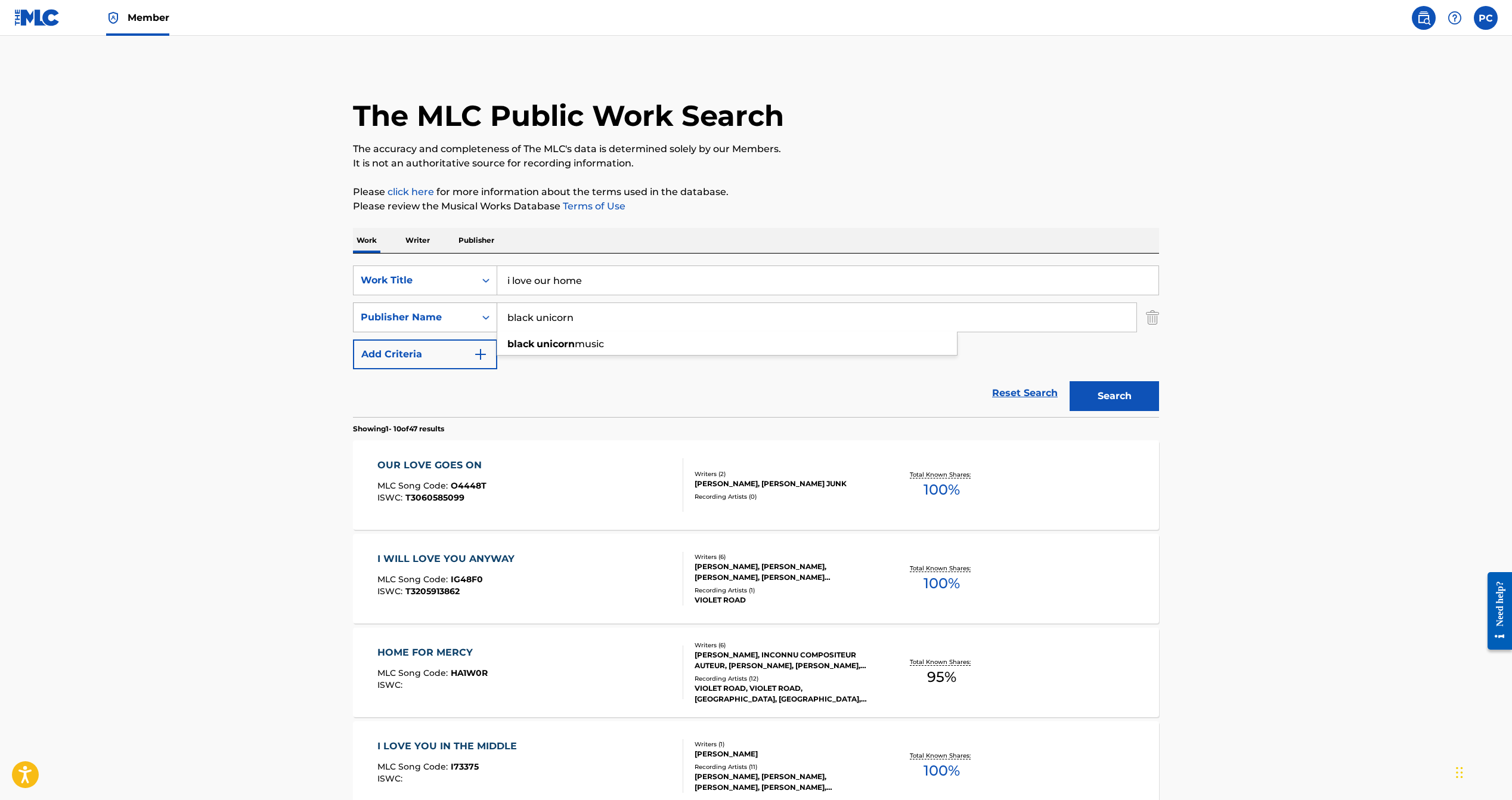
type input "black unicorn"
click at [1116, 393] on button "Search" at bounding box center [1114, 396] width 89 height 30
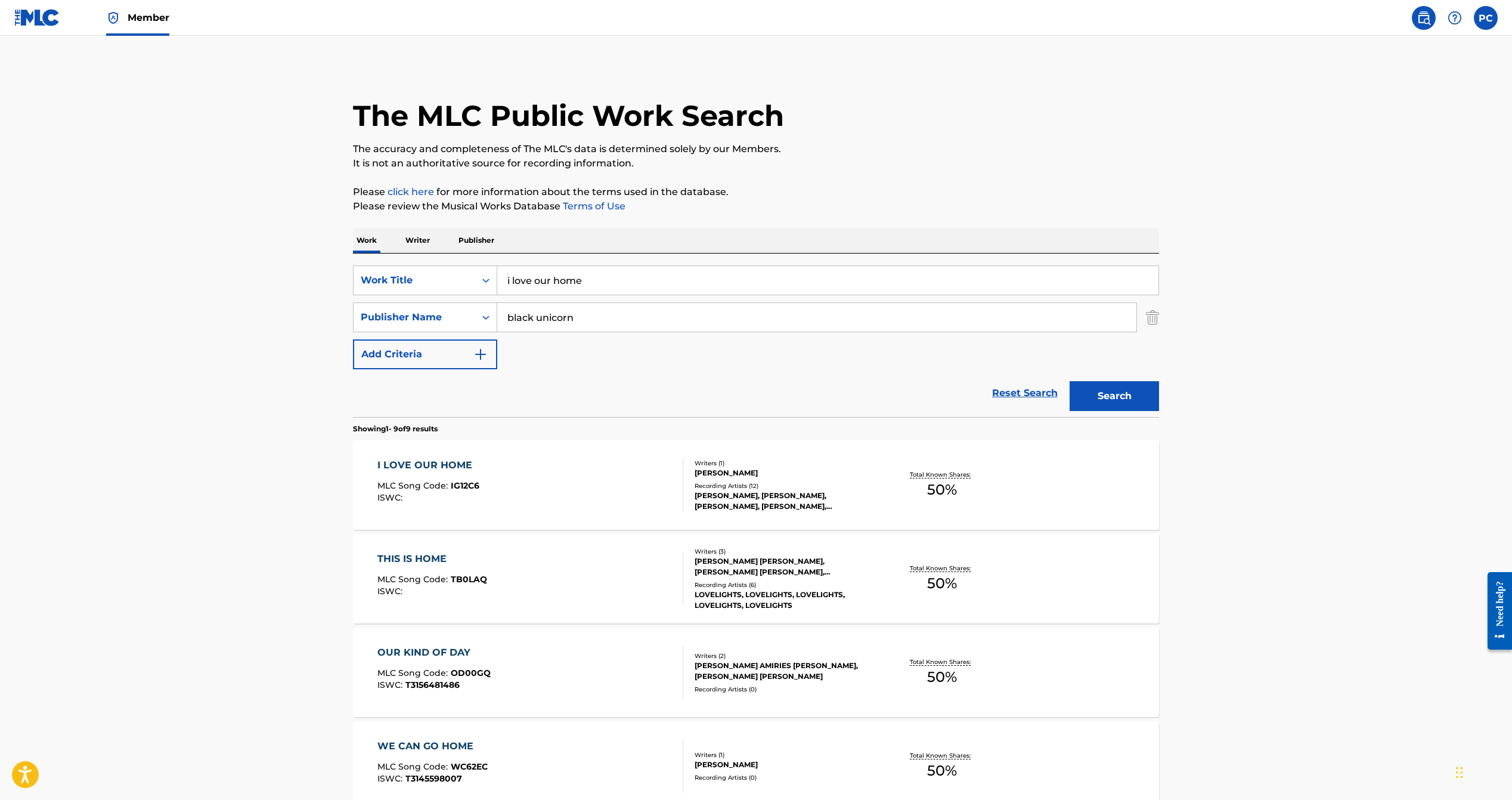
click at [939, 492] on span "50 %" at bounding box center [942, 489] width 30 height 21
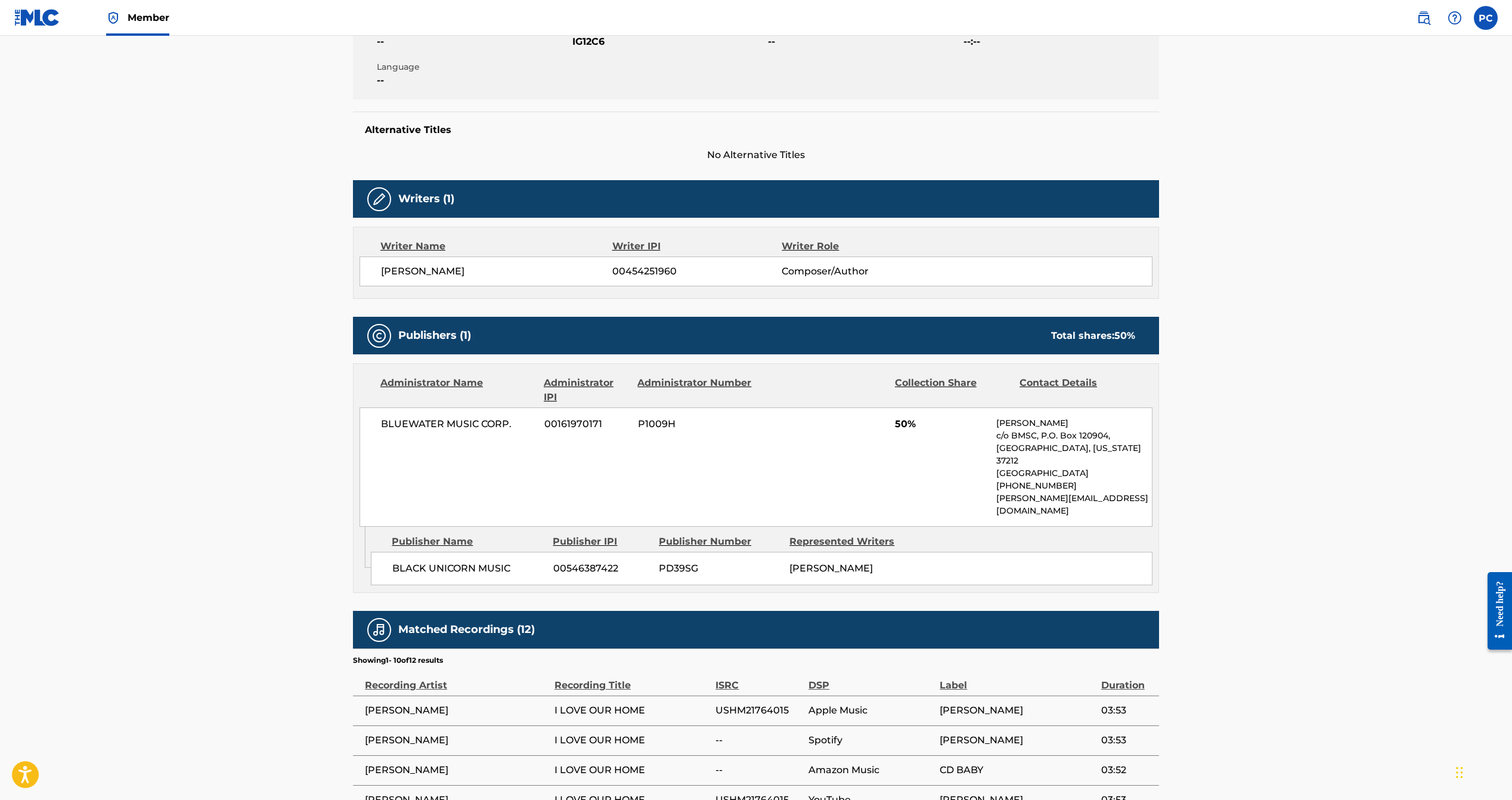
scroll to position [218, 0]
